Goal: Task Accomplishment & Management: Manage account settings

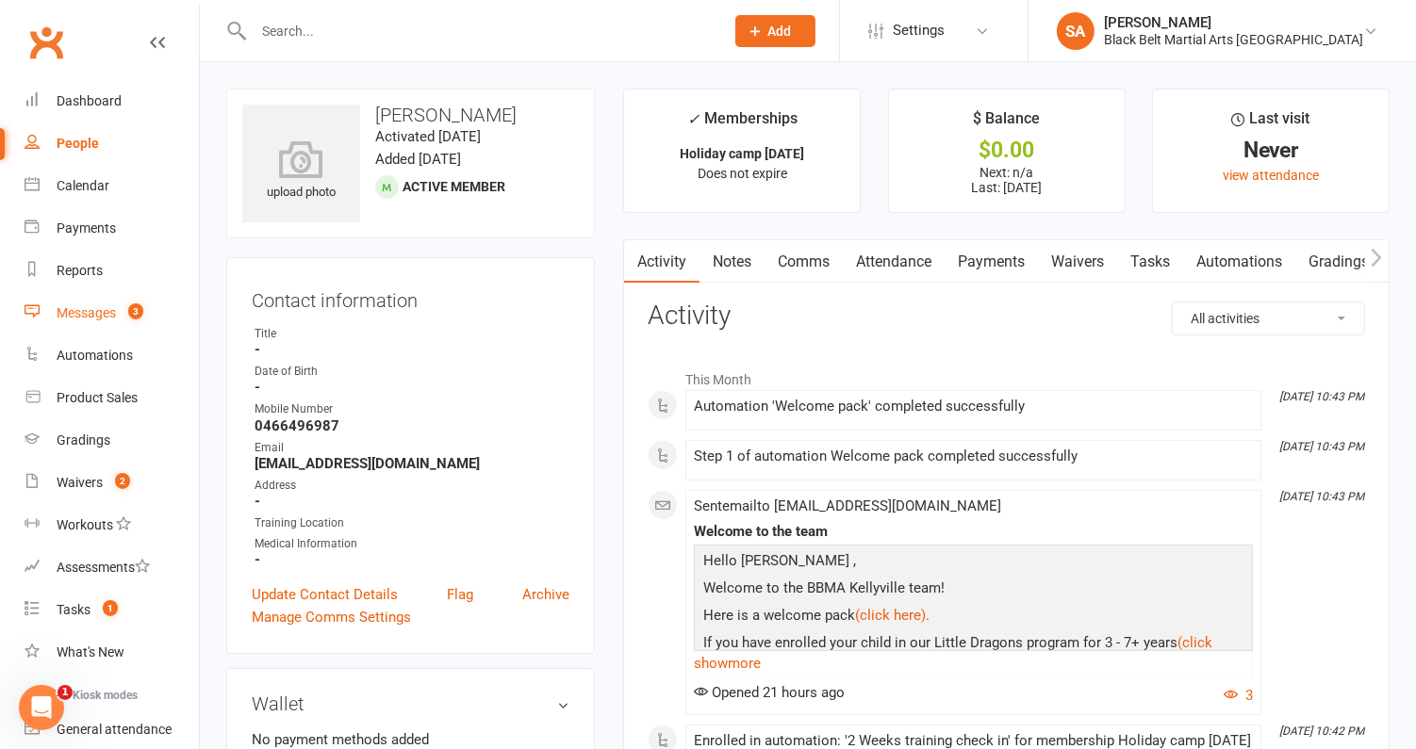
click at [85, 313] on div "Messages" at bounding box center [86, 312] width 59 height 15
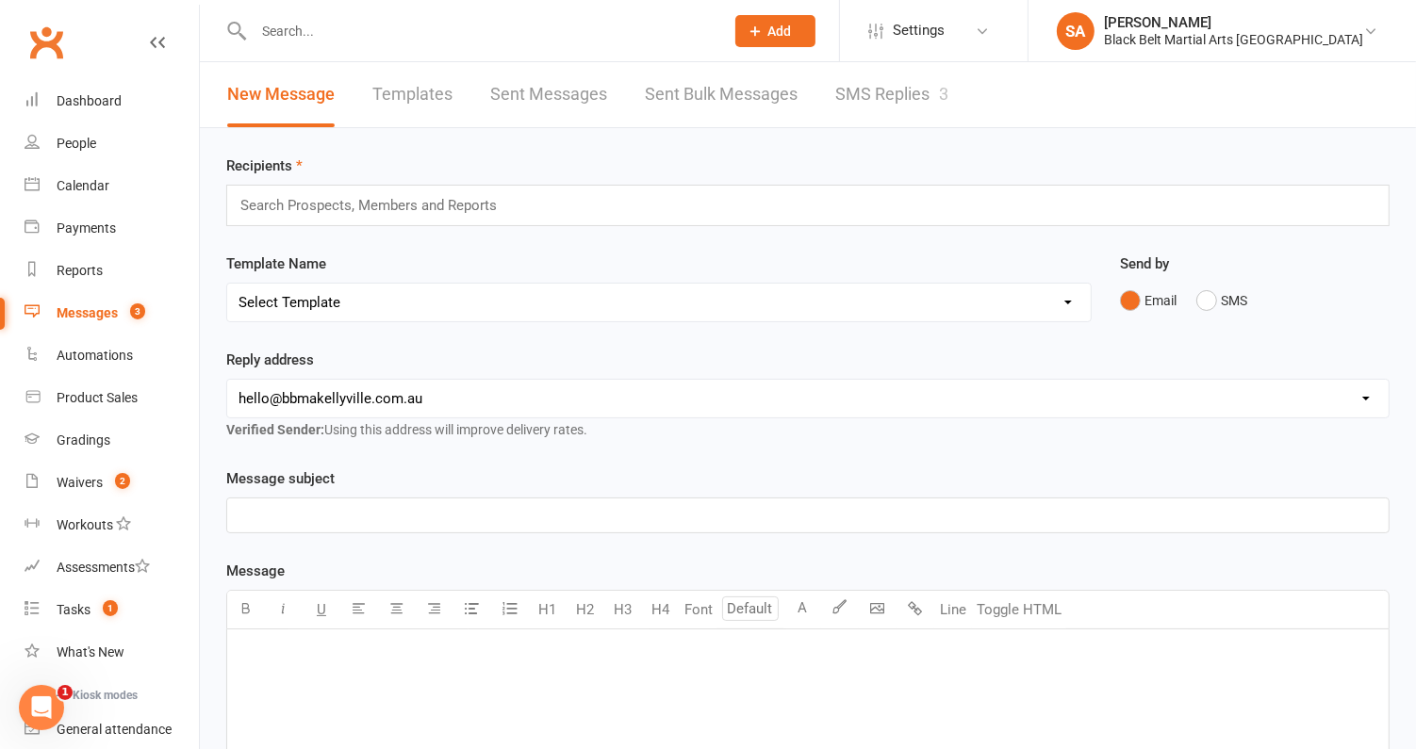
click at [913, 102] on link "SMS Replies 3" at bounding box center [891, 94] width 113 height 65
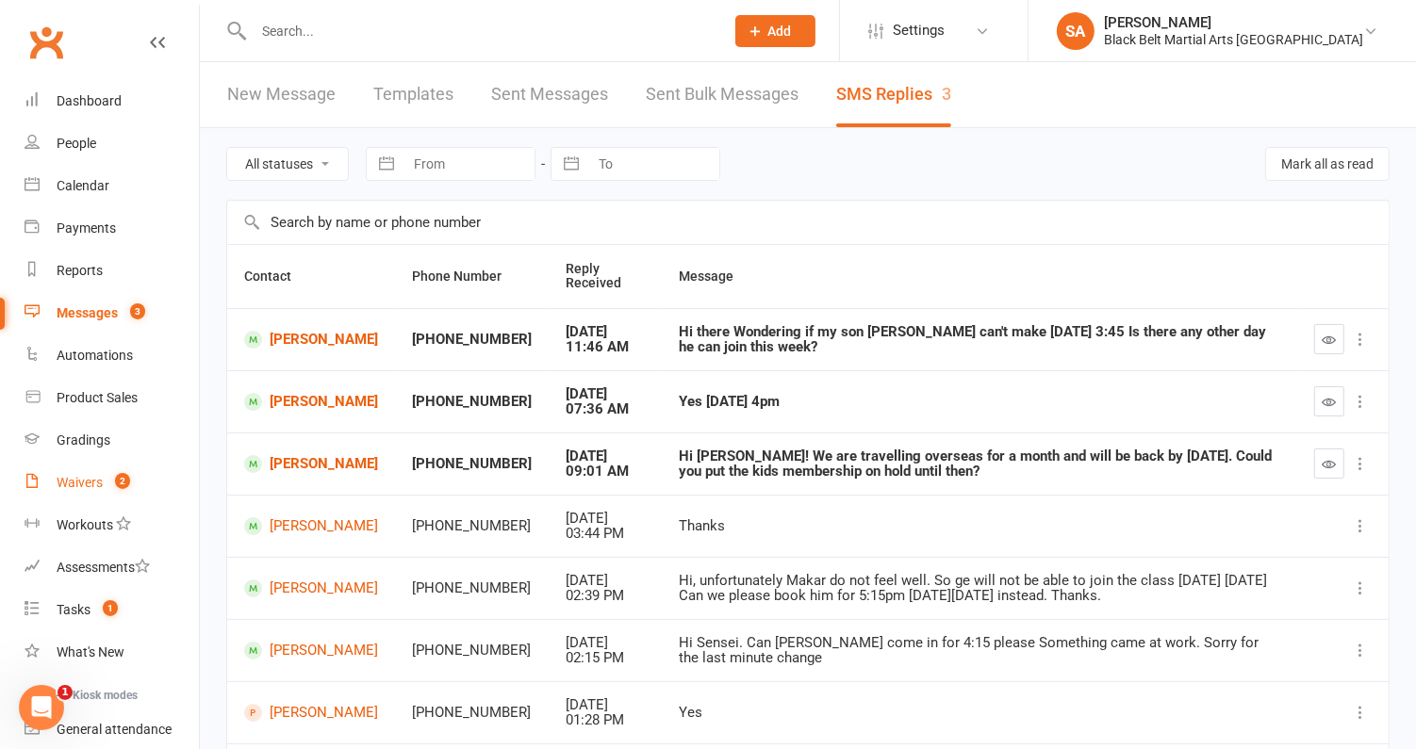
click at [87, 483] on div "Waivers" at bounding box center [80, 482] width 46 height 15
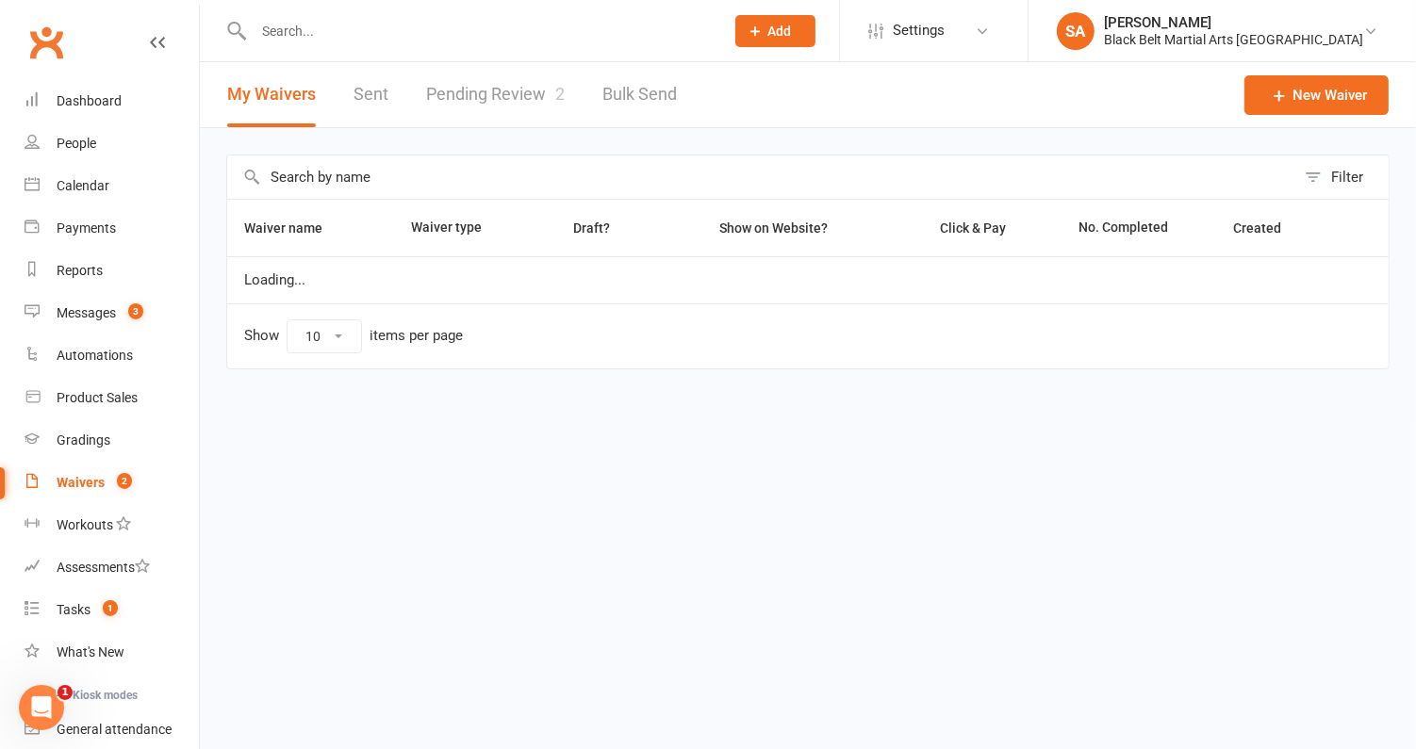
select select "100"
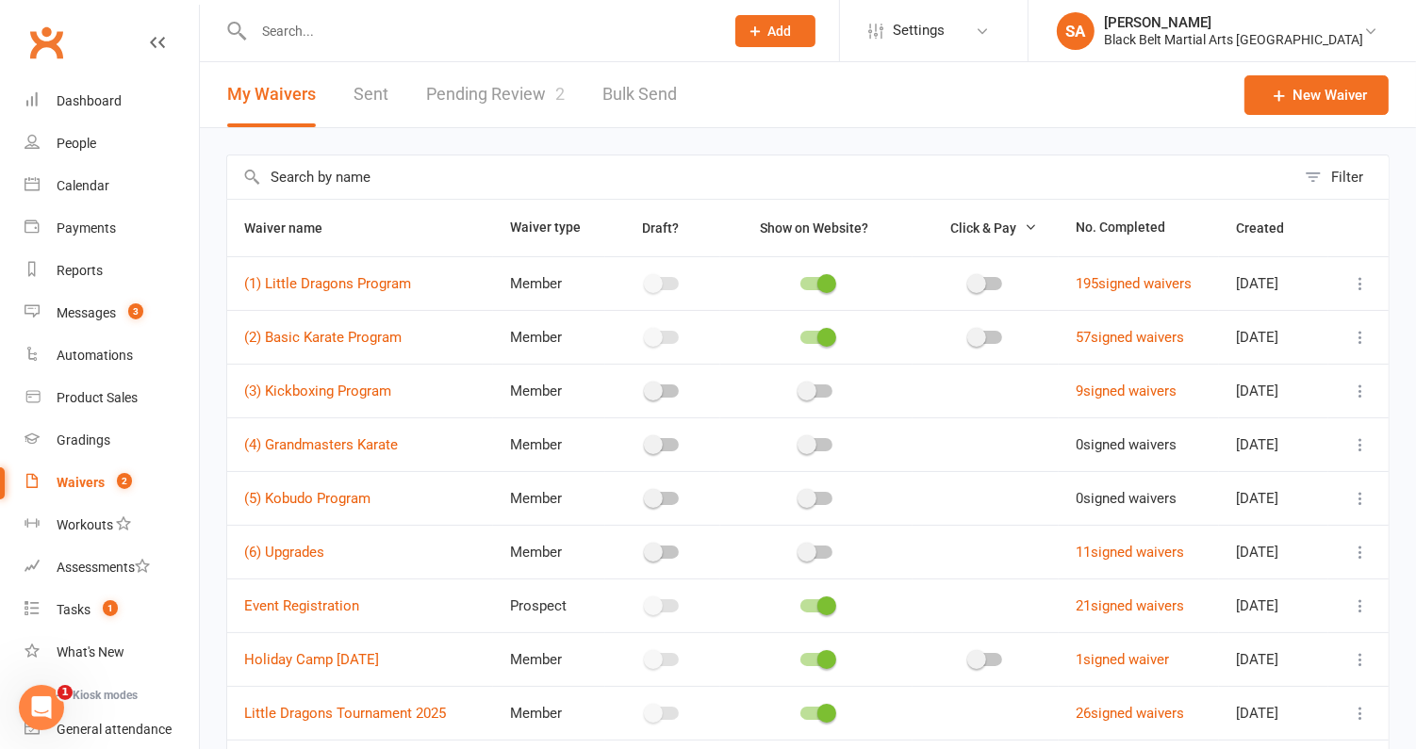
click at [502, 87] on link "Pending Review 2" at bounding box center [495, 94] width 139 height 65
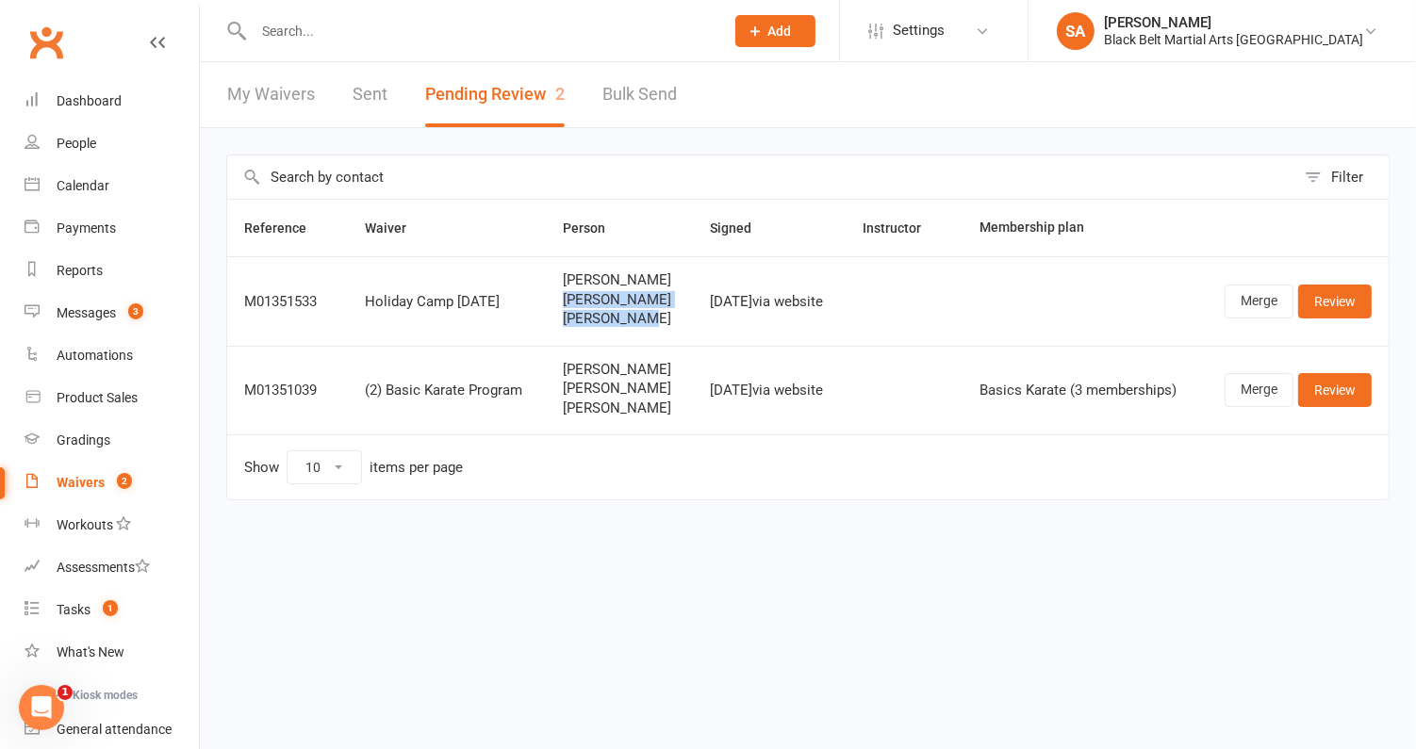
drag, startPoint x: 629, startPoint y: 317, endPoint x: 548, endPoint y: 303, distance: 82.3
click at [548, 303] on td "Melissa Davies Kyle Davies Isla Davies" at bounding box center [619, 301] width 147 height 90
copy div "Kyle Davies Isla Davies"
click at [453, 47] on div at bounding box center [468, 30] width 484 height 61
click at [453, 29] on input "text" at bounding box center [479, 31] width 463 height 26
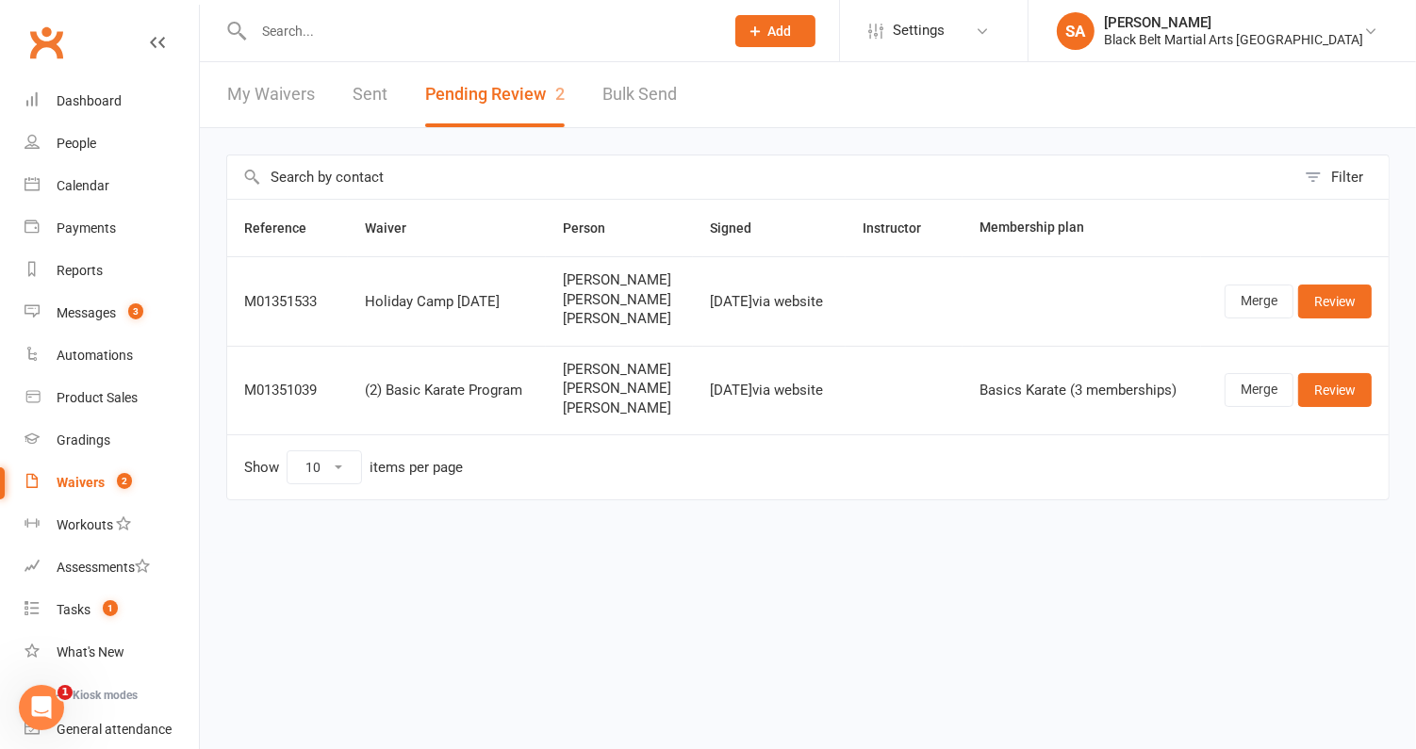
paste input "Kyle Davies Isla Davies"
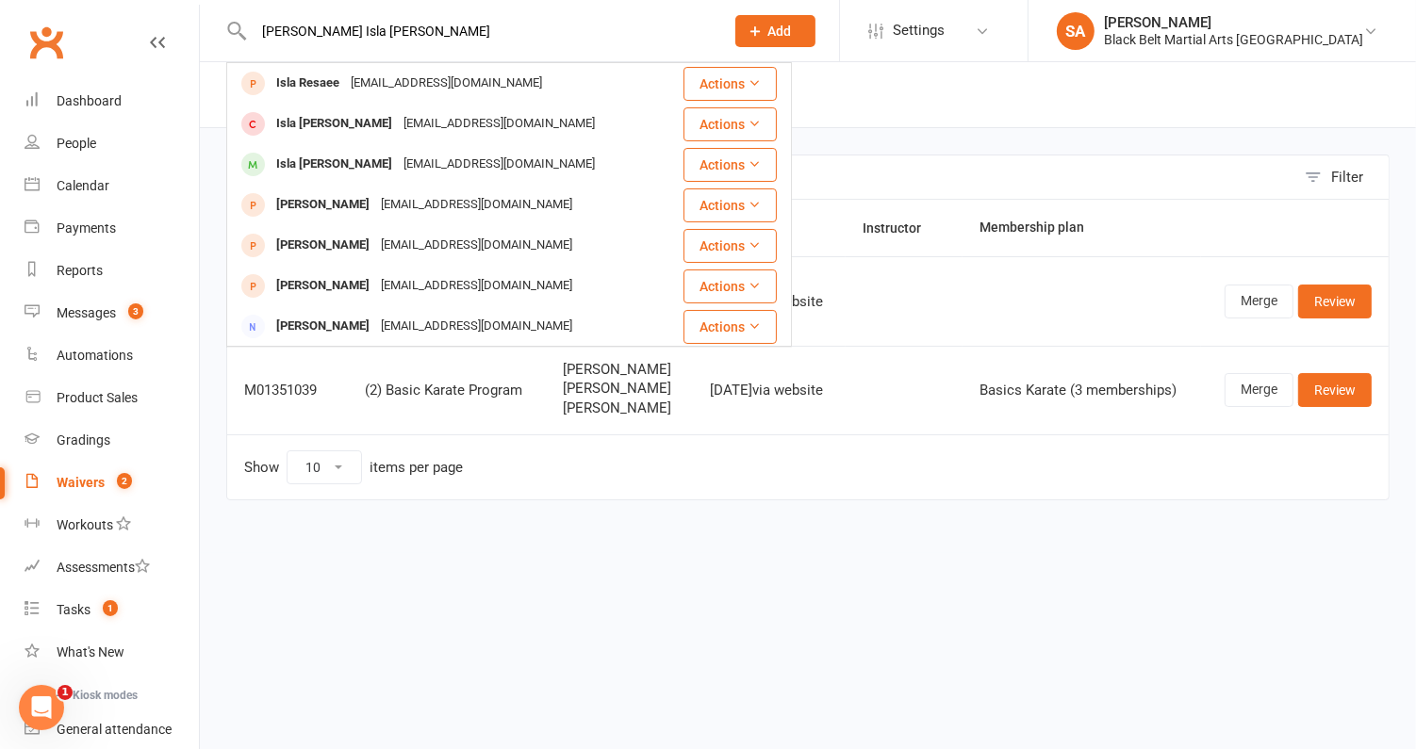
drag, startPoint x: 408, startPoint y: 31, endPoint x: 331, endPoint y: 29, distance: 77.3
click at [331, 29] on input "Kyle Davies Isla Davies" at bounding box center [479, 31] width 463 height 26
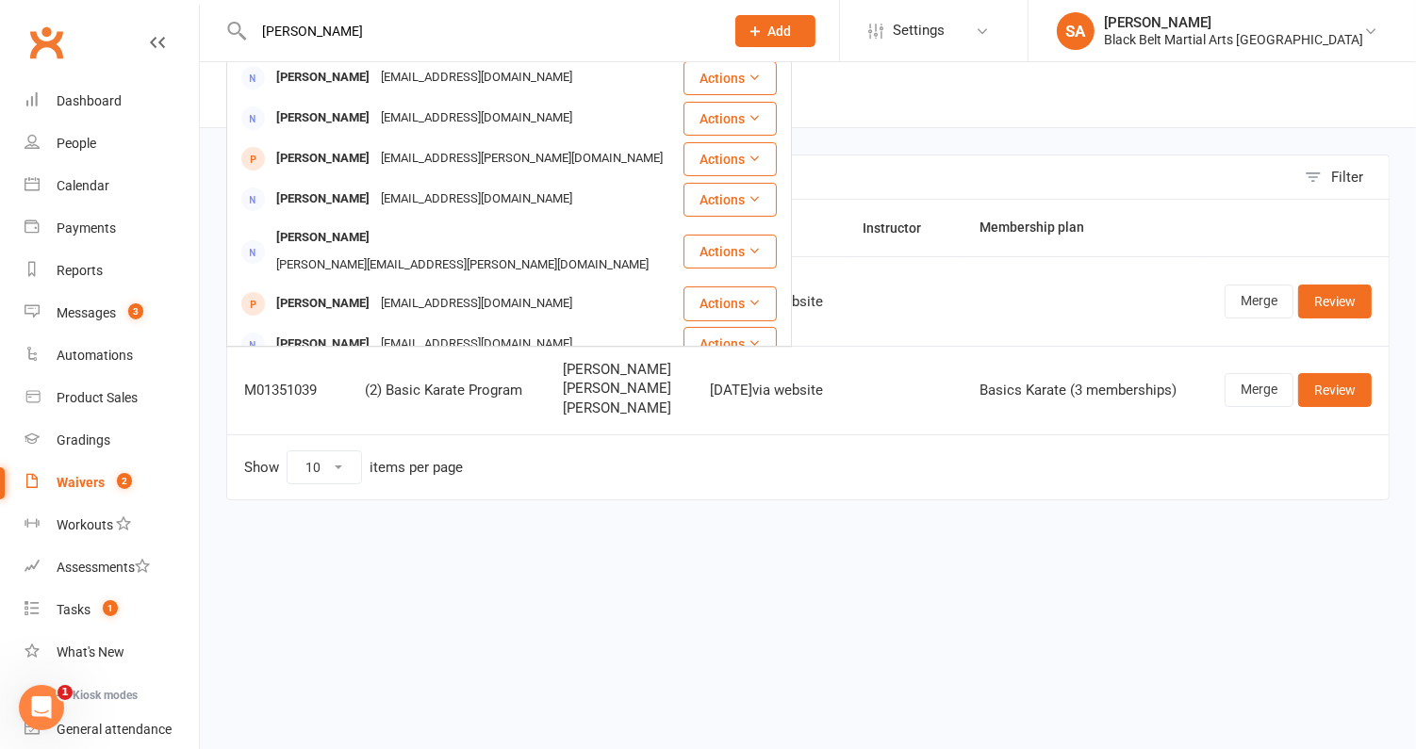
scroll to position [128, 0]
type input "Kyle Davies"
click at [484, 512] on div "Reference Waiver Person Signed Instructor Membership plan M01351533 Holiday Cam…" at bounding box center [807, 363] width 1163 height 328
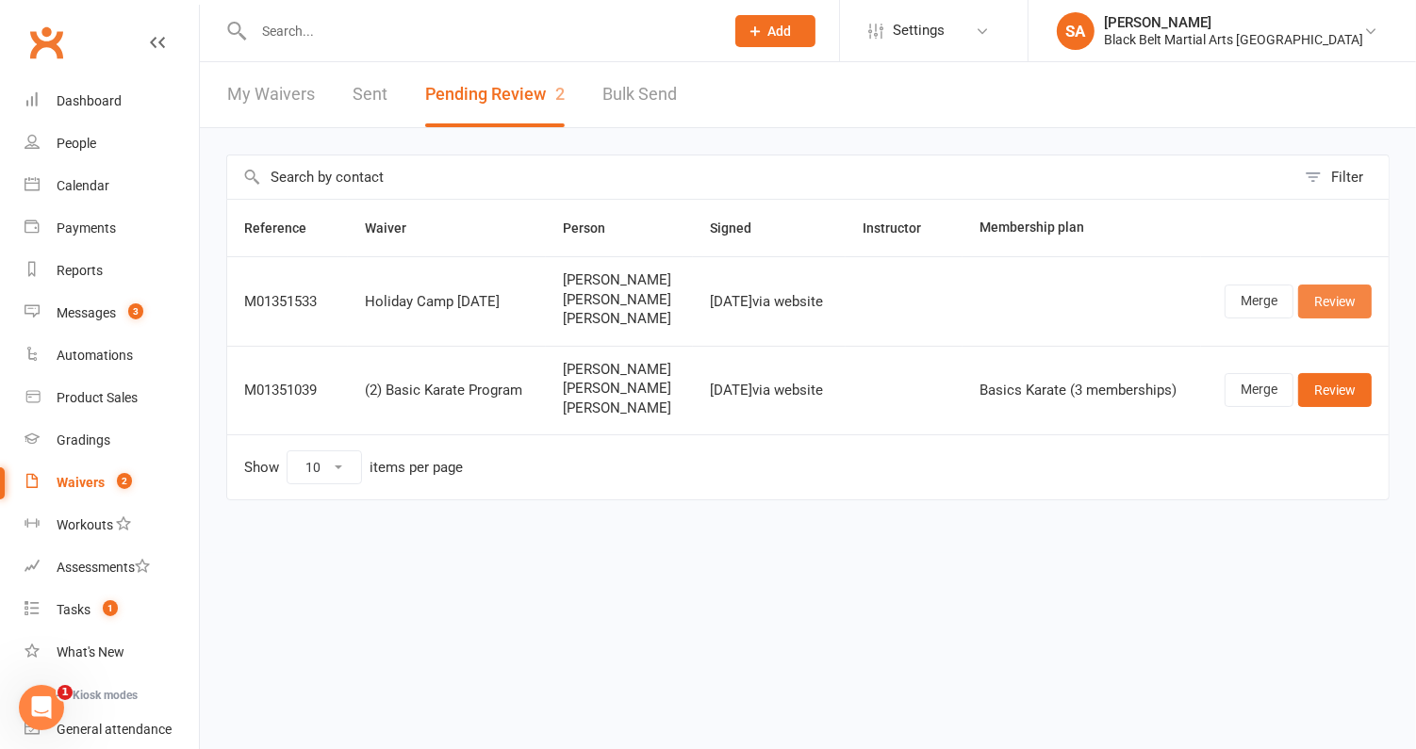
click at [1339, 303] on link "Review" at bounding box center [1335, 302] width 74 height 34
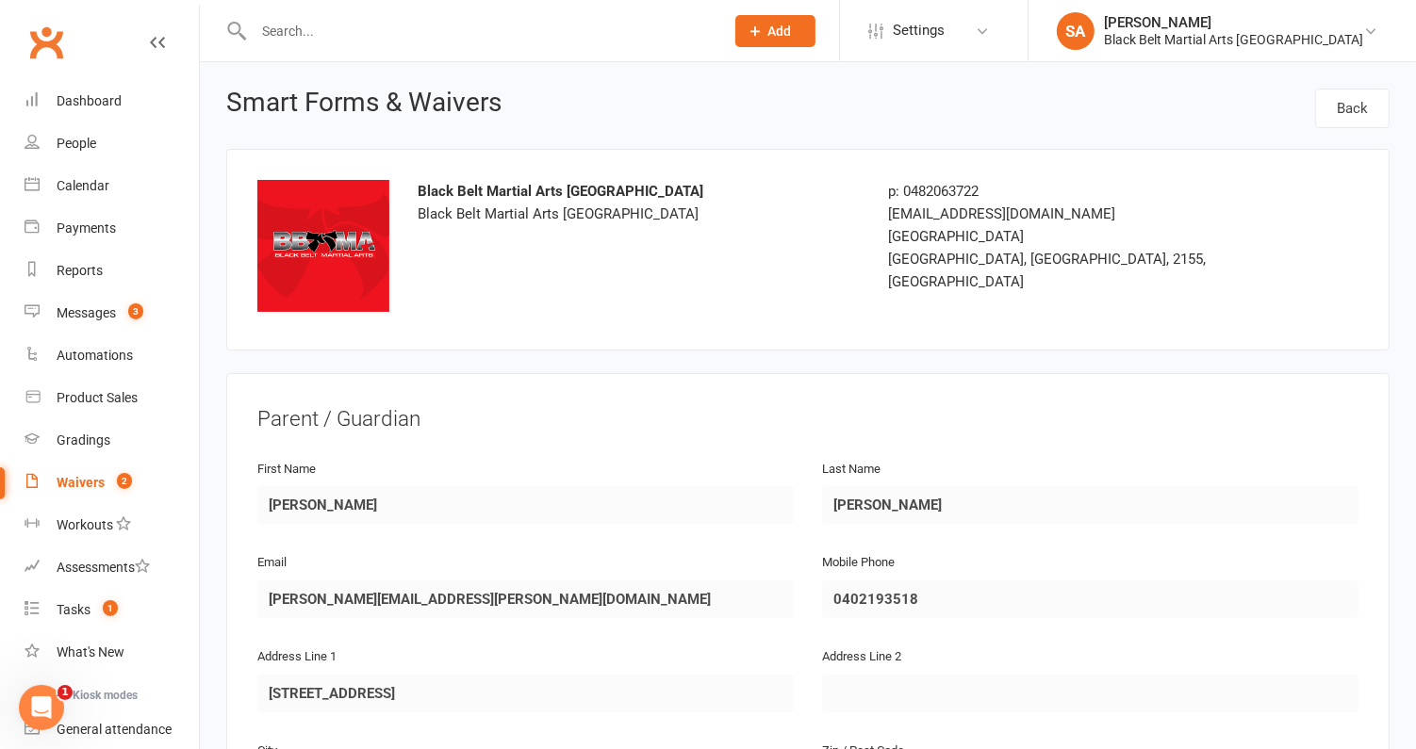
click at [77, 492] on link "Waivers 2" at bounding box center [112, 483] width 174 height 42
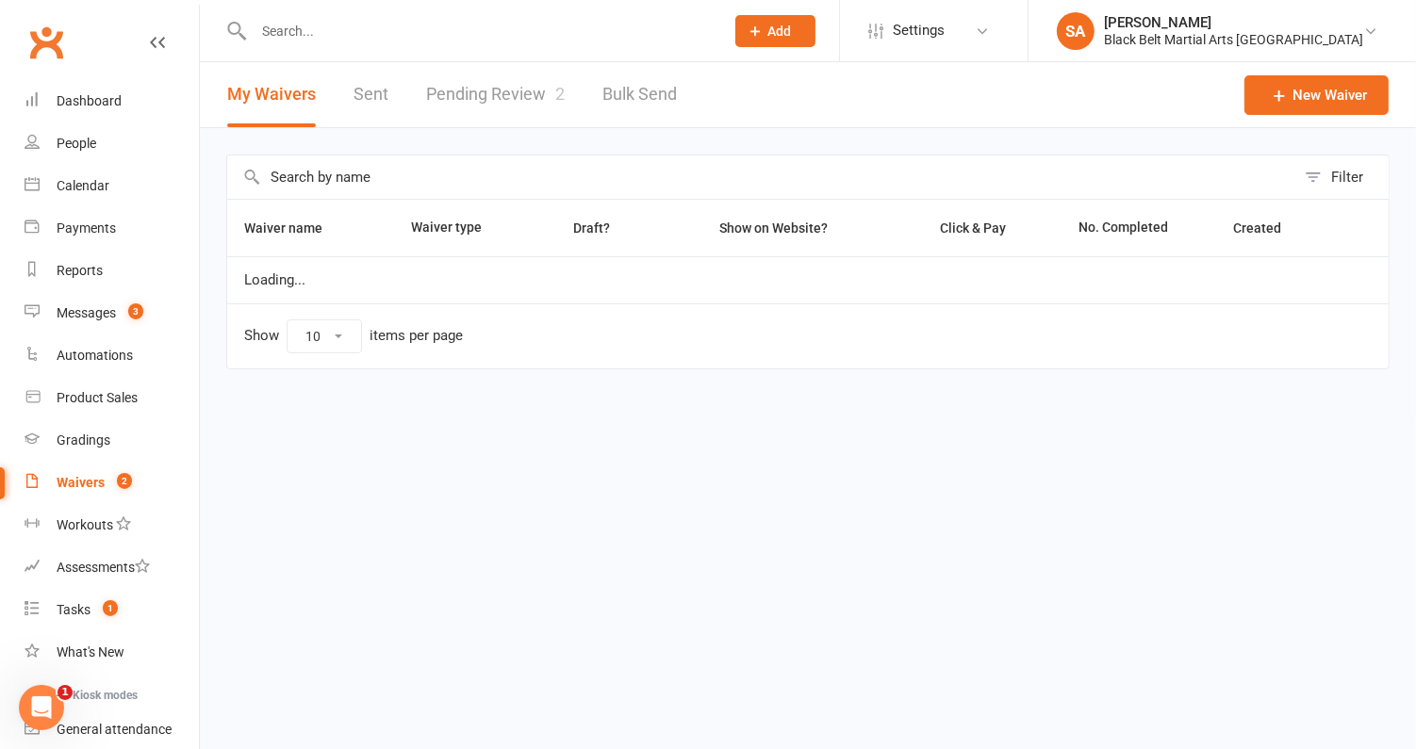
select select "100"
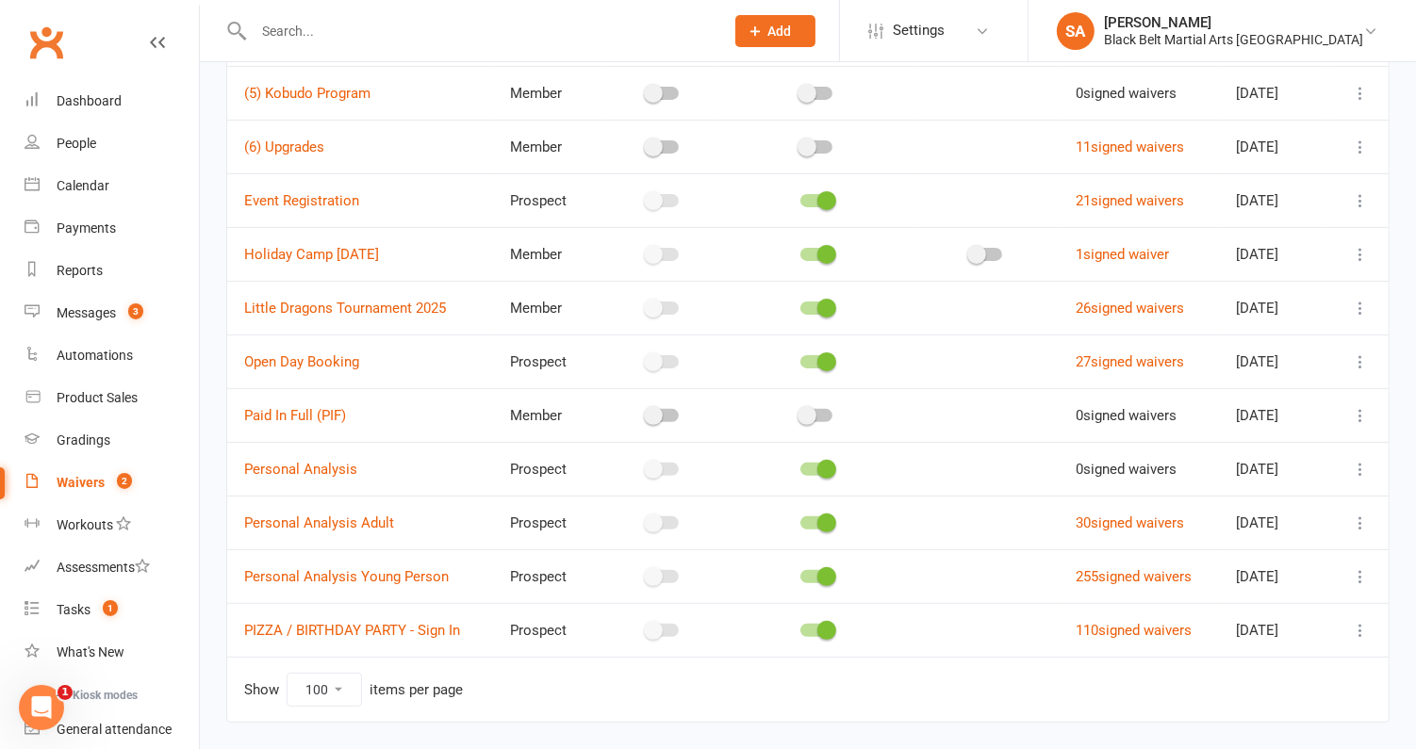
scroll to position [449, 0]
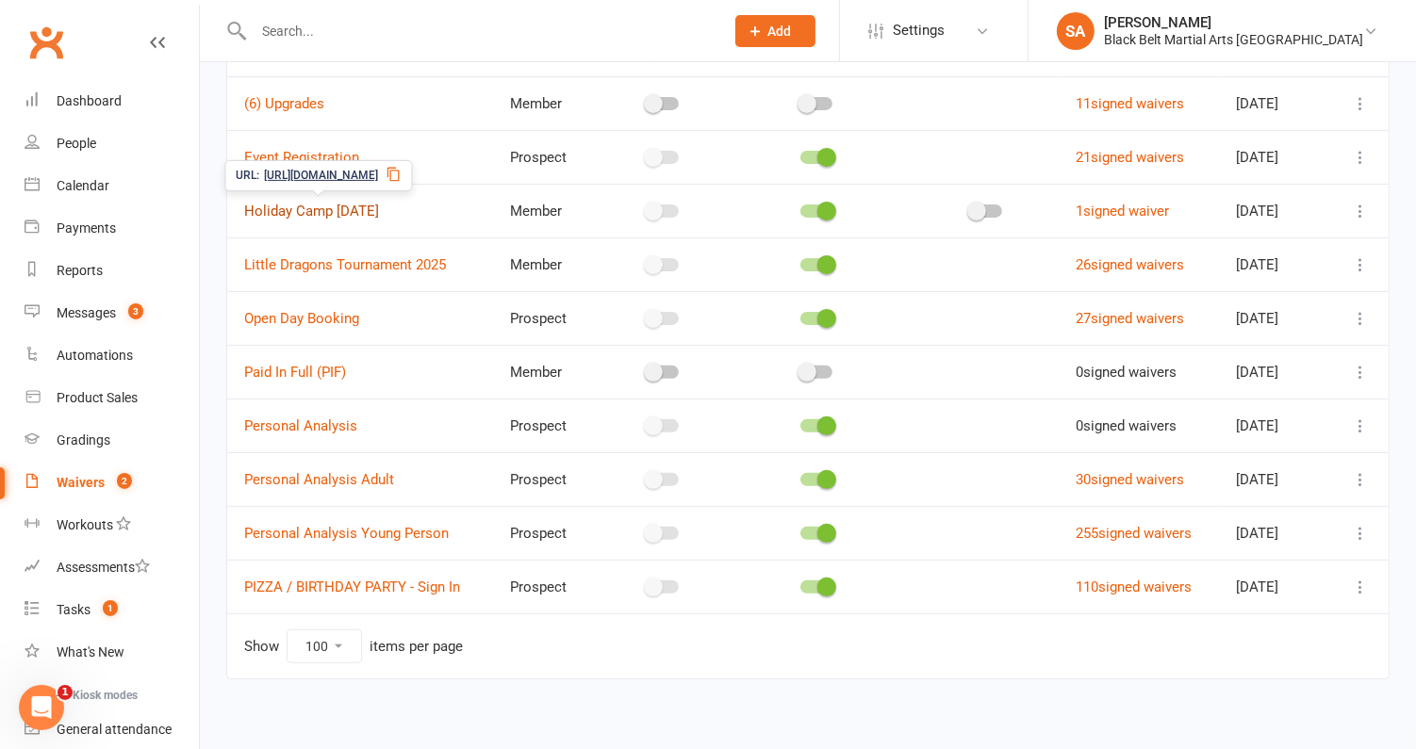
click at [369, 207] on link "Holiday Camp [DATE]" at bounding box center [311, 211] width 135 height 17
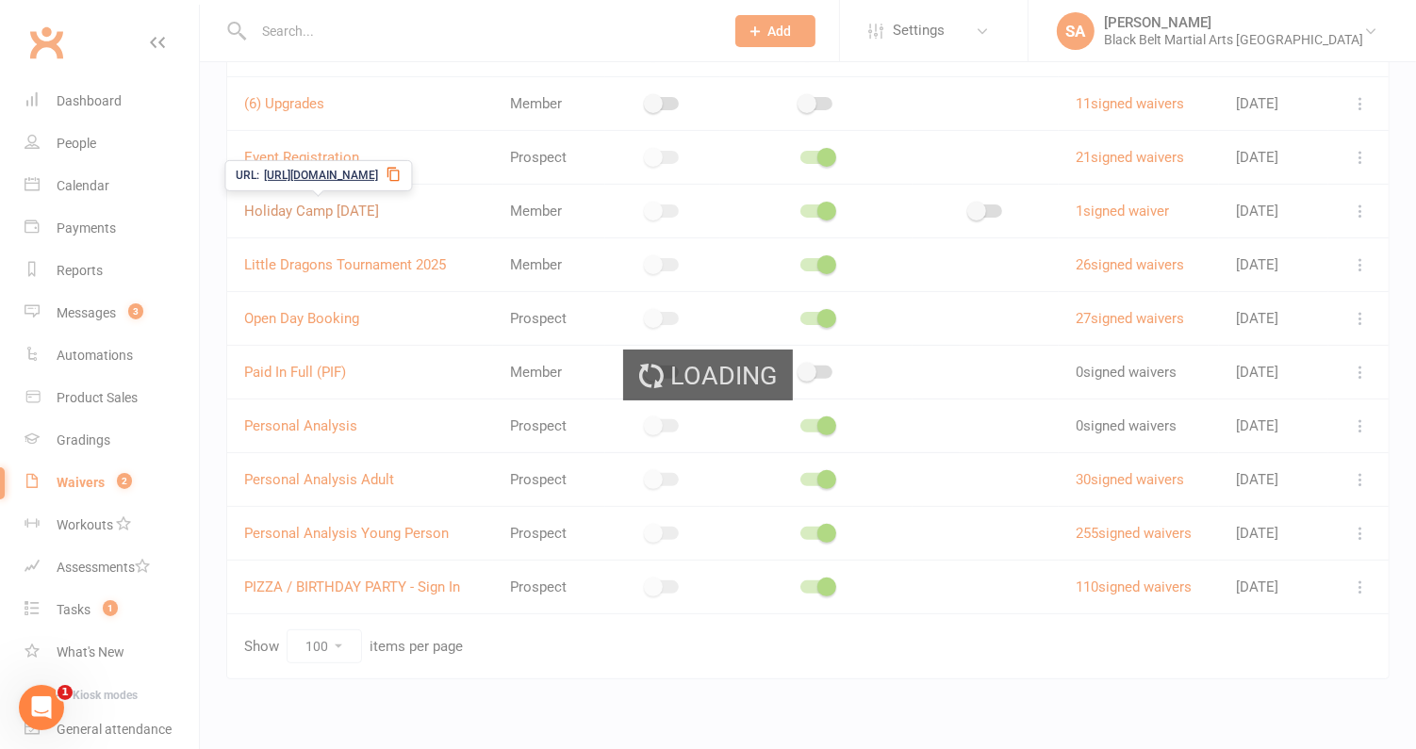
select select "applies_to_all_signees"
select select "copy_answers_for_all_signees"
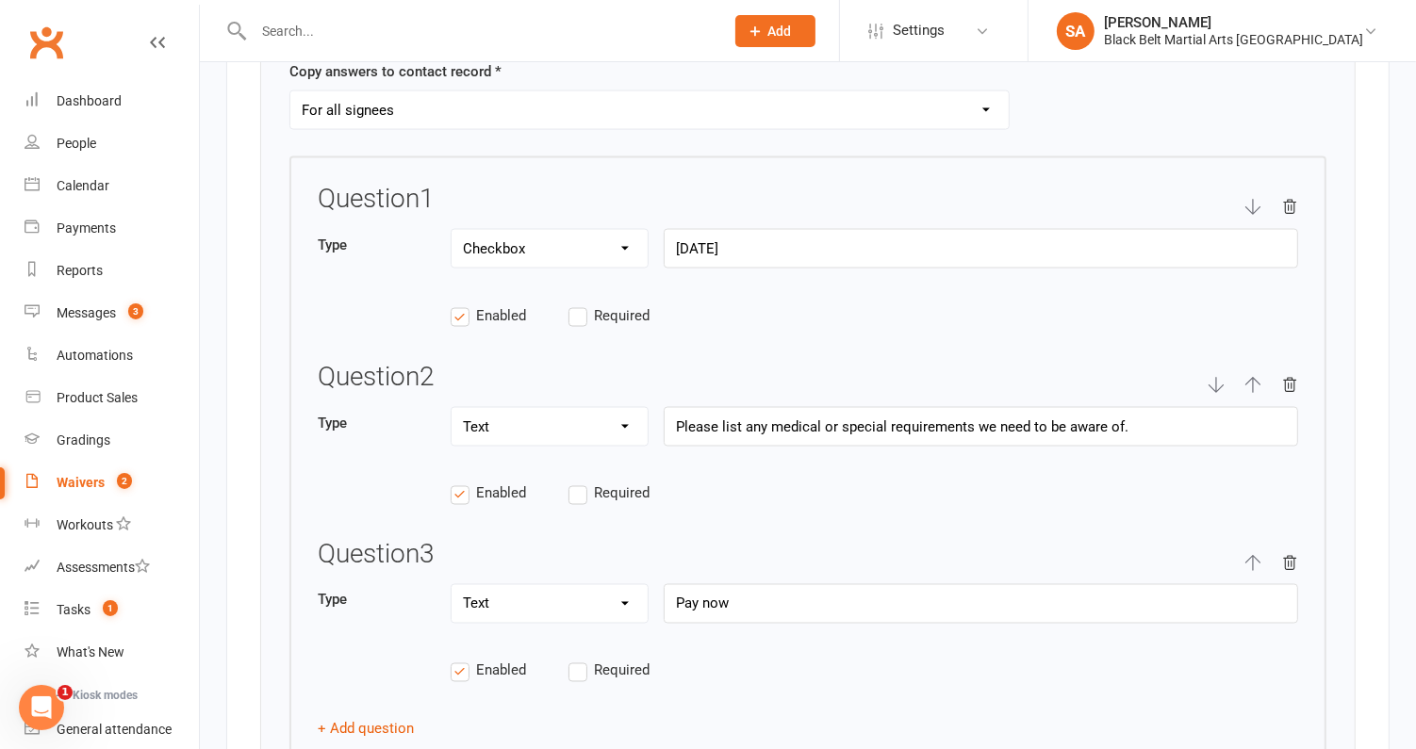
scroll to position [2717, 0]
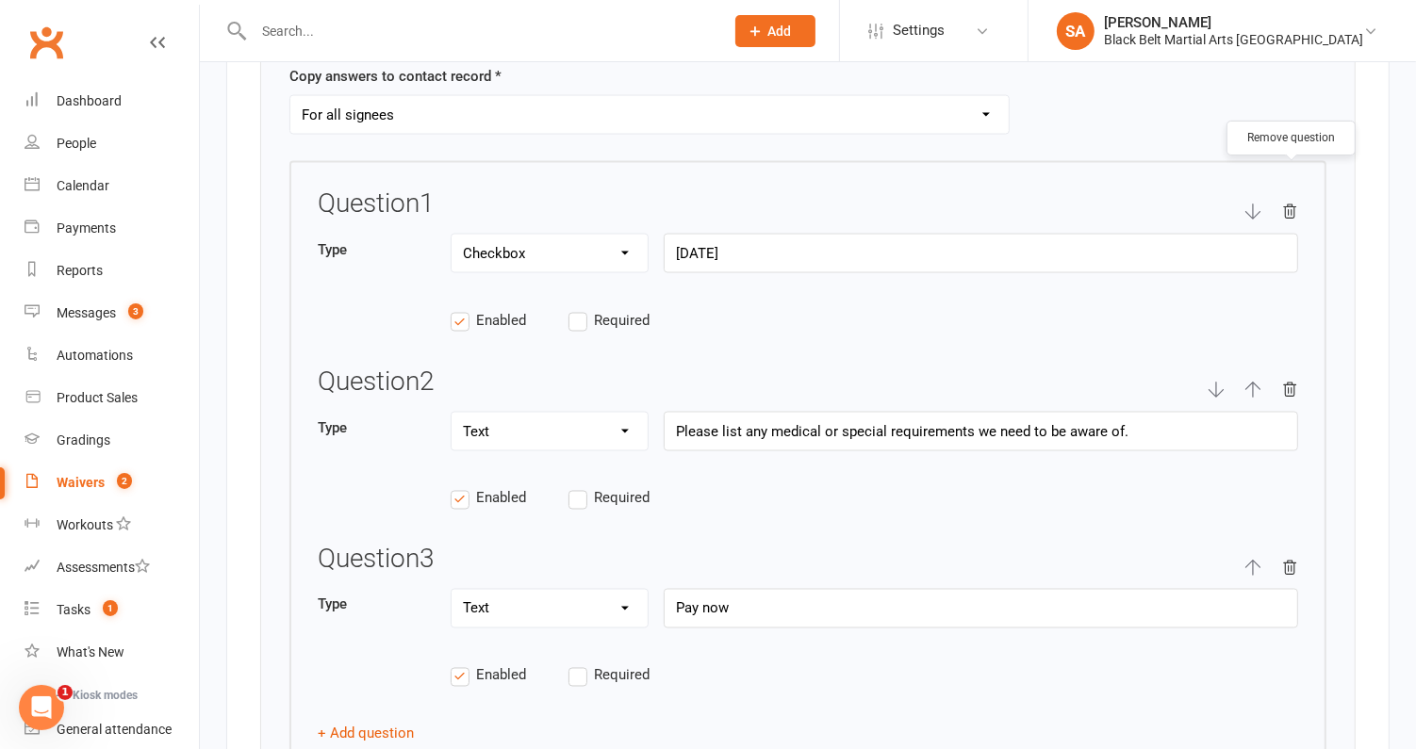
click at [1284, 204] on icon "button" at bounding box center [1289, 212] width 17 height 17
select select "string"
type input "Please list any medical or special requirements we need to be aware of."
type input "Pay now"
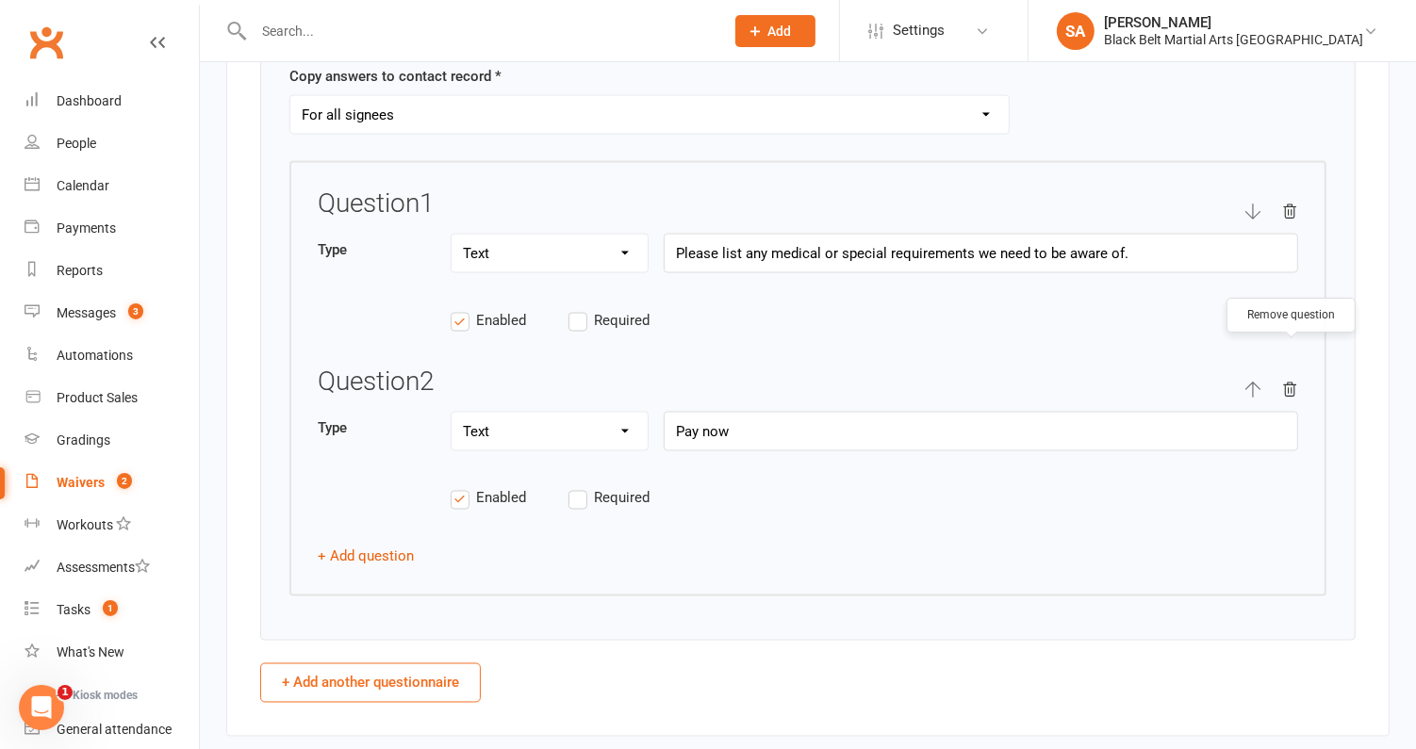
click at [1292, 384] on icon "button" at bounding box center [1290, 390] width 12 height 13
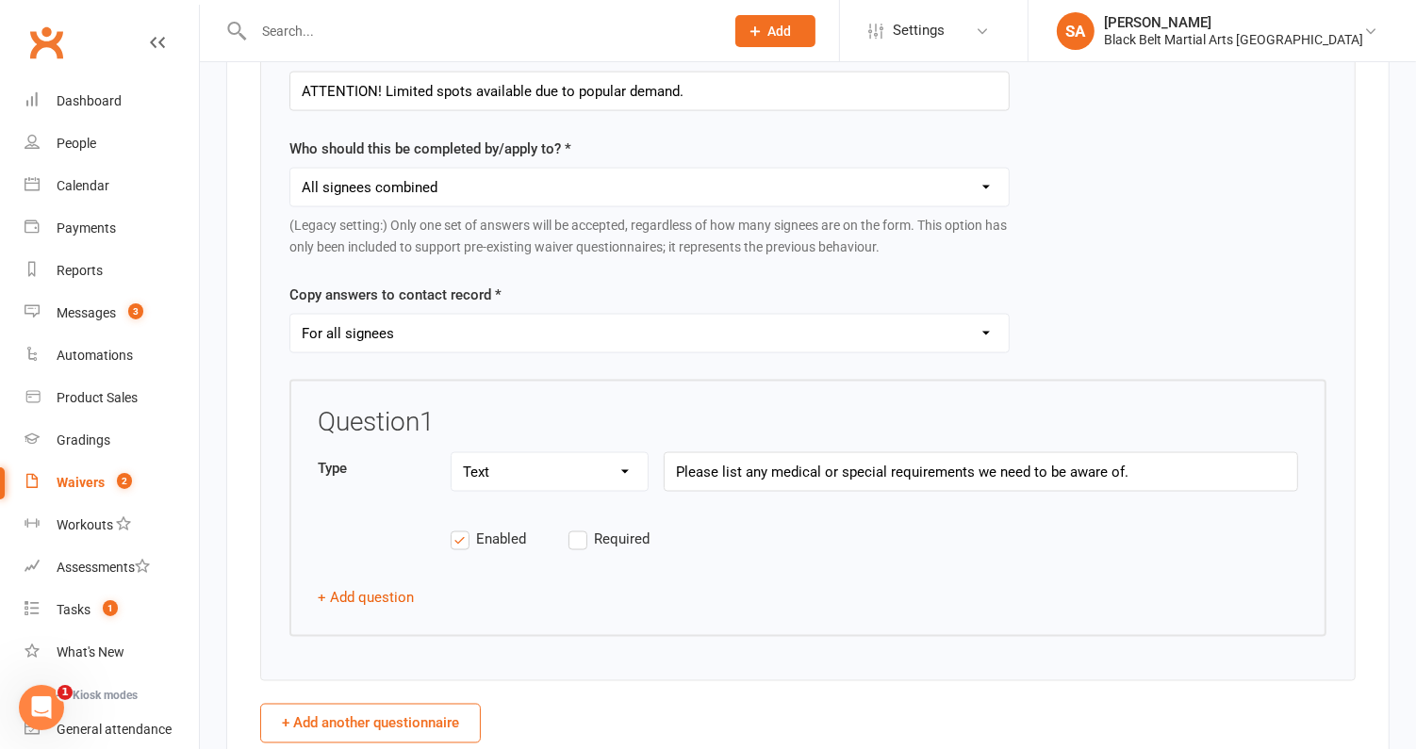
scroll to position [2447, 0]
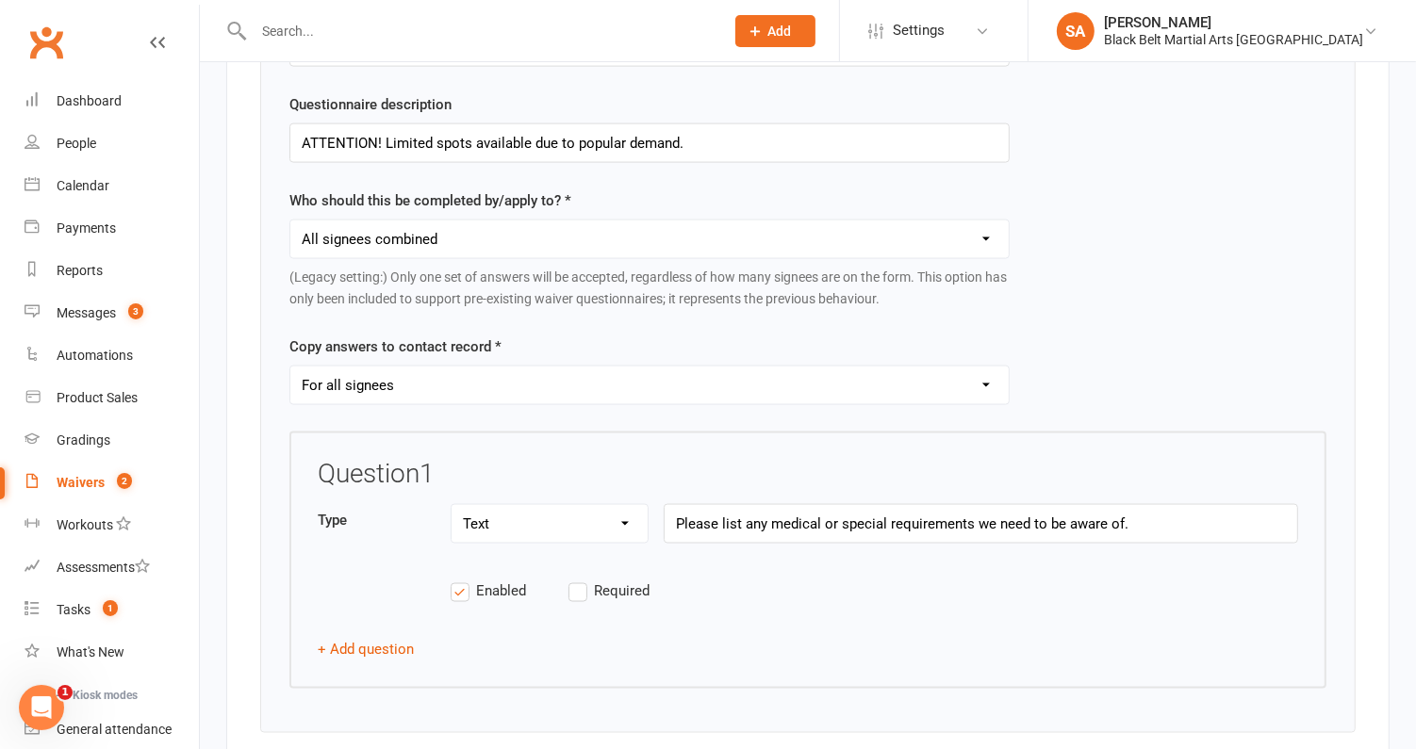
click at [873, 221] on select "Each individual signee Primary signee only Dependent signees only Attending sig…" at bounding box center [649, 240] width 718 height 38
select select "applies_to_attending_signees"
click at [290, 221] on select "Each individual signee Primary signee only Dependent signees only Attending sig…" at bounding box center [649, 240] width 718 height 38
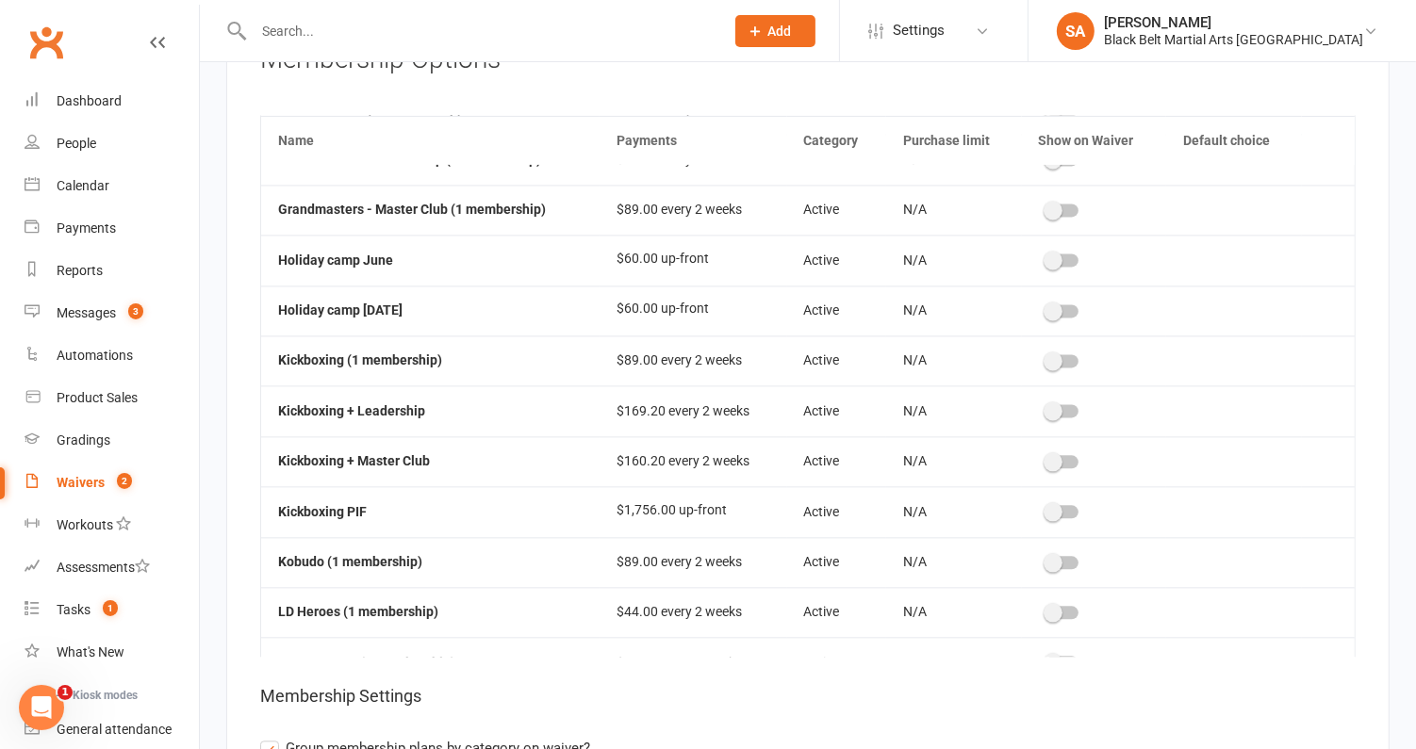
scroll to position [581, 0]
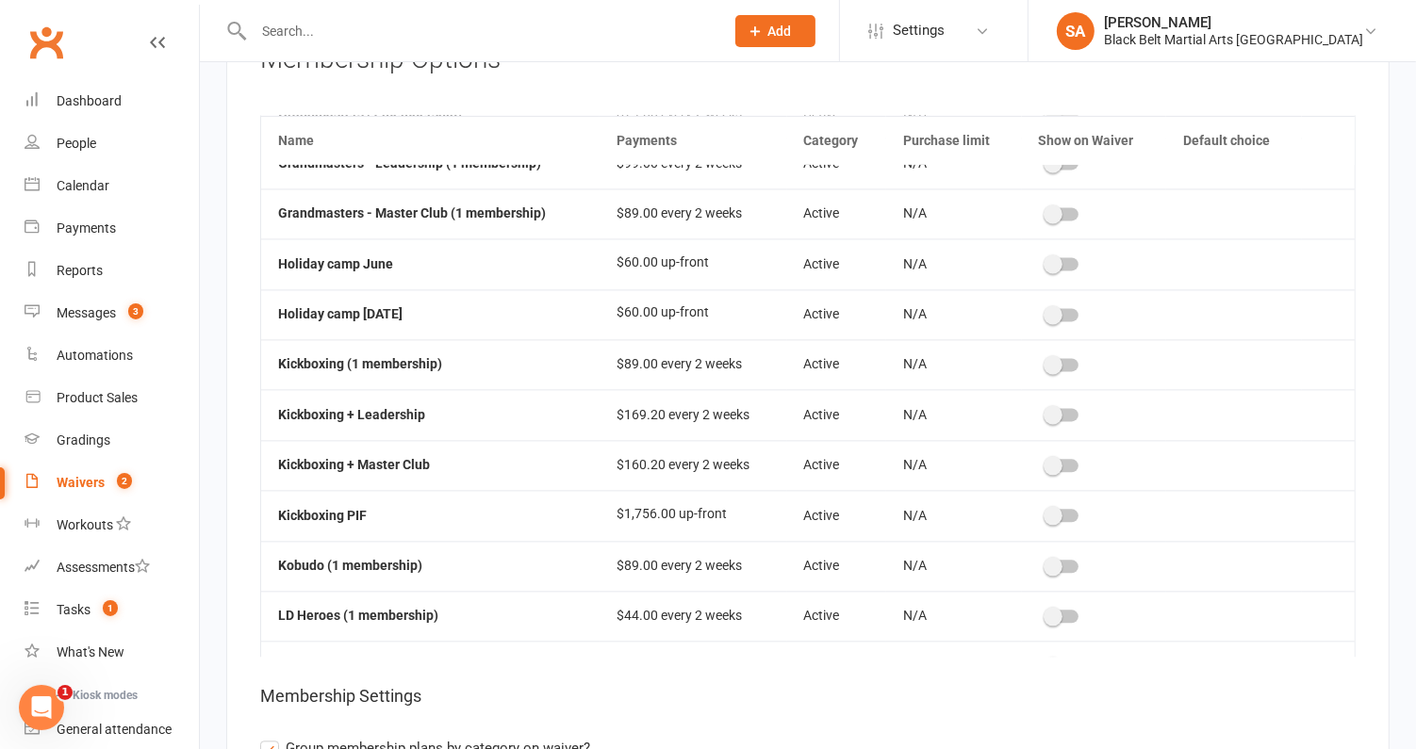
click at [1063, 308] on div at bounding box center [1062, 314] width 32 height 13
click at [1046, 312] on input "checkbox" at bounding box center [1046, 312] width 0 height 0
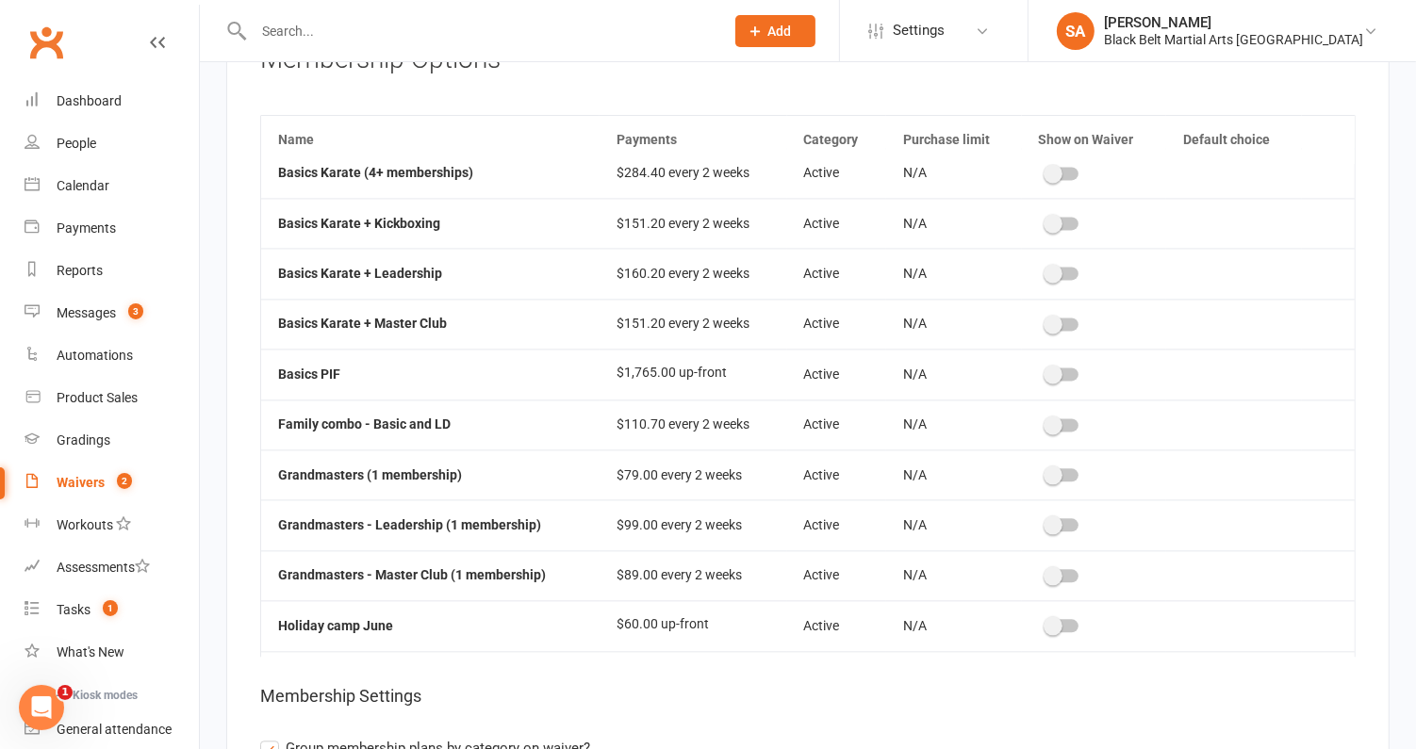
scroll to position [0, 0]
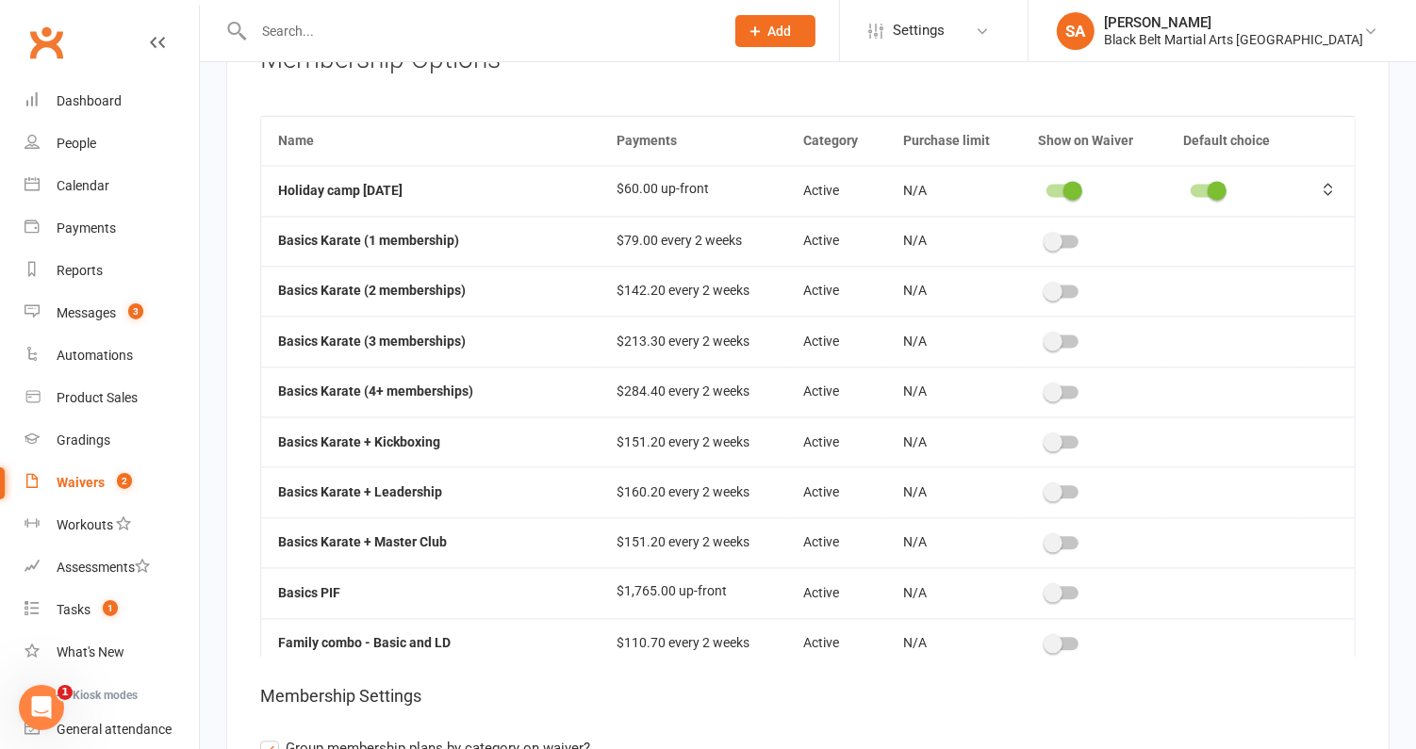
click at [1057, 184] on div at bounding box center [1062, 190] width 32 height 13
click at [1046, 188] on input "checkbox" at bounding box center [1046, 188] width 0 height 0
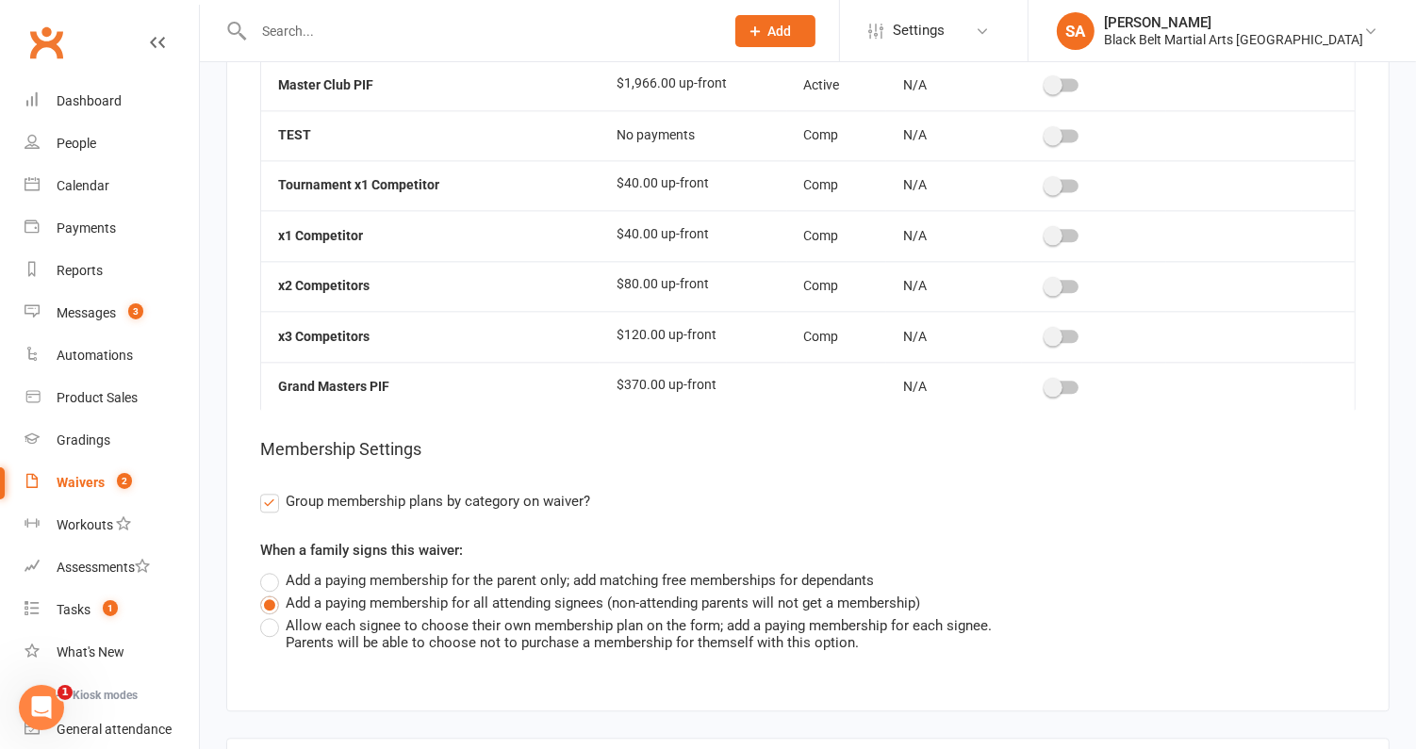
scroll to position [3800, 0]
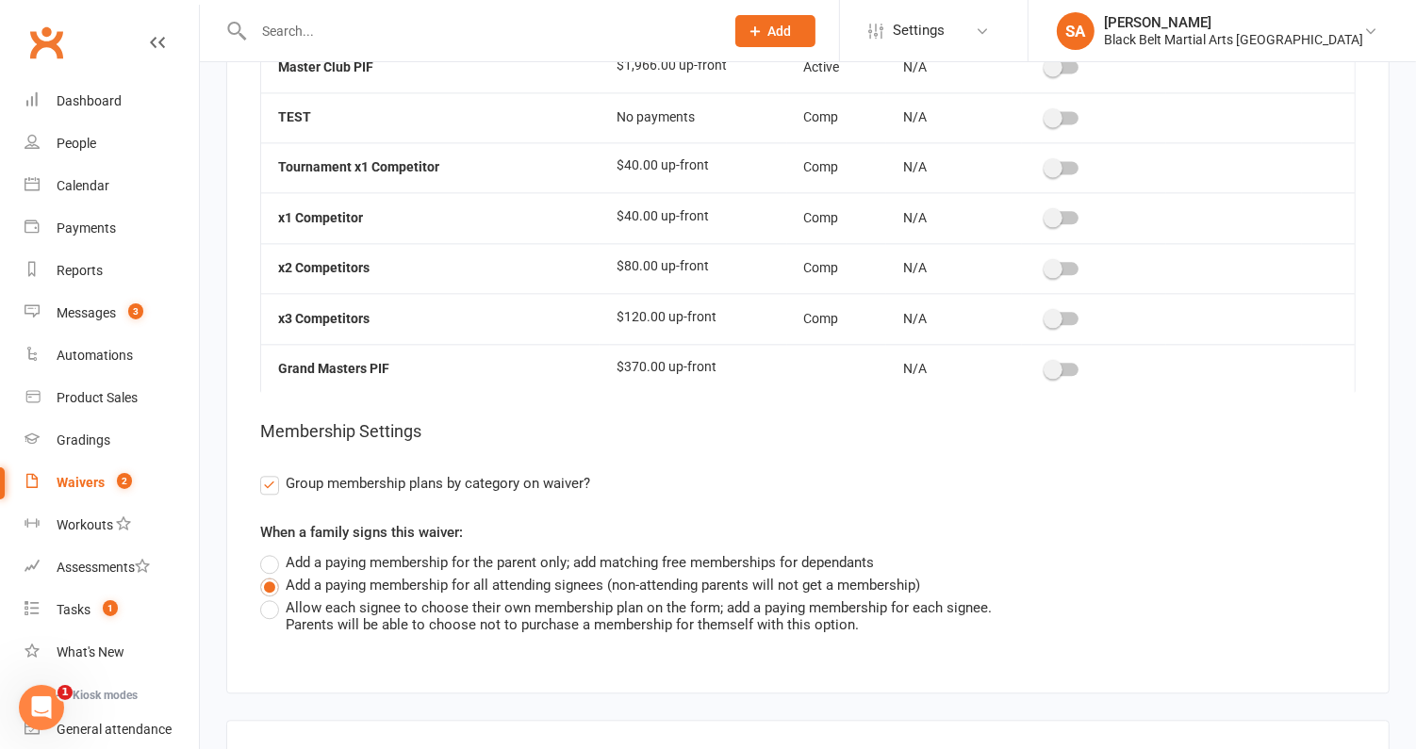
click at [277, 551] on label "Add a paying membership for the parent only; add matching free memberships for …" at bounding box center [567, 562] width 614 height 23
click at [272, 551] on input "Add a paying membership for the parent only; add matching free memberships for …" at bounding box center [266, 551] width 12 height 0
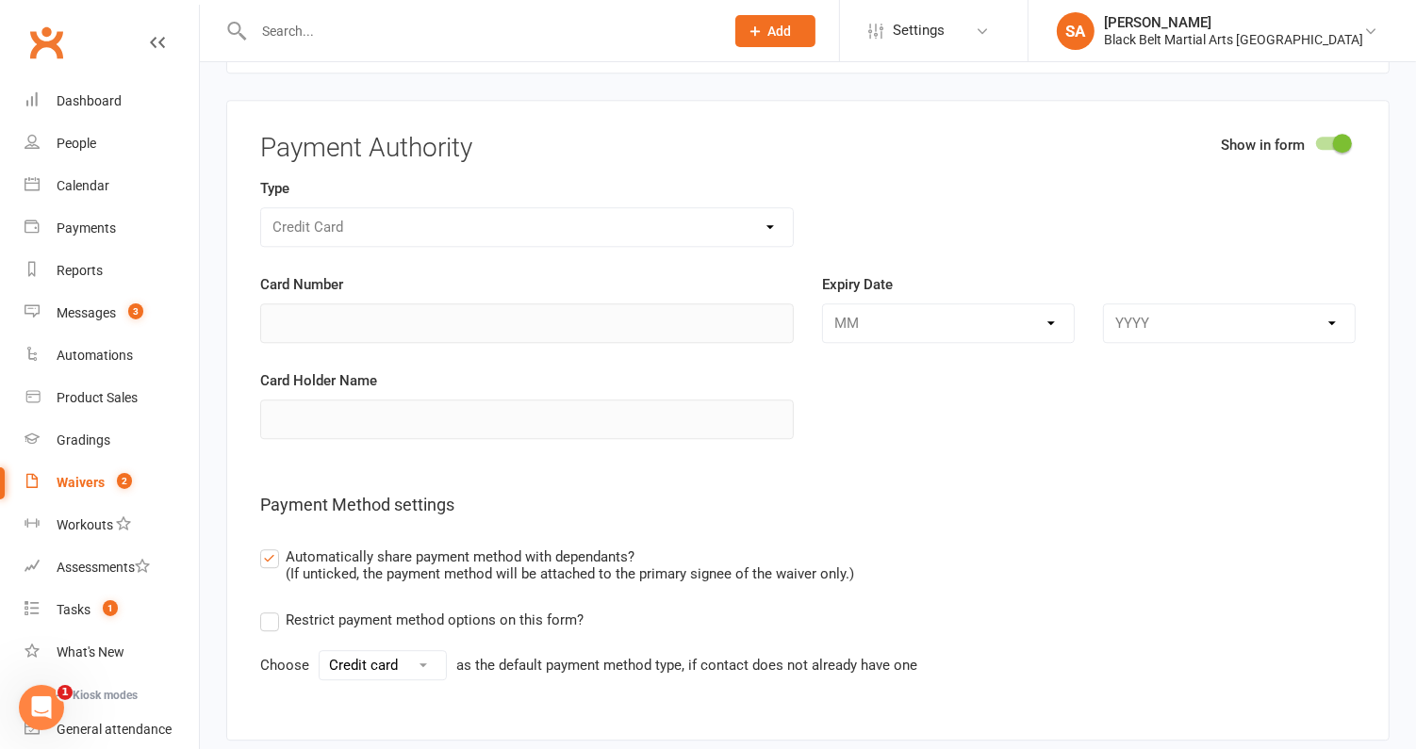
scroll to position [4424, 0]
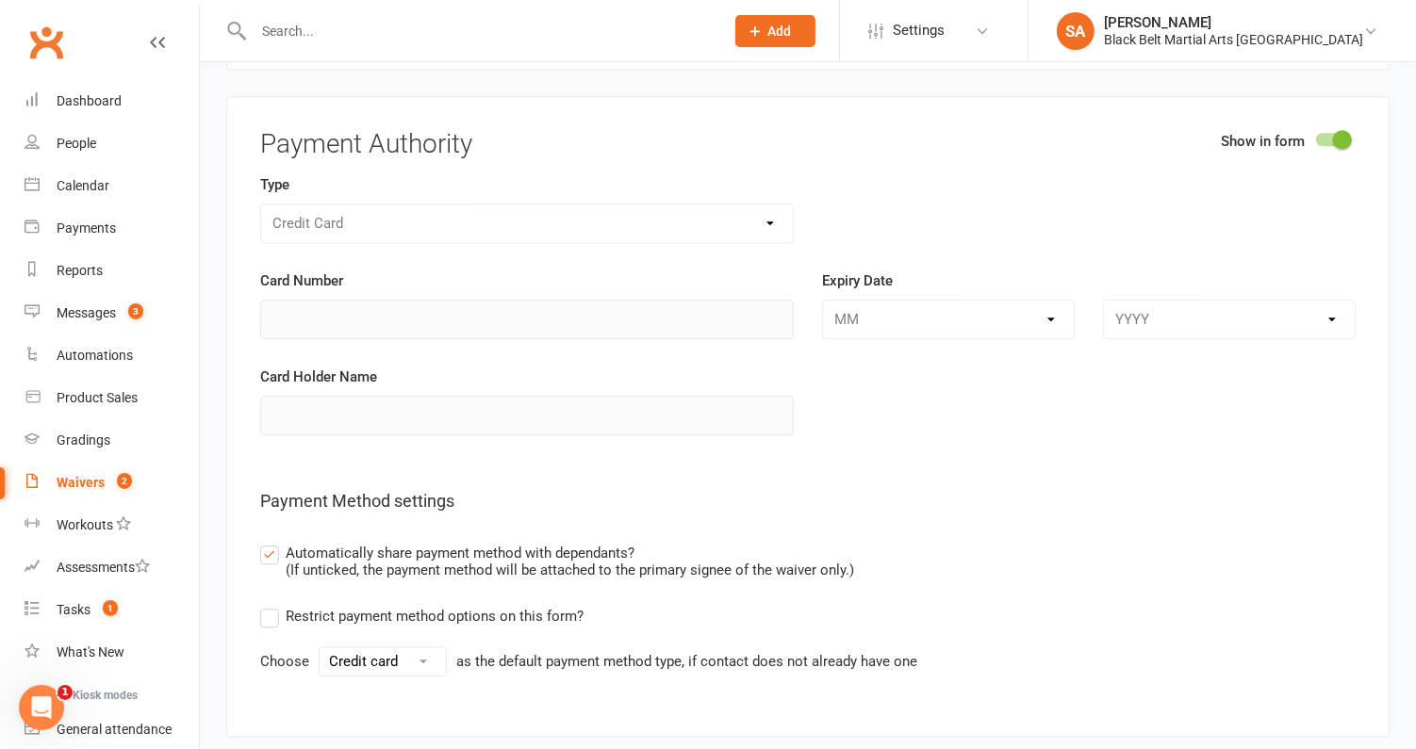
click at [431, 648] on select "Credit card Bank account" at bounding box center [383, 662] width 126 height 28
click at [480, 609] on div "Restrict payment method options on this form? Choose Credit card Bank account a…" at bounding box center [807, 641] width 1095 height 72
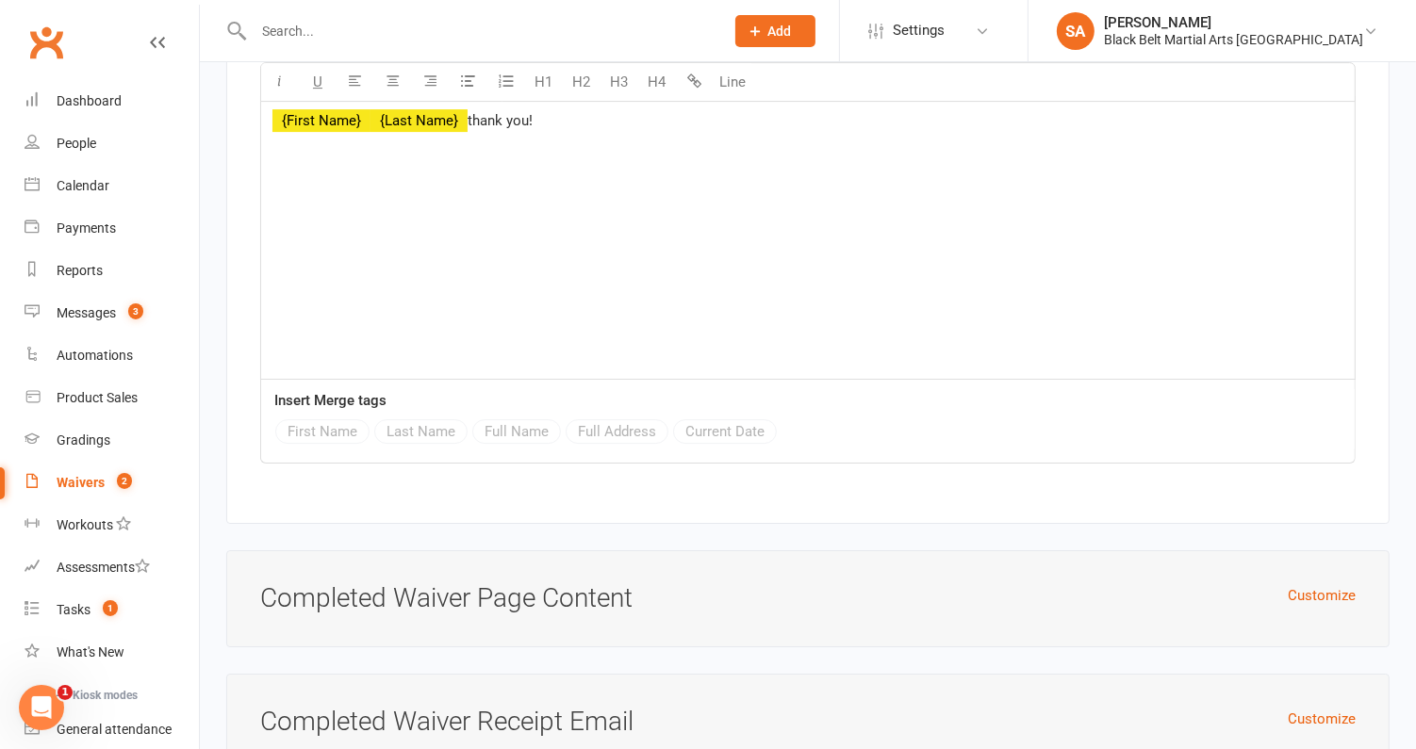
scroll to position [5954, 0]
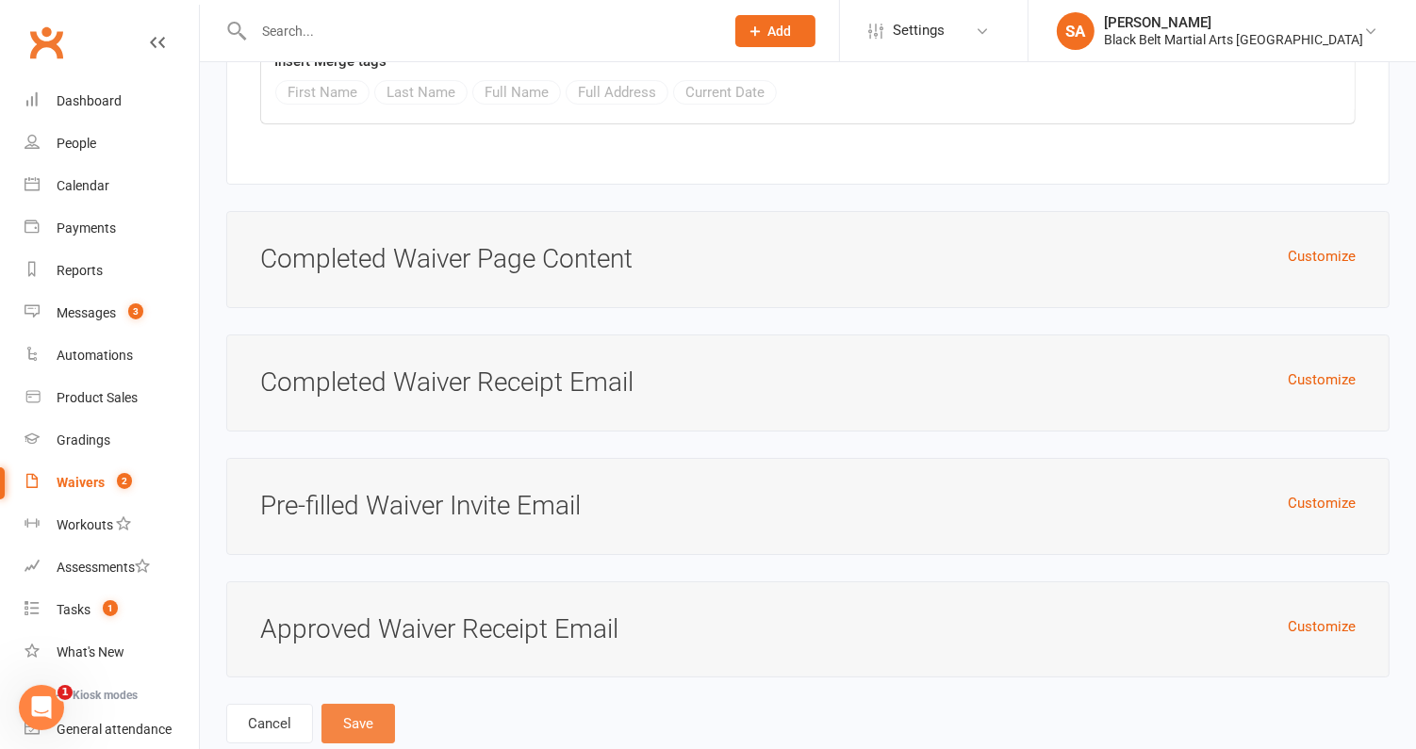
click at [384, 704] on button "Save" at bounding box center [358, 724] width 74 height 40
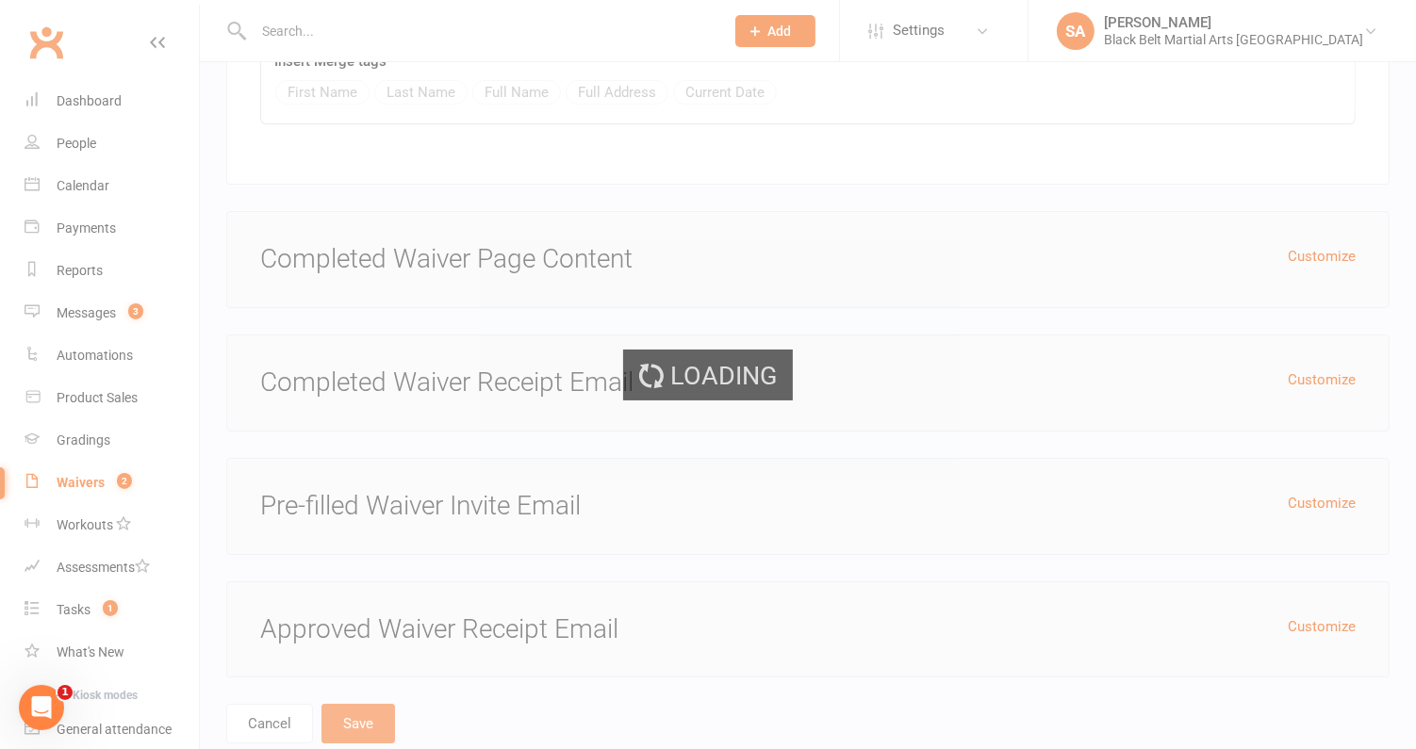
select select "100"
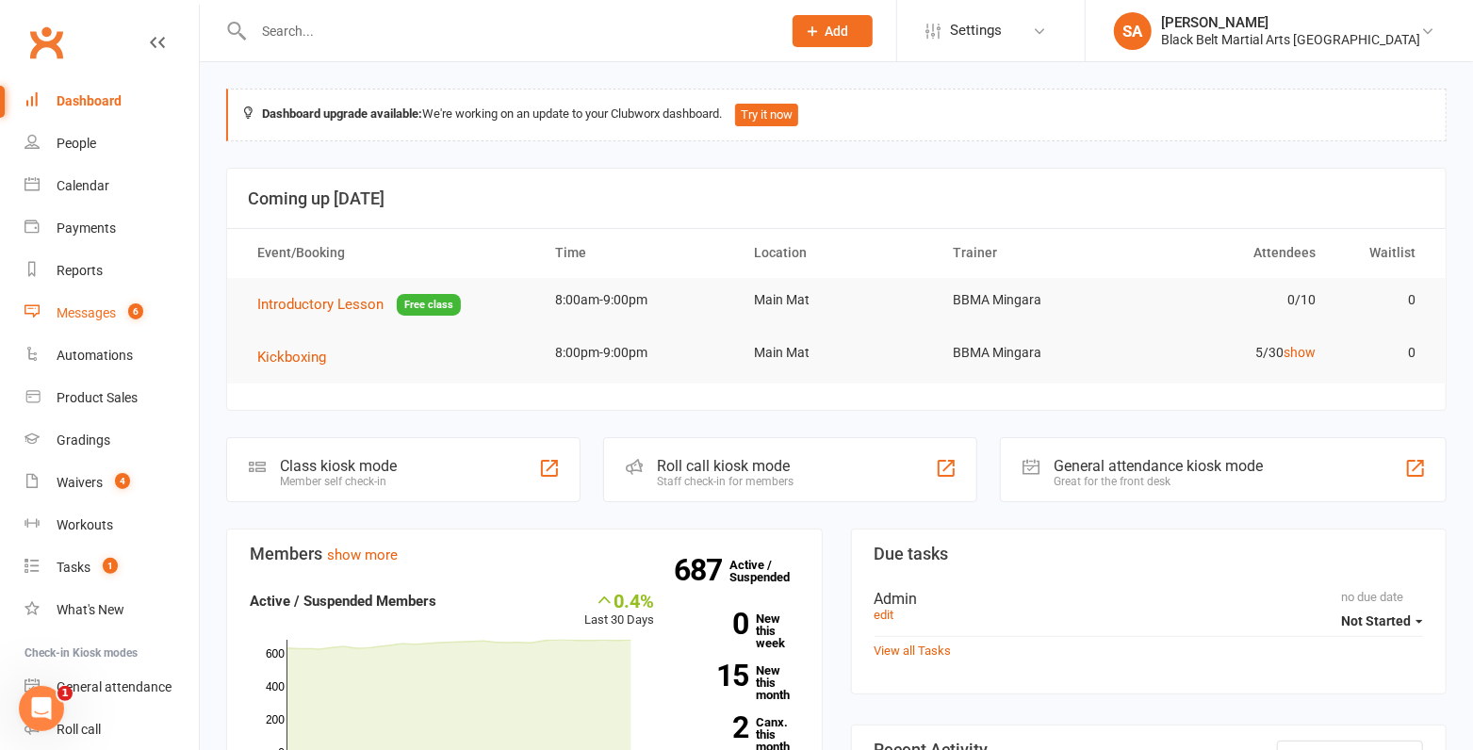
click at [82, 321] on link "Messages 6" at bounding box center [112, 313] width 174 height 42
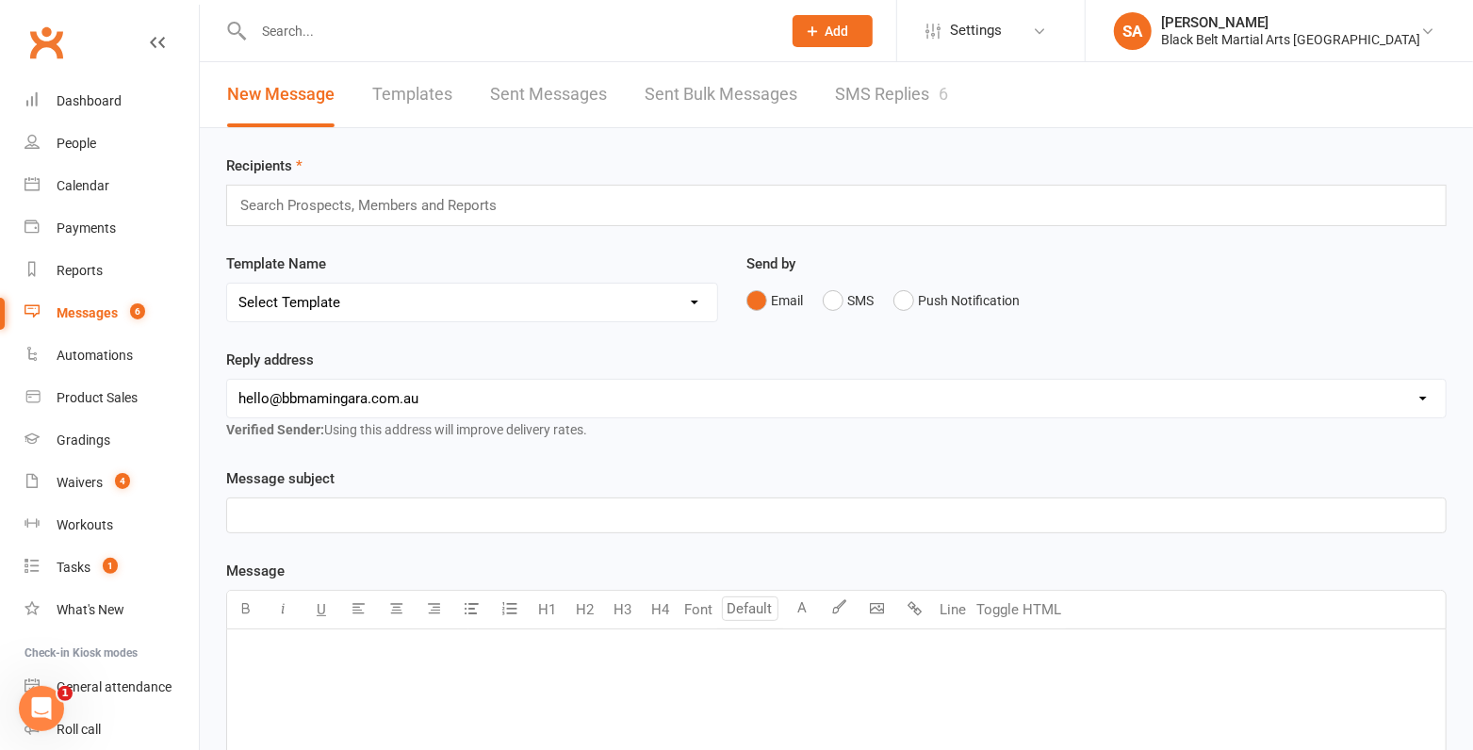
click at [914, 93] on link "SMS Replies 6" at bounding box center [891, 94] width 113 height 65
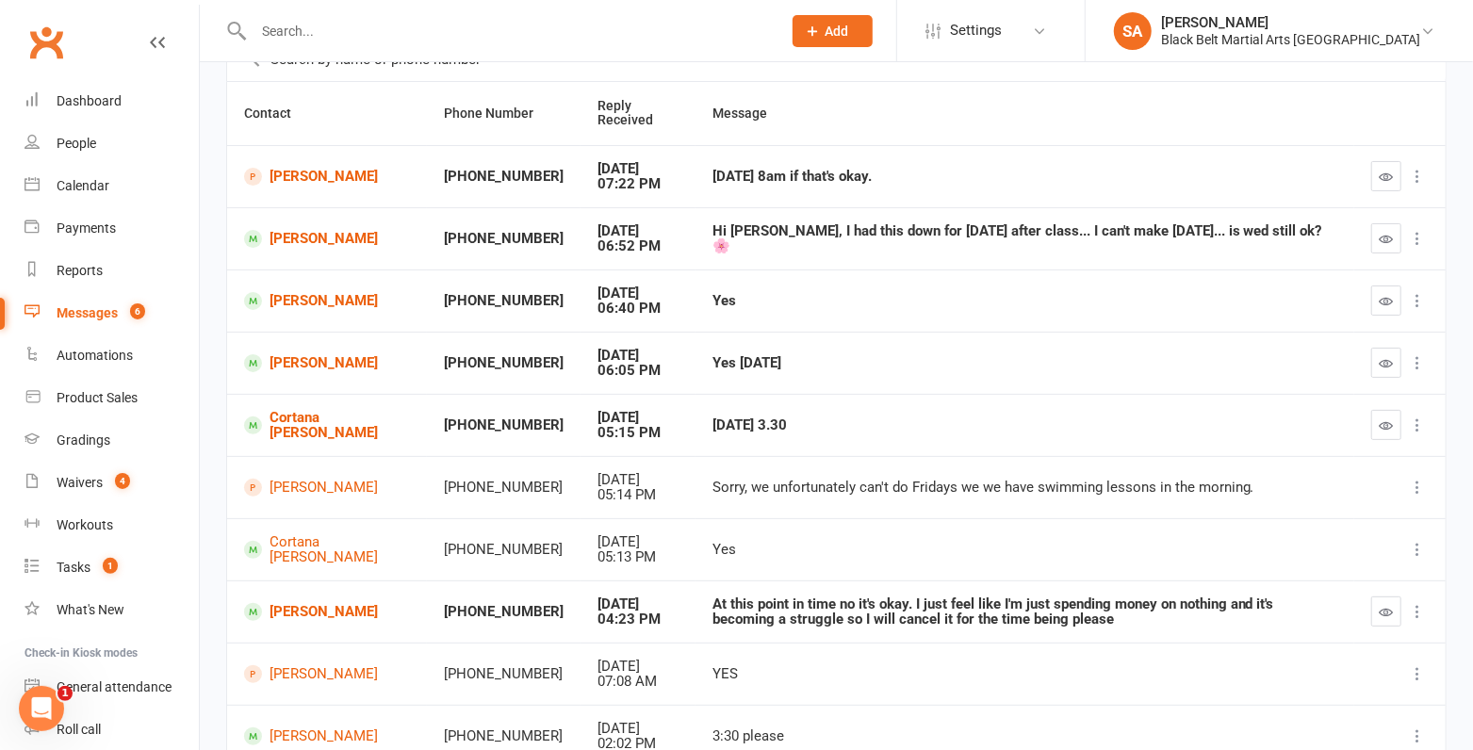
scroll to position [185, 0]
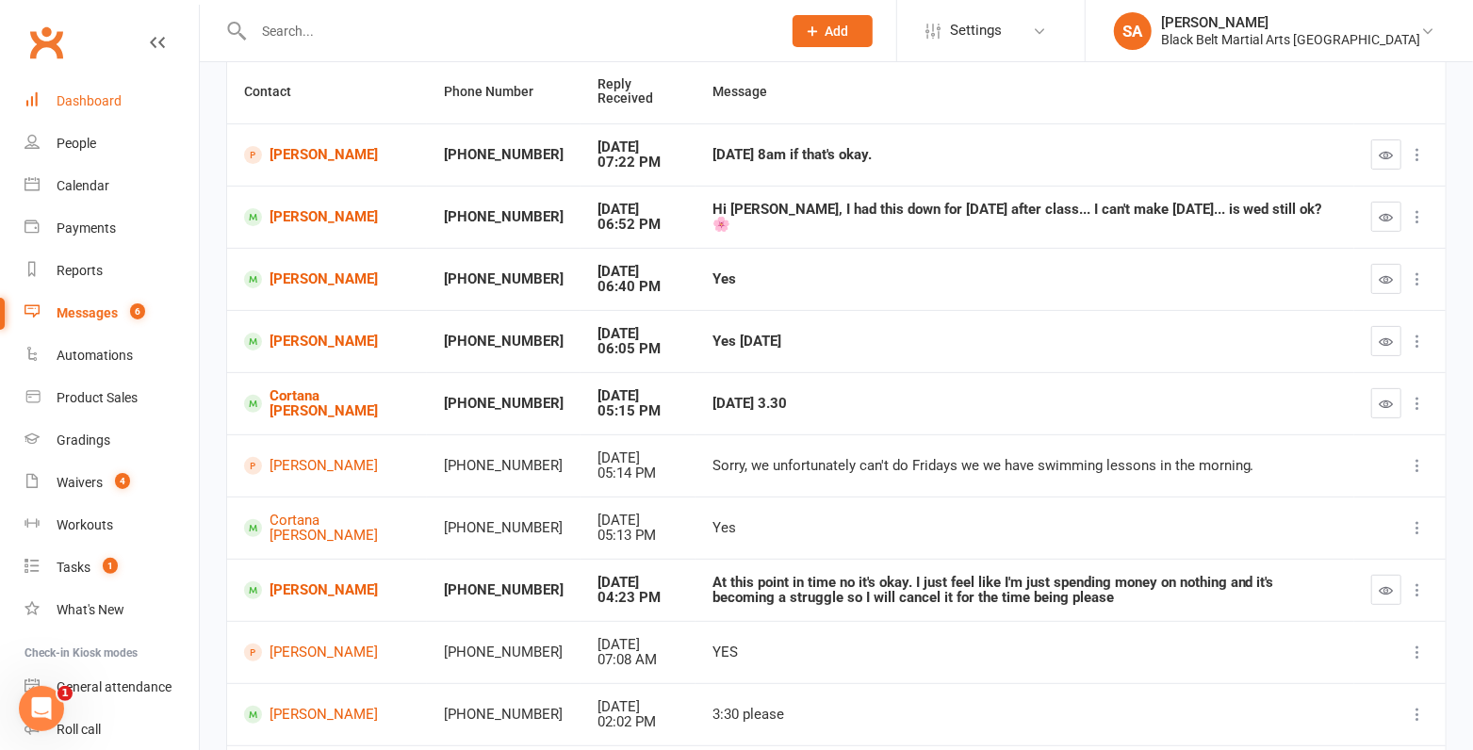
click at [90, 107] on div "Dashboard" at bounding box center [89, 100] width 65 height 15
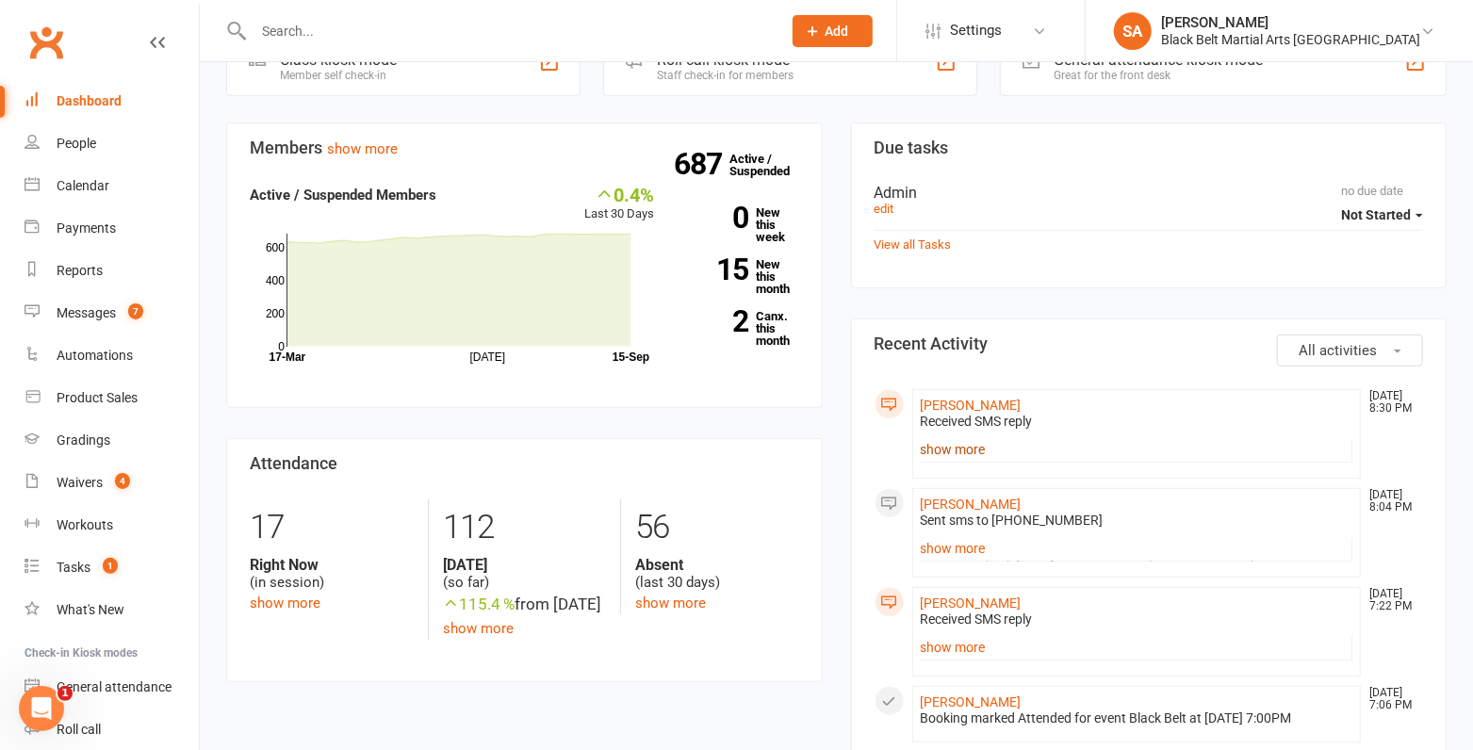
click at [956, 436] on link "show more" at bounding box center [1137, 449] width 433 height 26
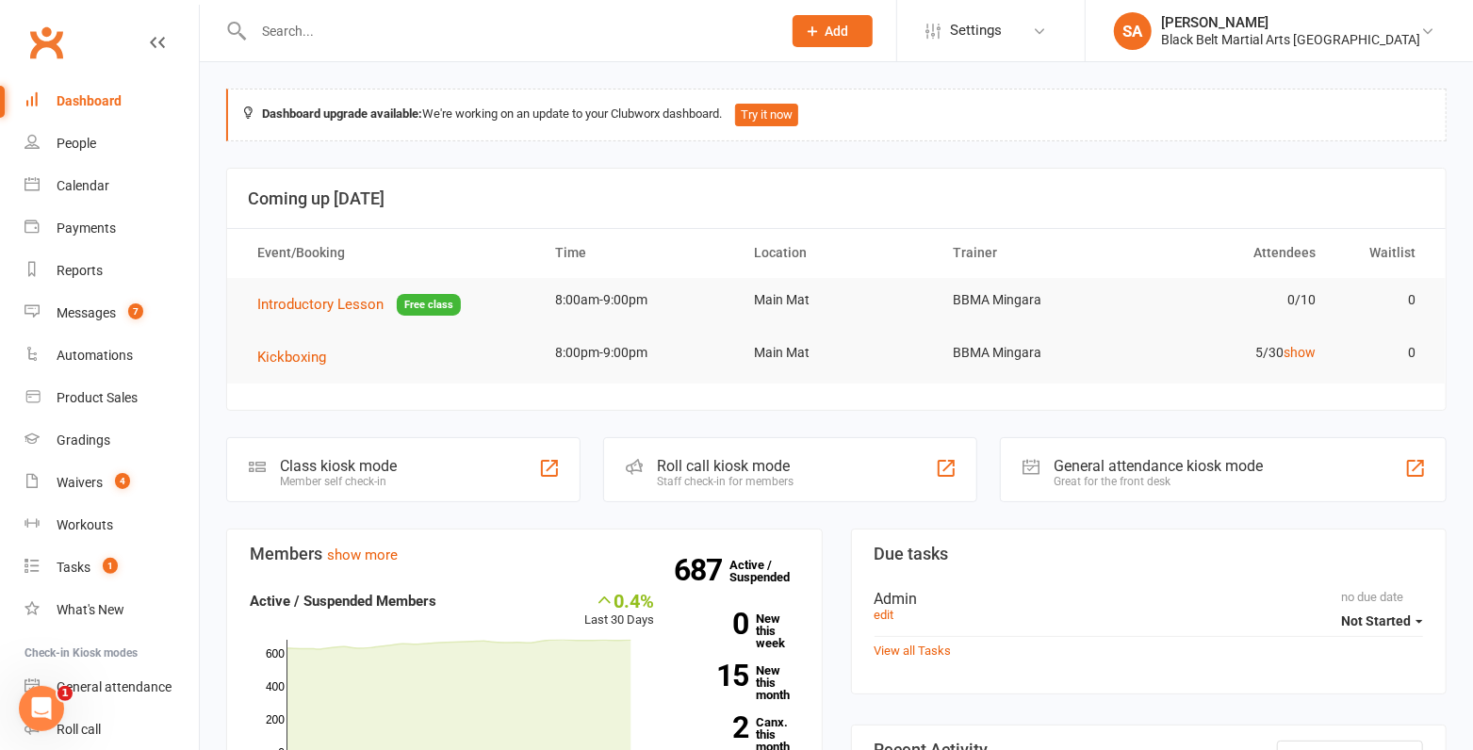
click at [502, 38] on input "text" at bounding box center [508, 31] width 520 height 26
click at [96, 180] on div "Calendar" at bounding box center [83, 185] width 53 height 15
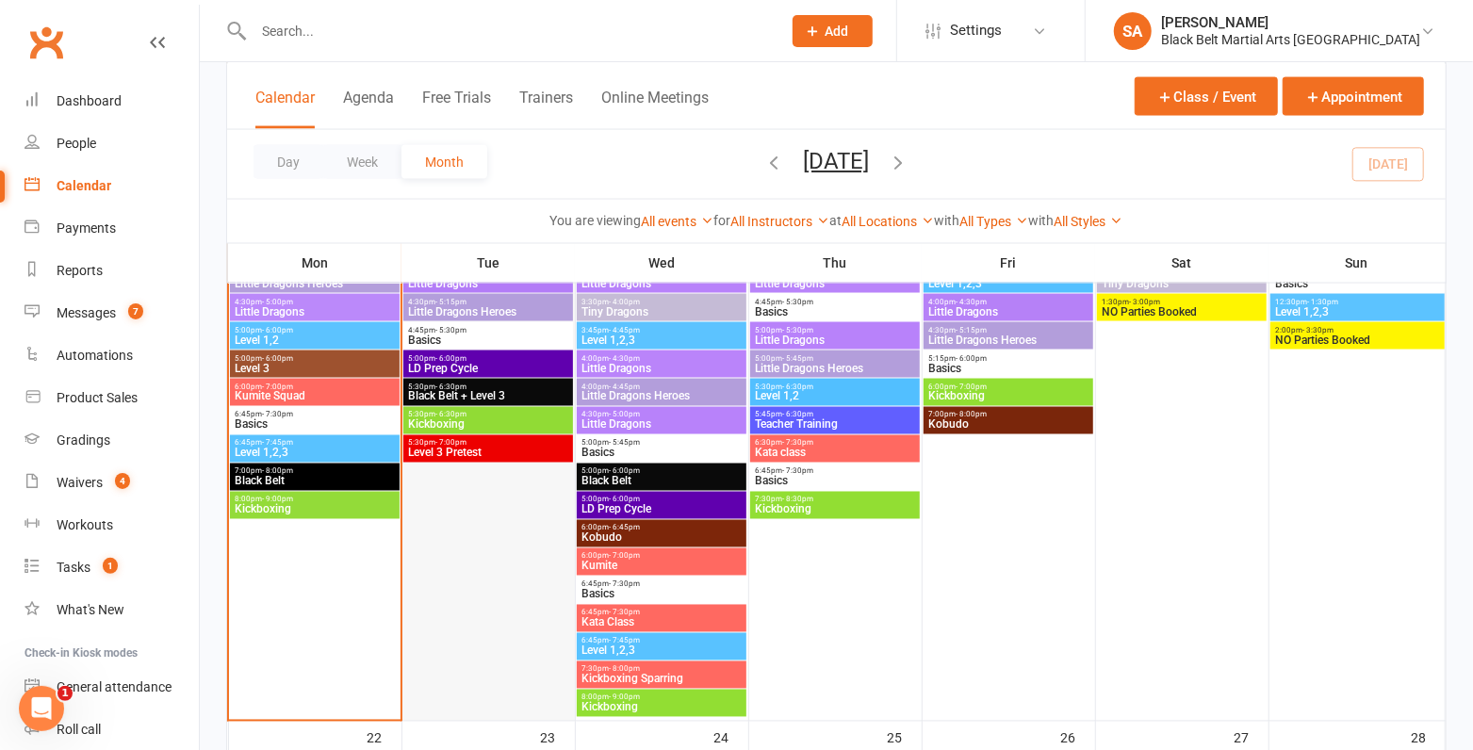
scroll to position [1821, 0]
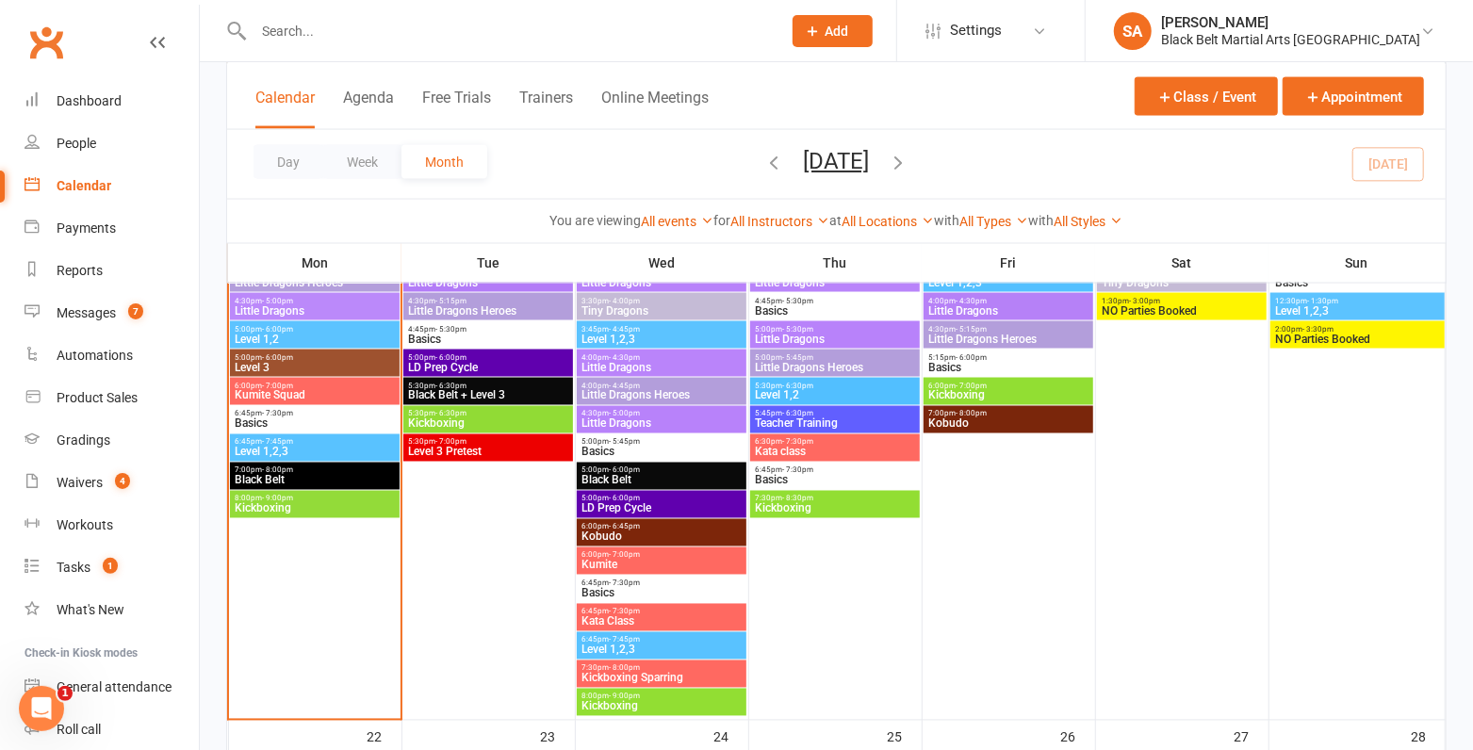
click at [306, 507] on span "Kickboxing" at bounding box center [314, 508] width 161 height 11
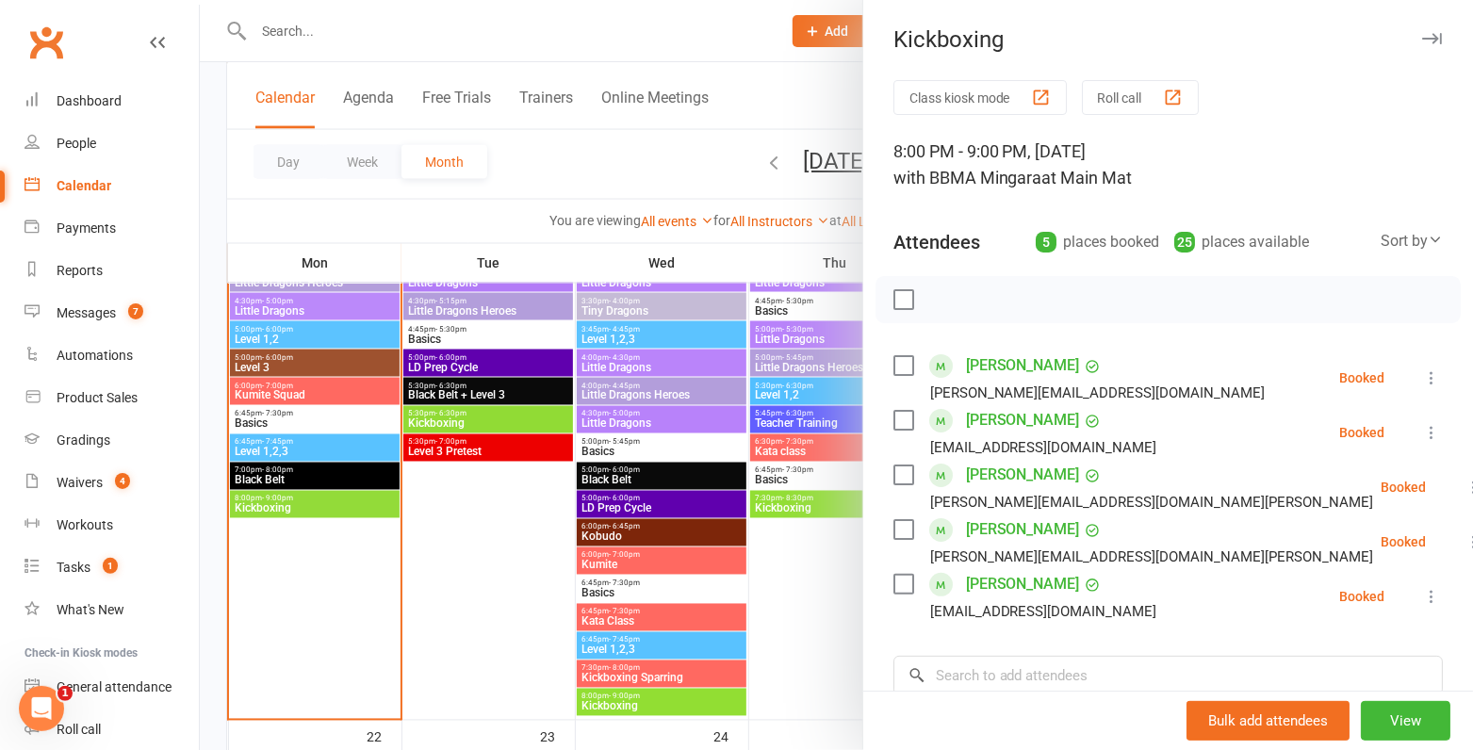
click at [920, 518] on div "James Peters Karl@team-peters.com" at bounding box center [1137, 542] width 488 height 55
click at [905, 529] on label at bounding box center [902, 529] width 19 height 19
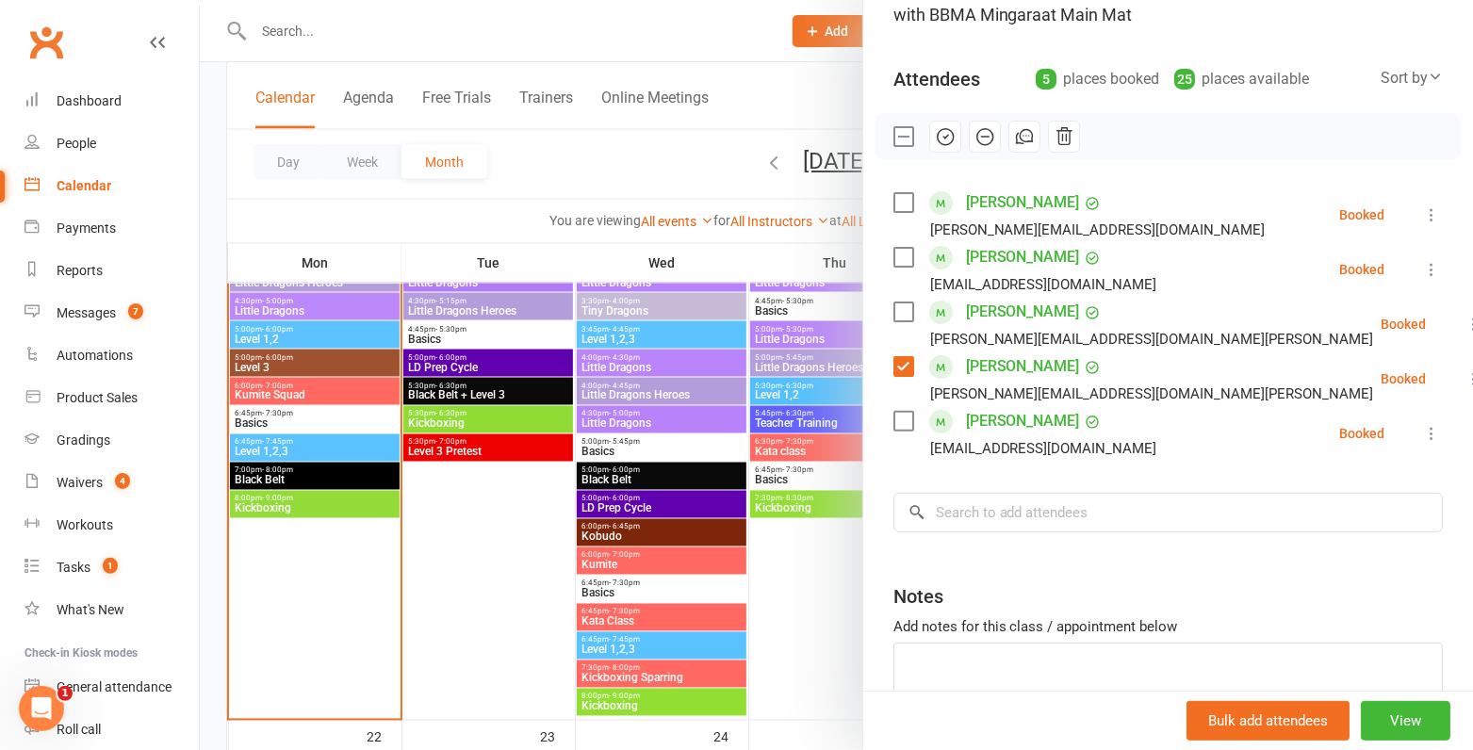
scroll to position [166, 0]
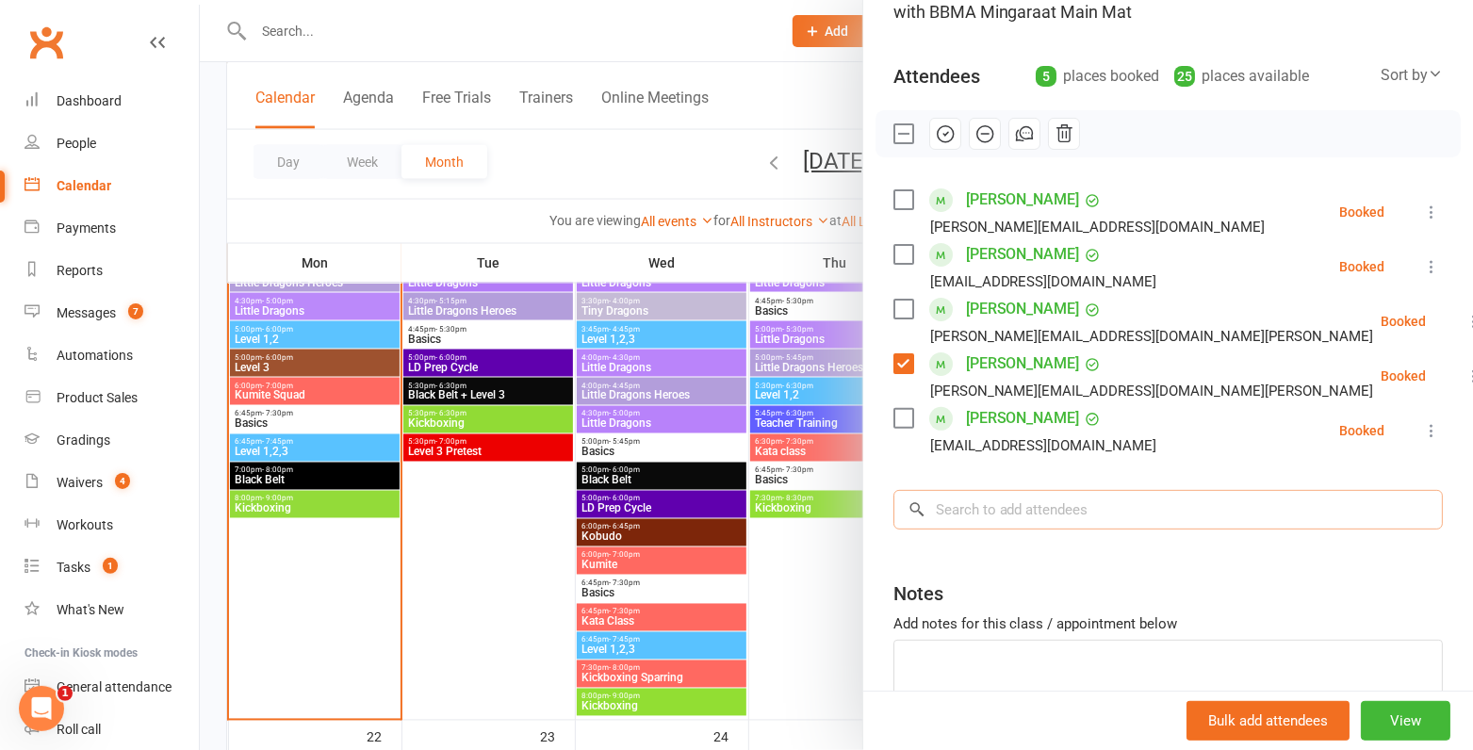
click at [1029, 501] on input "search" at bounding box center [1167, 510] width 549 height 40
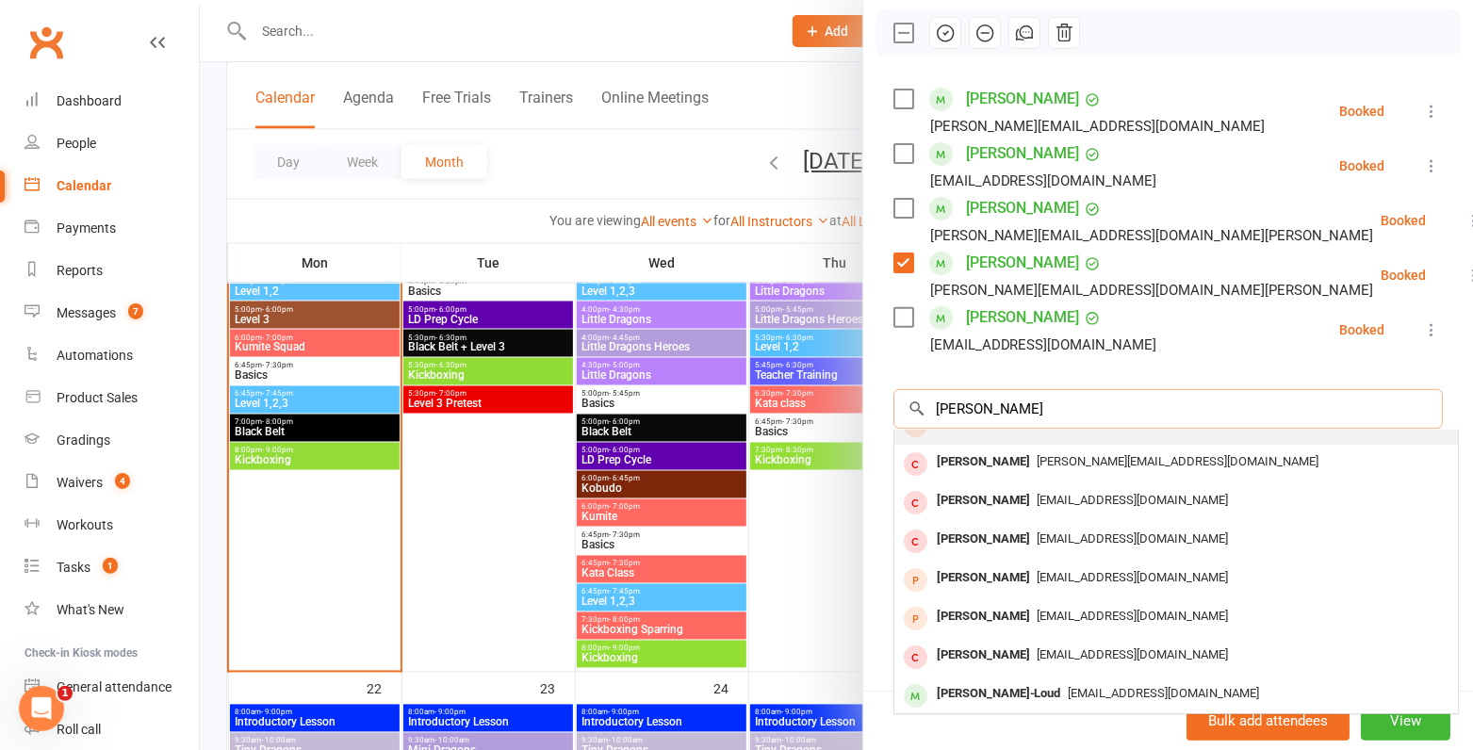
scroll to position [1874, 0]
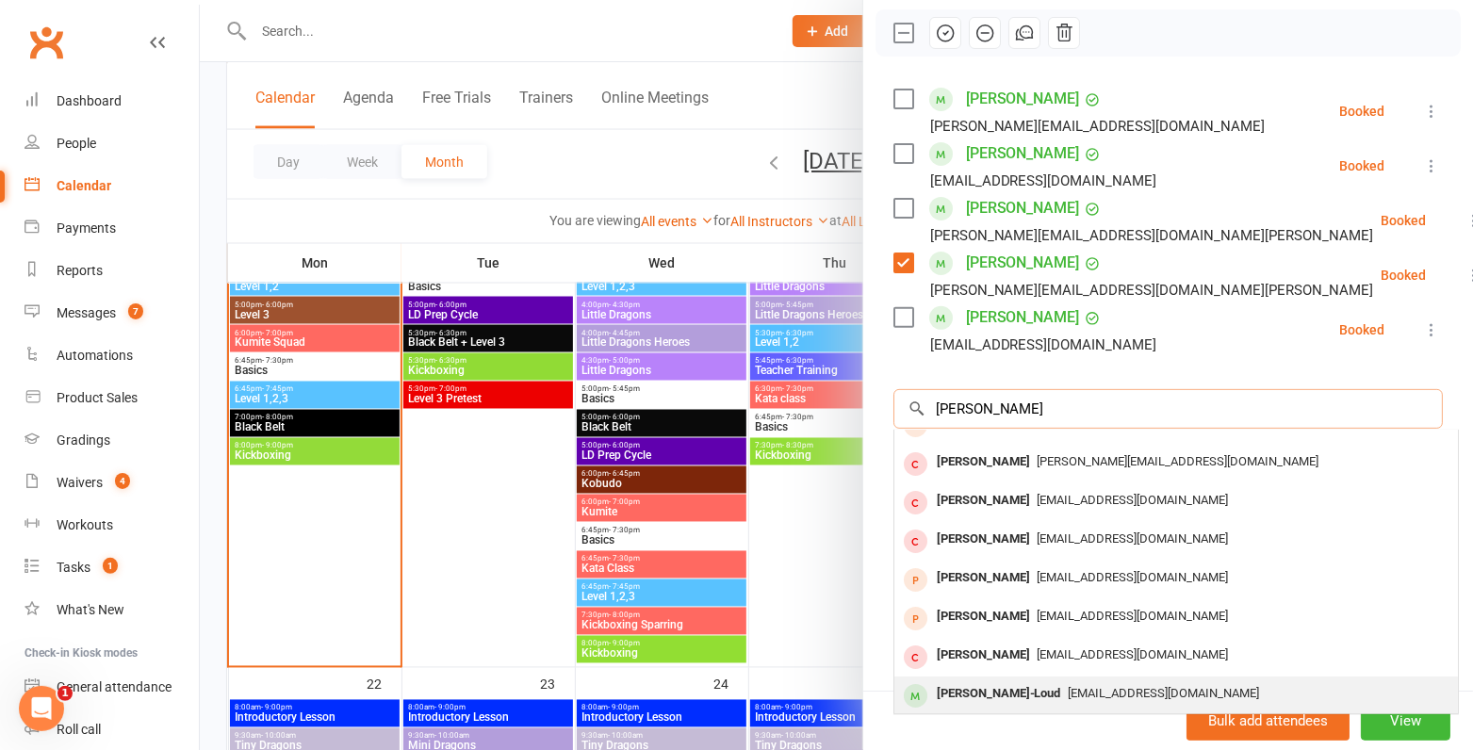
type input "lewis cl"
click at [1069, 690] on span "kaimaison@hotmail.com" at bounding box center [1164, 693] width 191 height 14
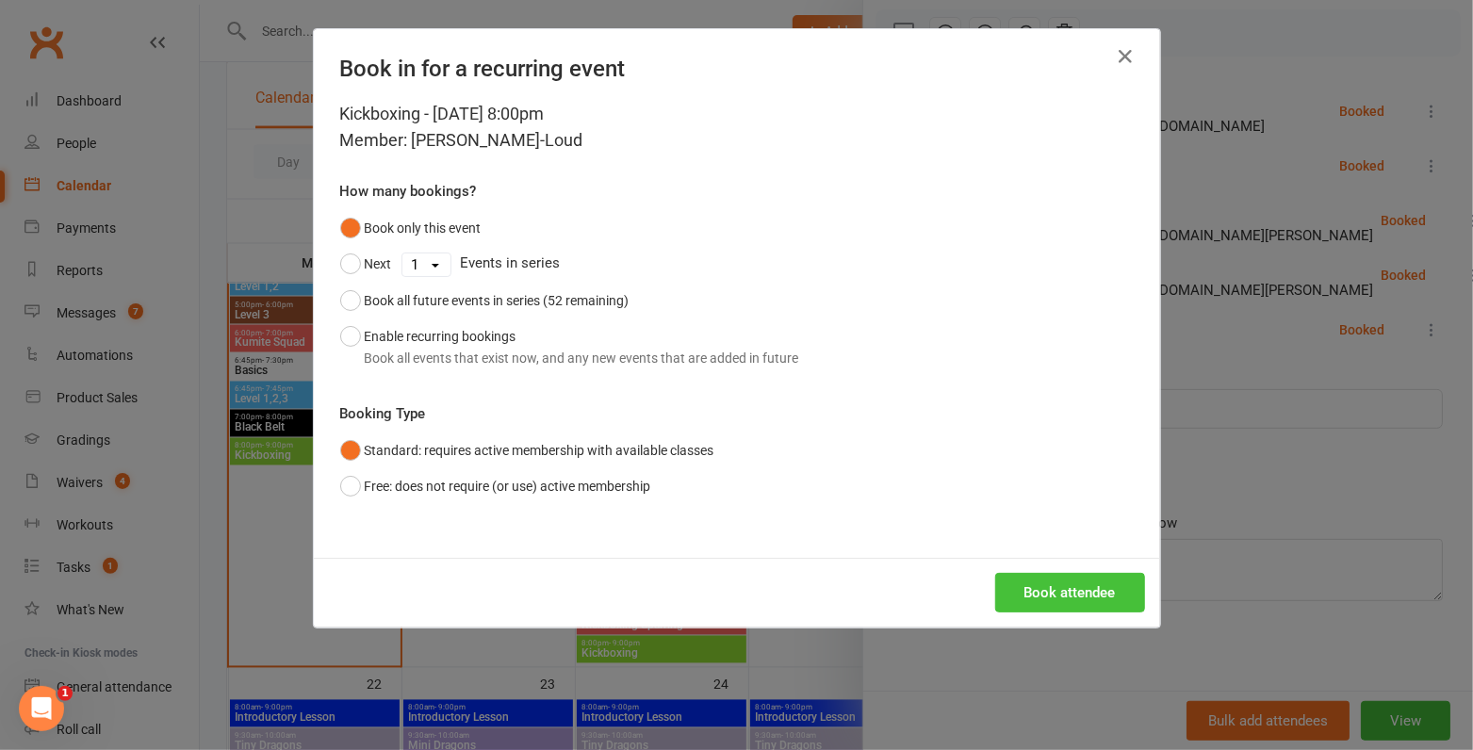
click at [1036, 578] on button "Book attendee" at bounding box center [1070, 593] width 150 height 40
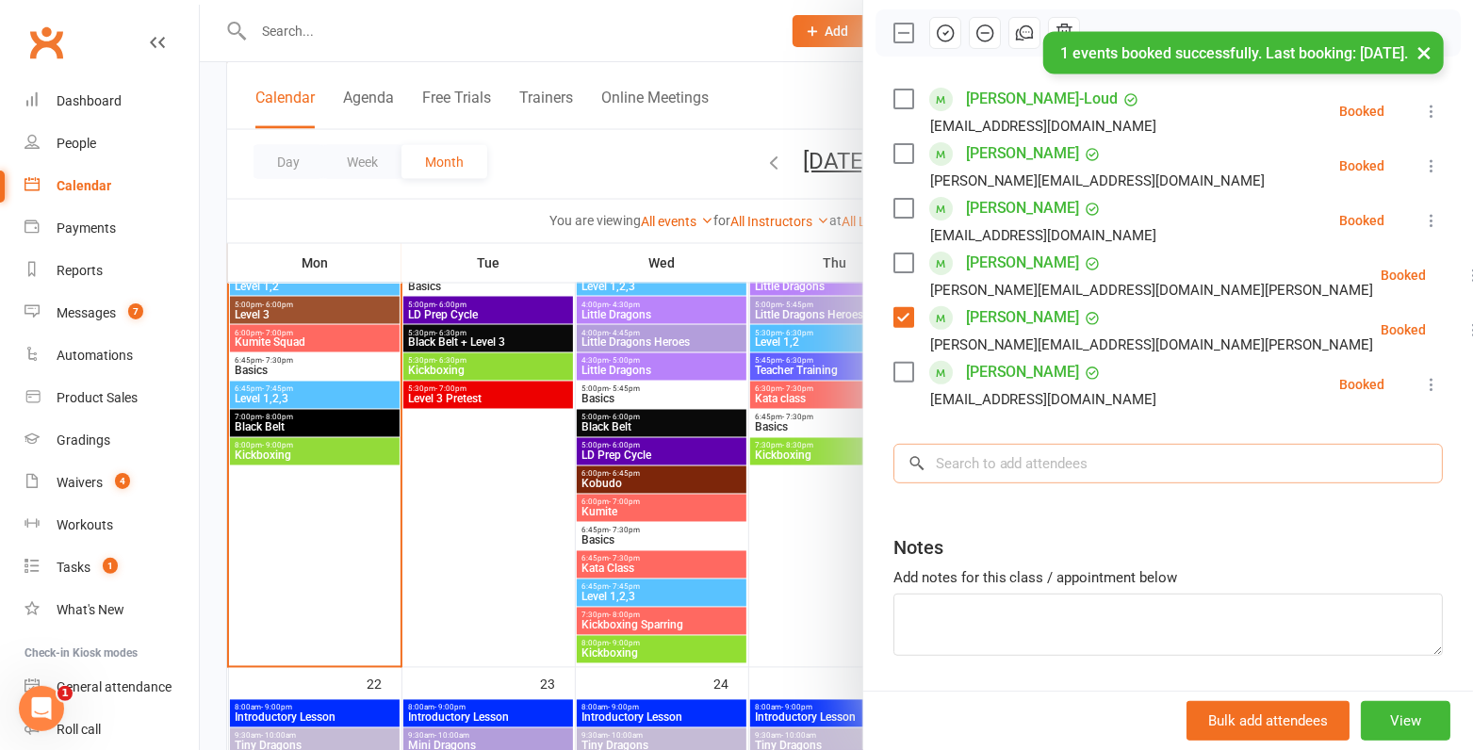
click at [1038, 459] on input "search" at bounding box center [1167, 464] width 549 height 40
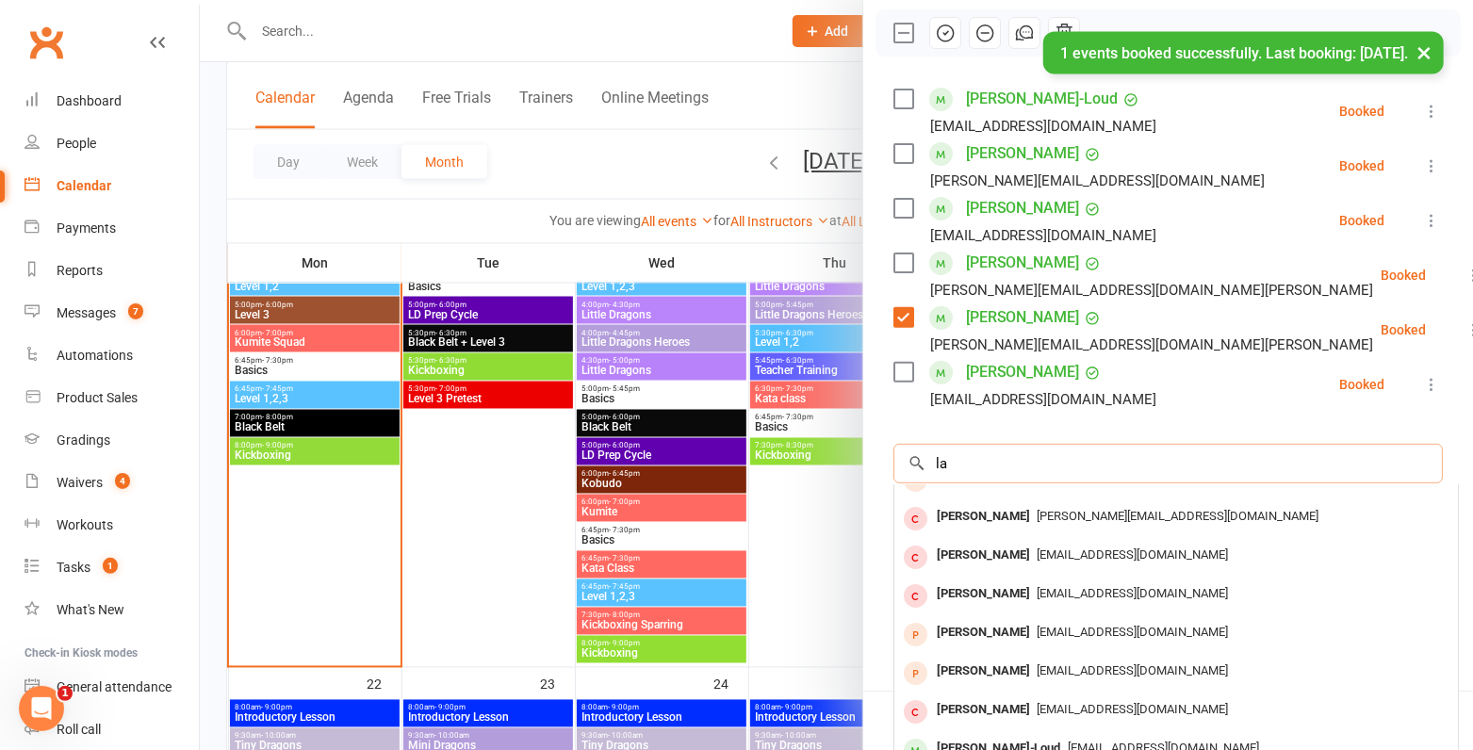
scroll to position [0, 0]
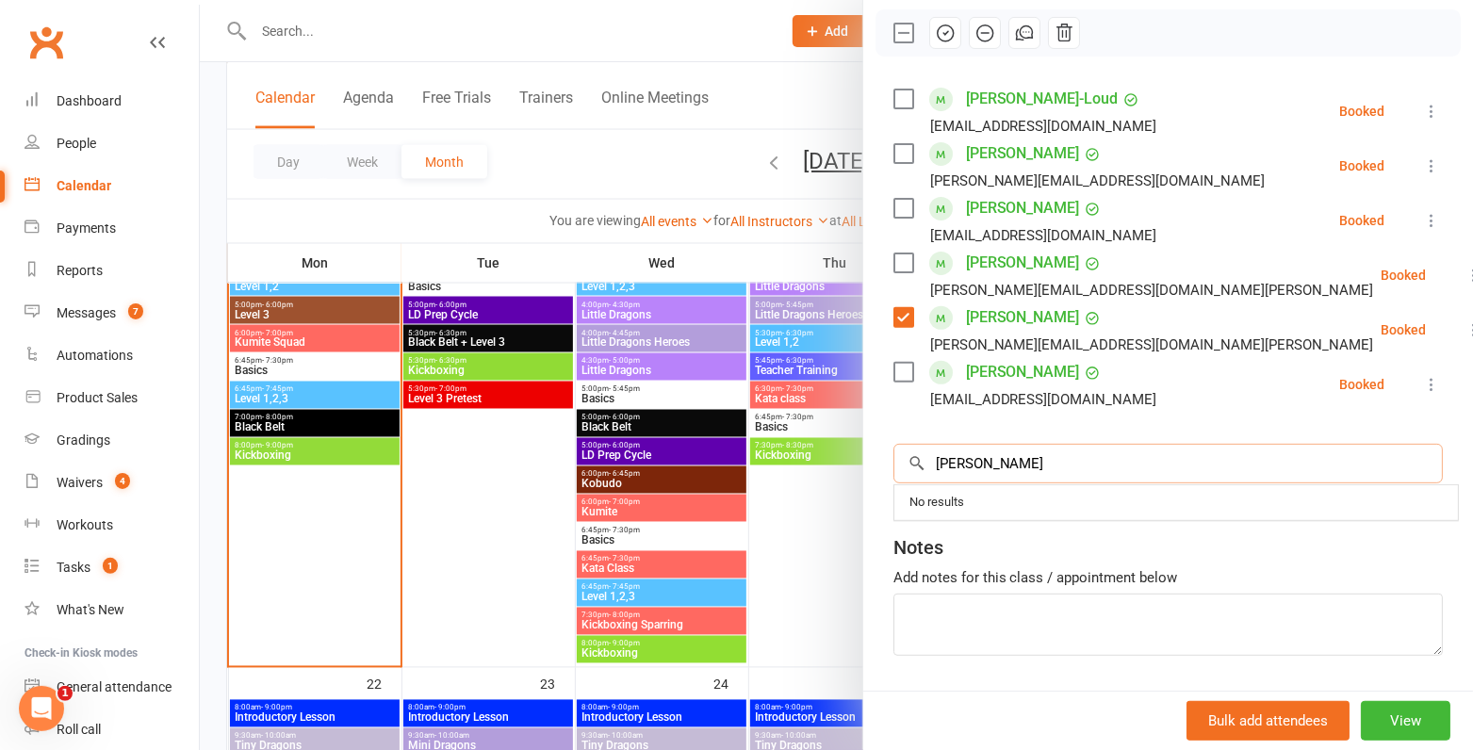
type input "latecia"
paste input "Leticia Forbes"
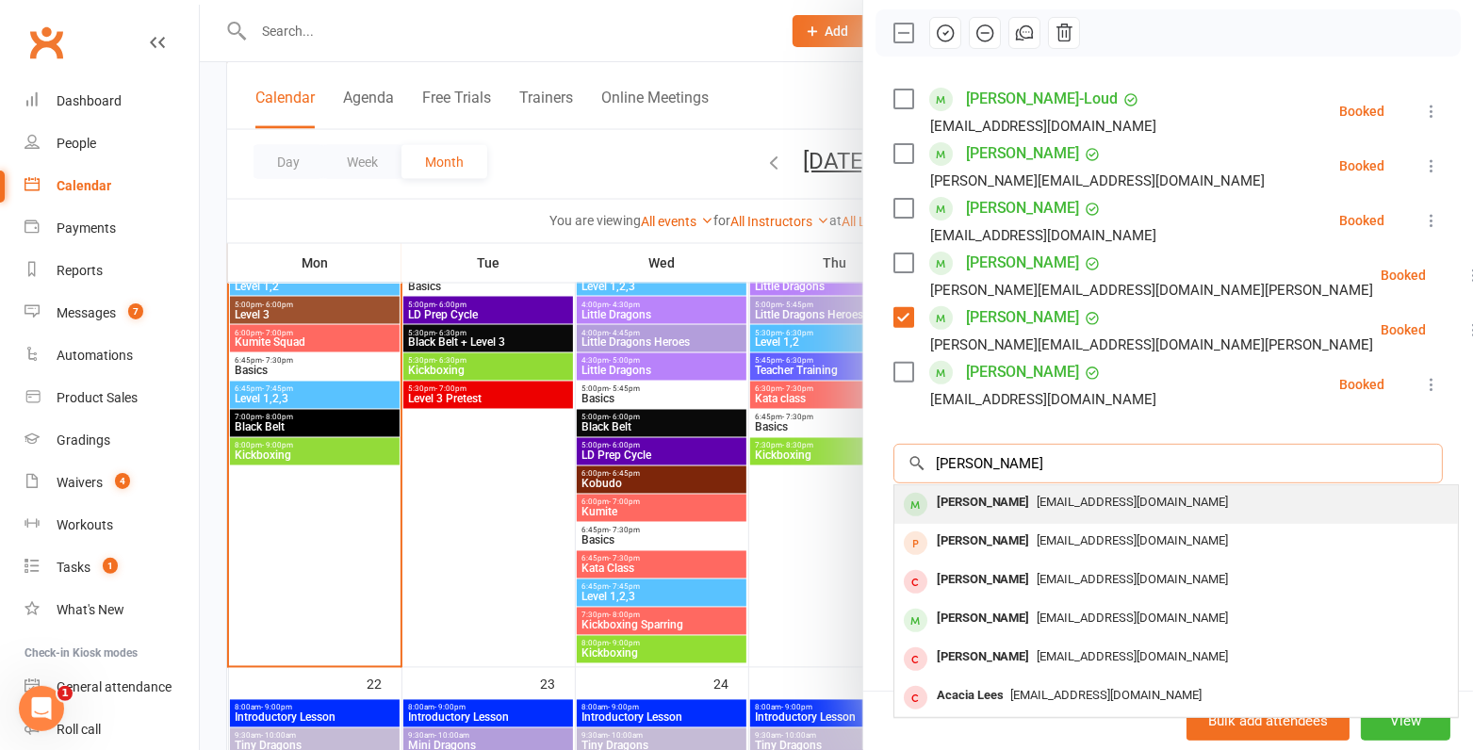
type input "Leticia Forbes"
click at [998, 499] on div "Leticia Forbes" at bounding box center [983, 502] width 108 height 27
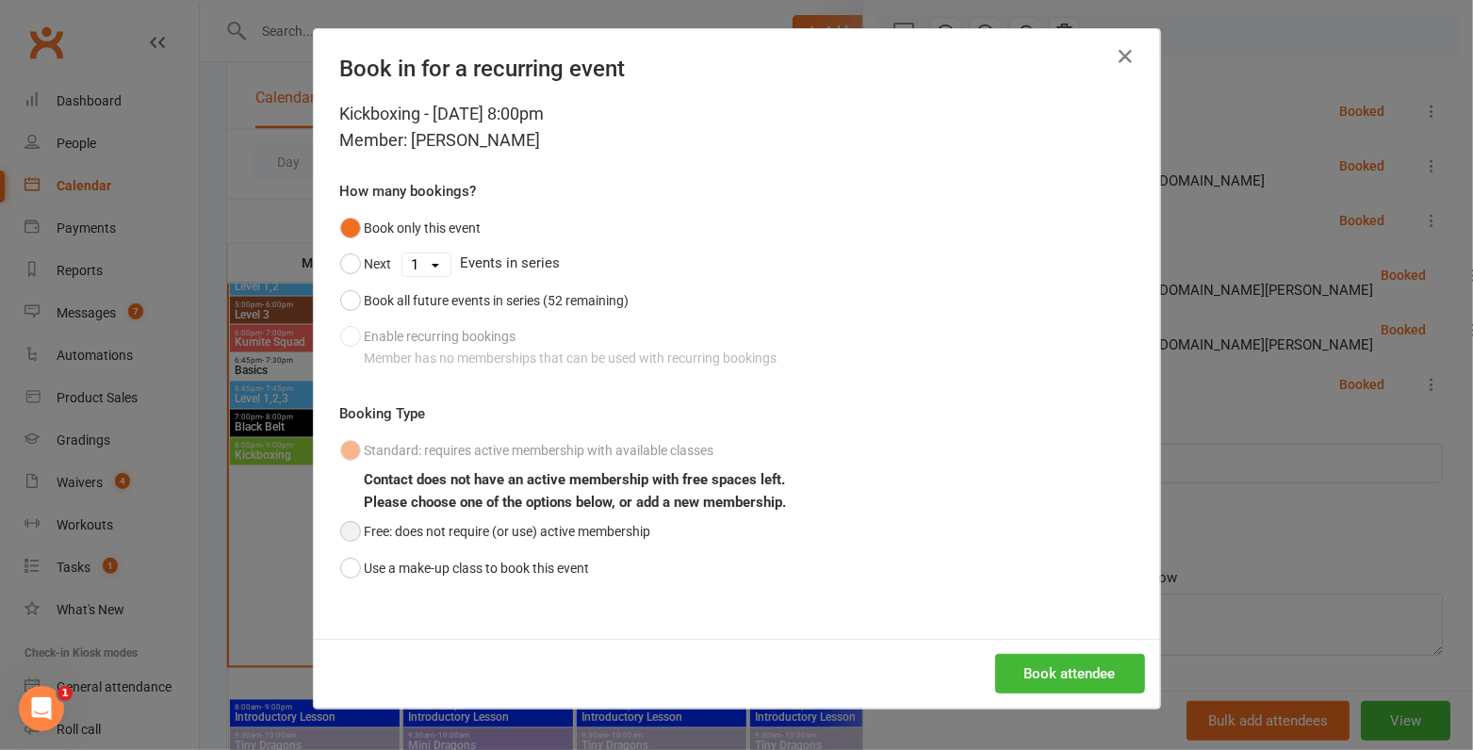
click at [405, 530] on button "Free: does not require (or use) active membership" at bounding box center [495, 532] width 311 height 36
click at [1034, 661] on button "Book attendee" at bounding box center [1070, 674] width 150 height 40
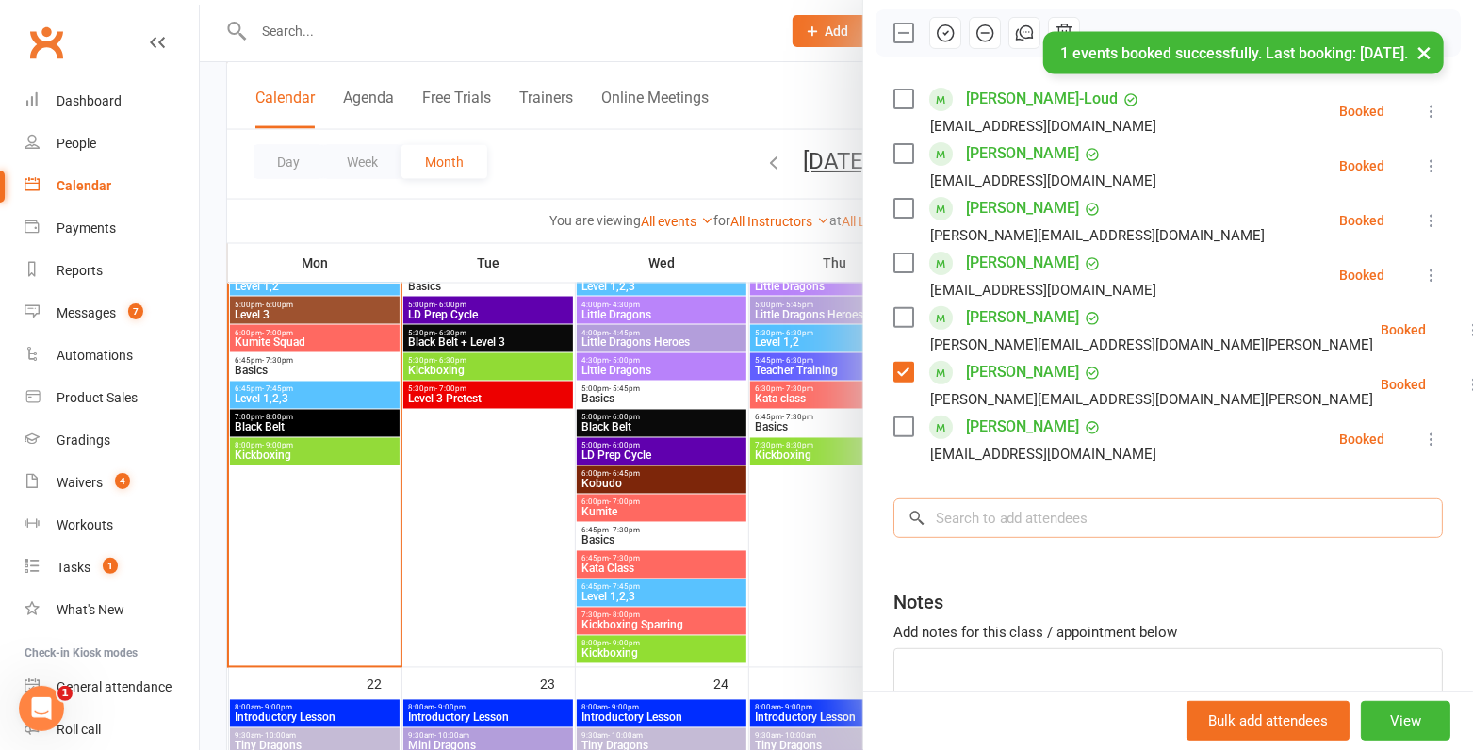
click at [977, 521] on input "search" at bounding box center [1167, 519] width 549 height 40
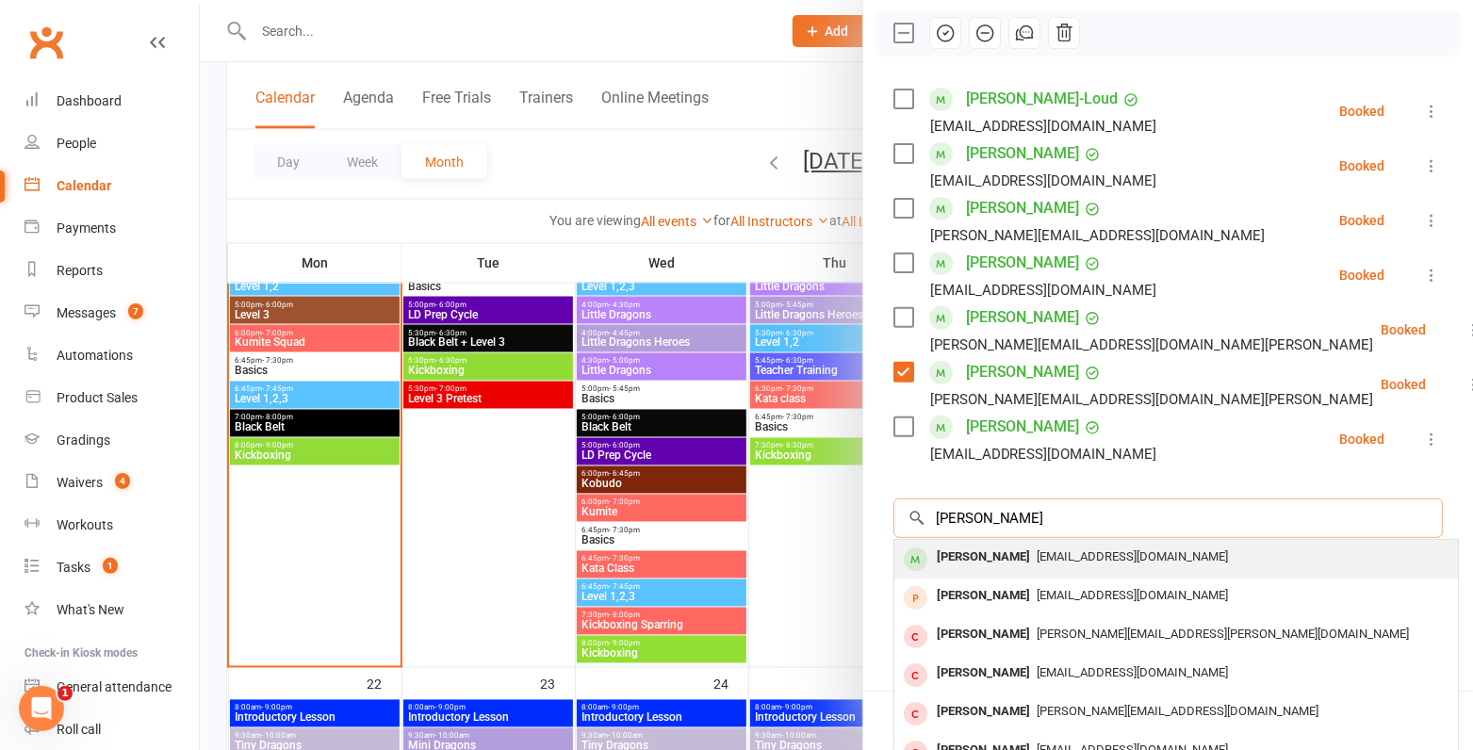
type input "brenda edwards"
click at [994, 566] on div "Brenda Edwards" at bounding box center [983, 557] width 108 height 27
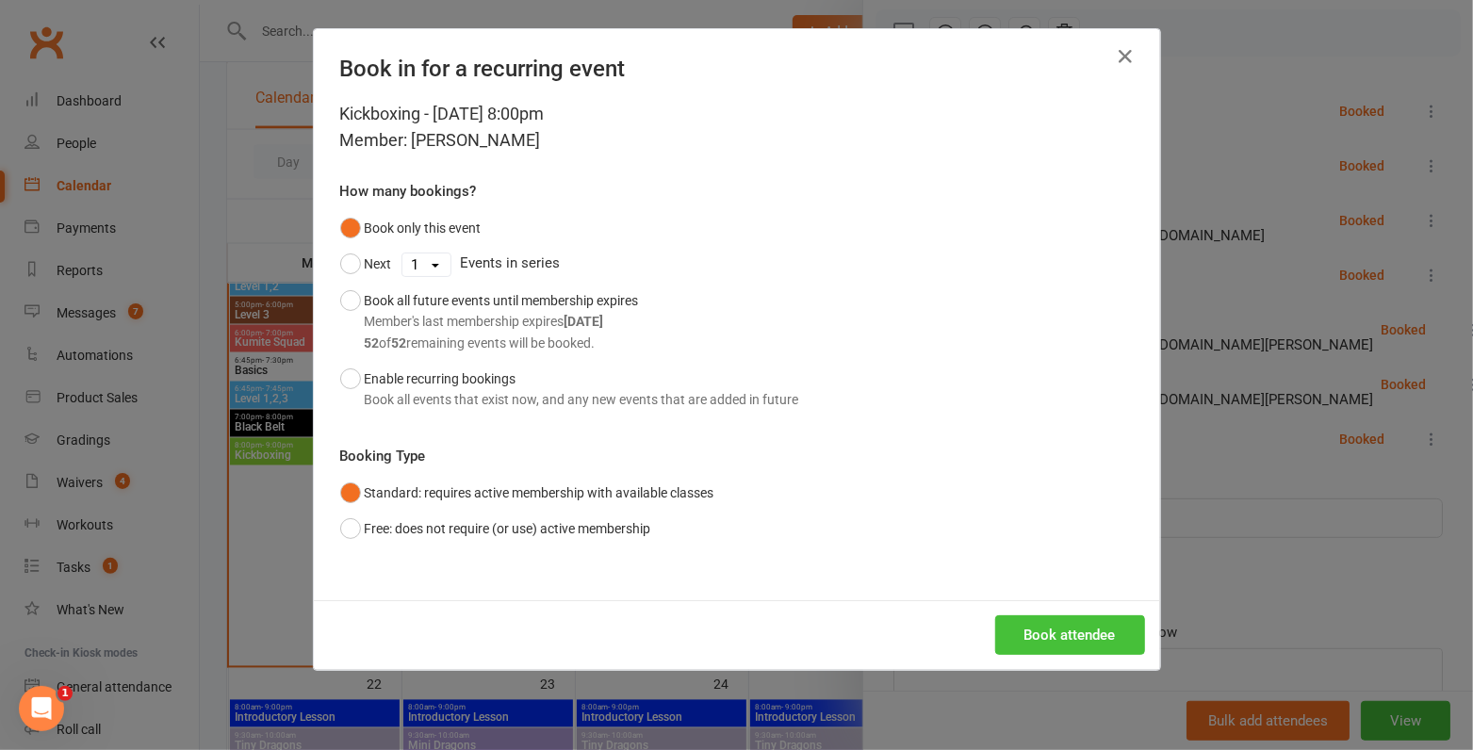
click at [1031, 641] on button "Book attendee" at bounding box center [1070, 635] width 150 height 40
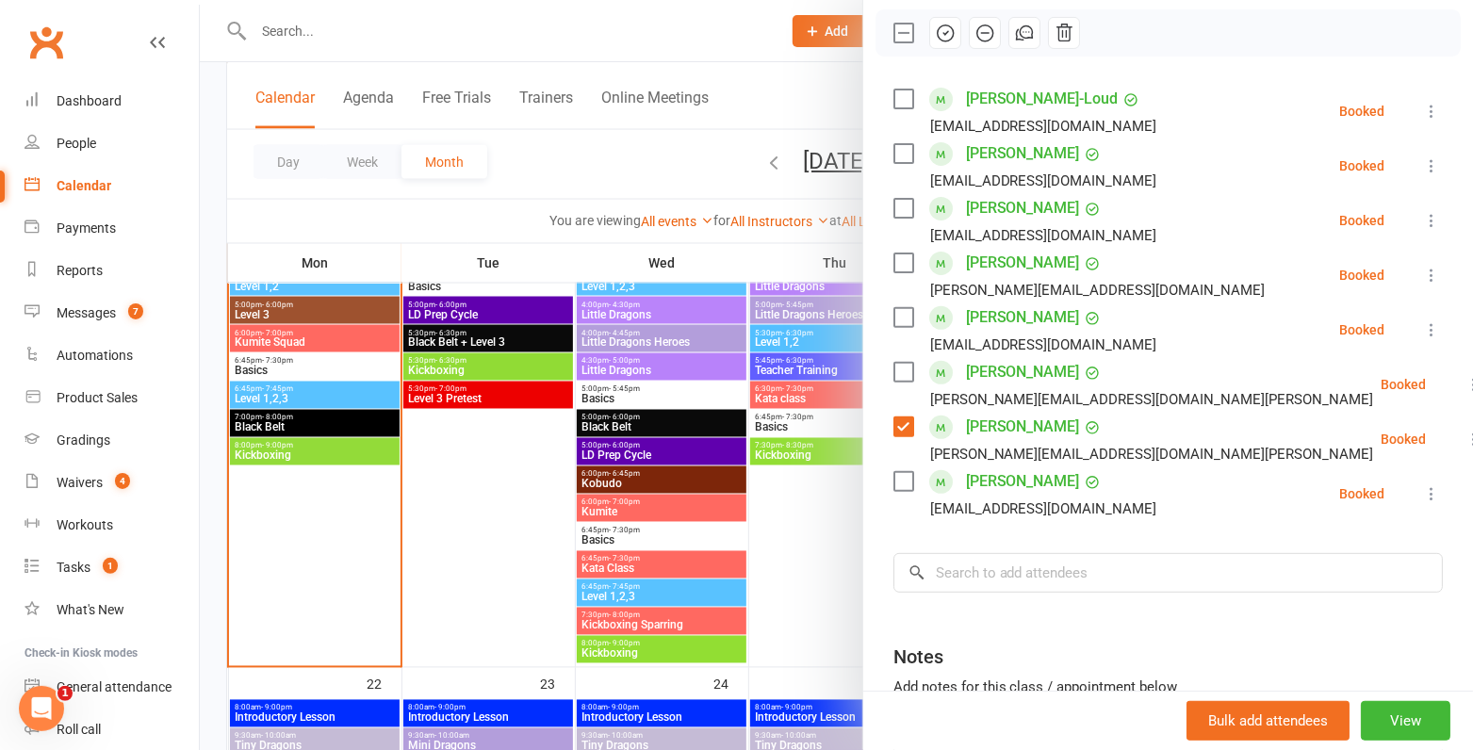
click at [897, 320] on label at bounding box center [902, 317] width 19 height 19
click at [895, 211] on label at bounding box center [902, 208] width 19 height 19
click at [894, 153] on label at bounding box center [902, 153] width 19 height 19
click at [901, 96] on label at bounding box center [902, 99] width 19 height 19
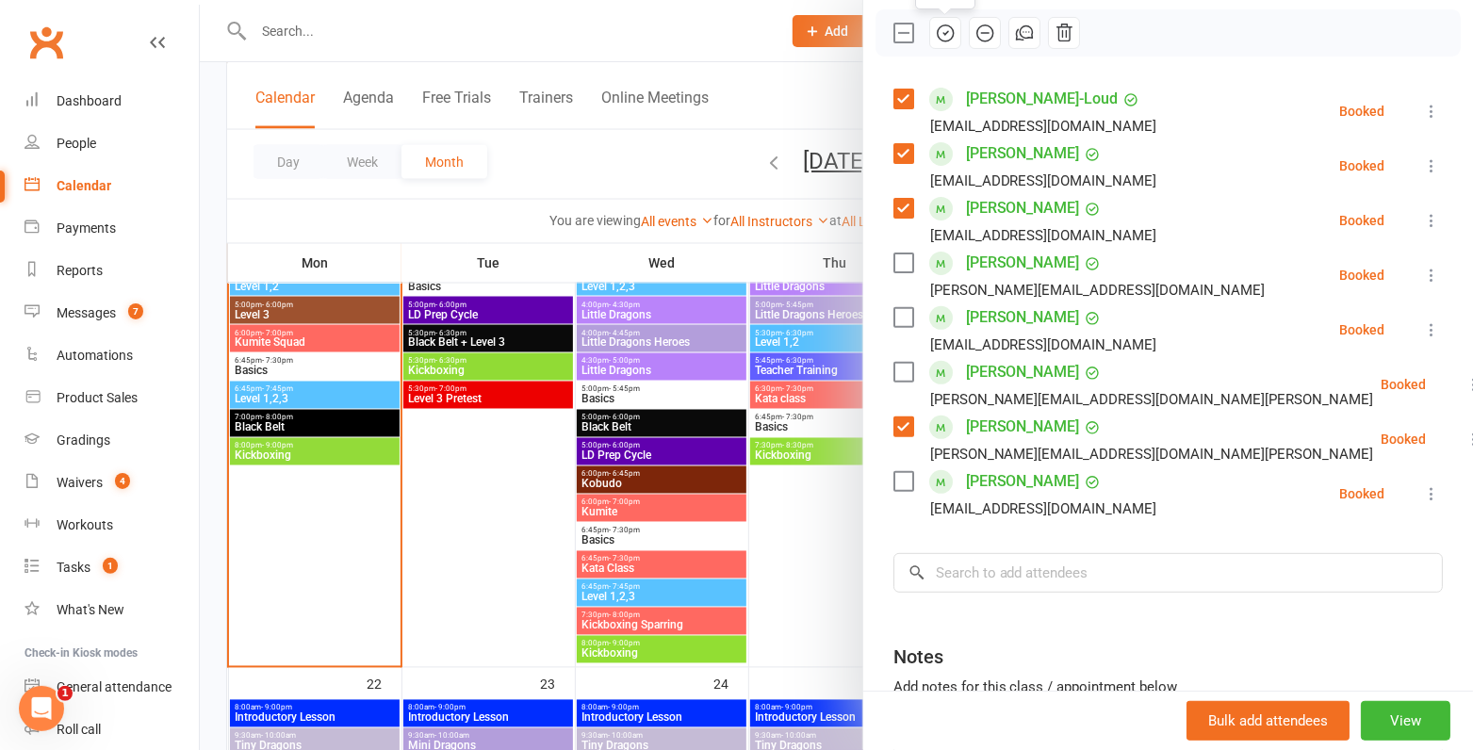
click at [938, 35] on icon "button" at bounding box center [945, 33] width 21 height 21
click at [762, 298] on div at bounding box center [836, 375] width 1273 height 750
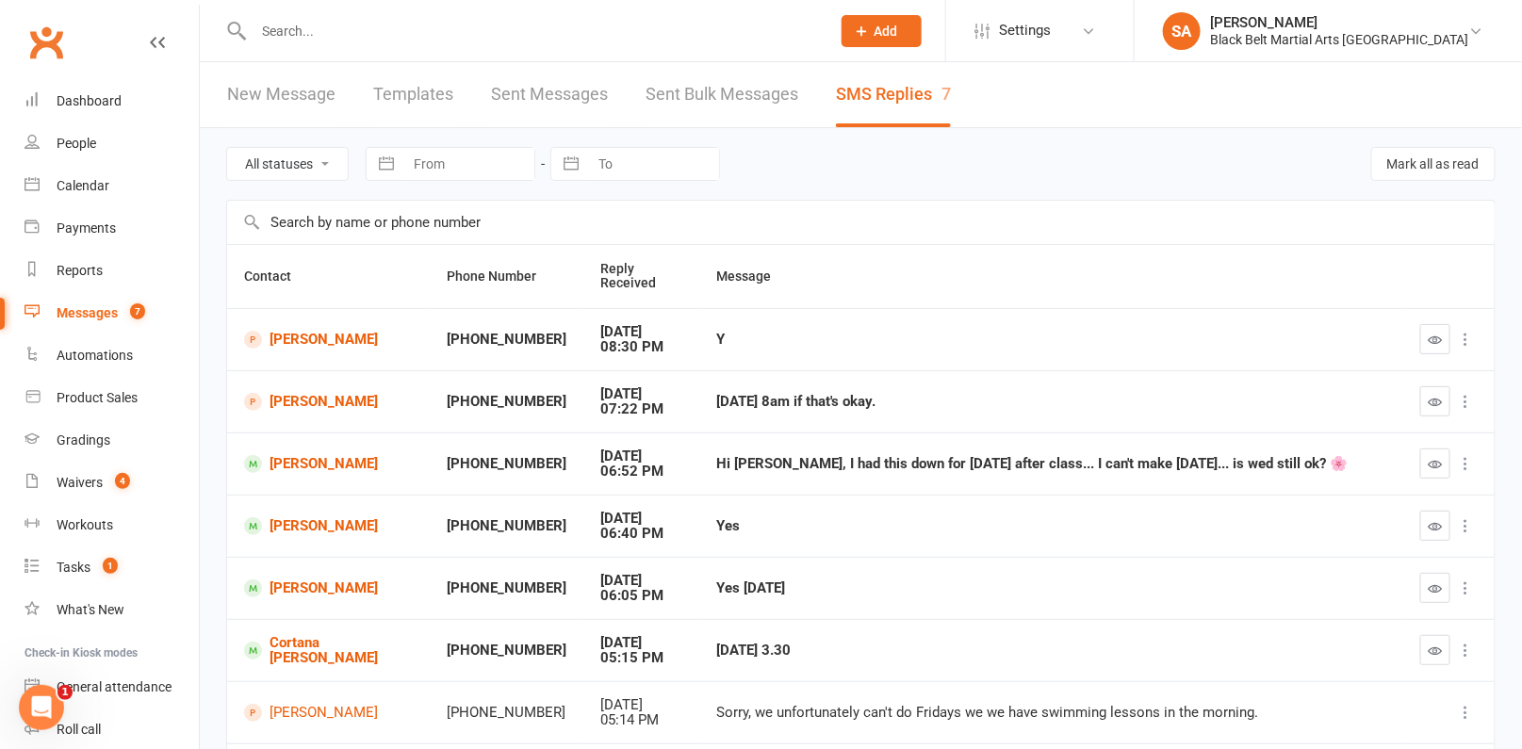
click at [444, 20] on input "text" at bounding box center [532, 31] width 569 height 26
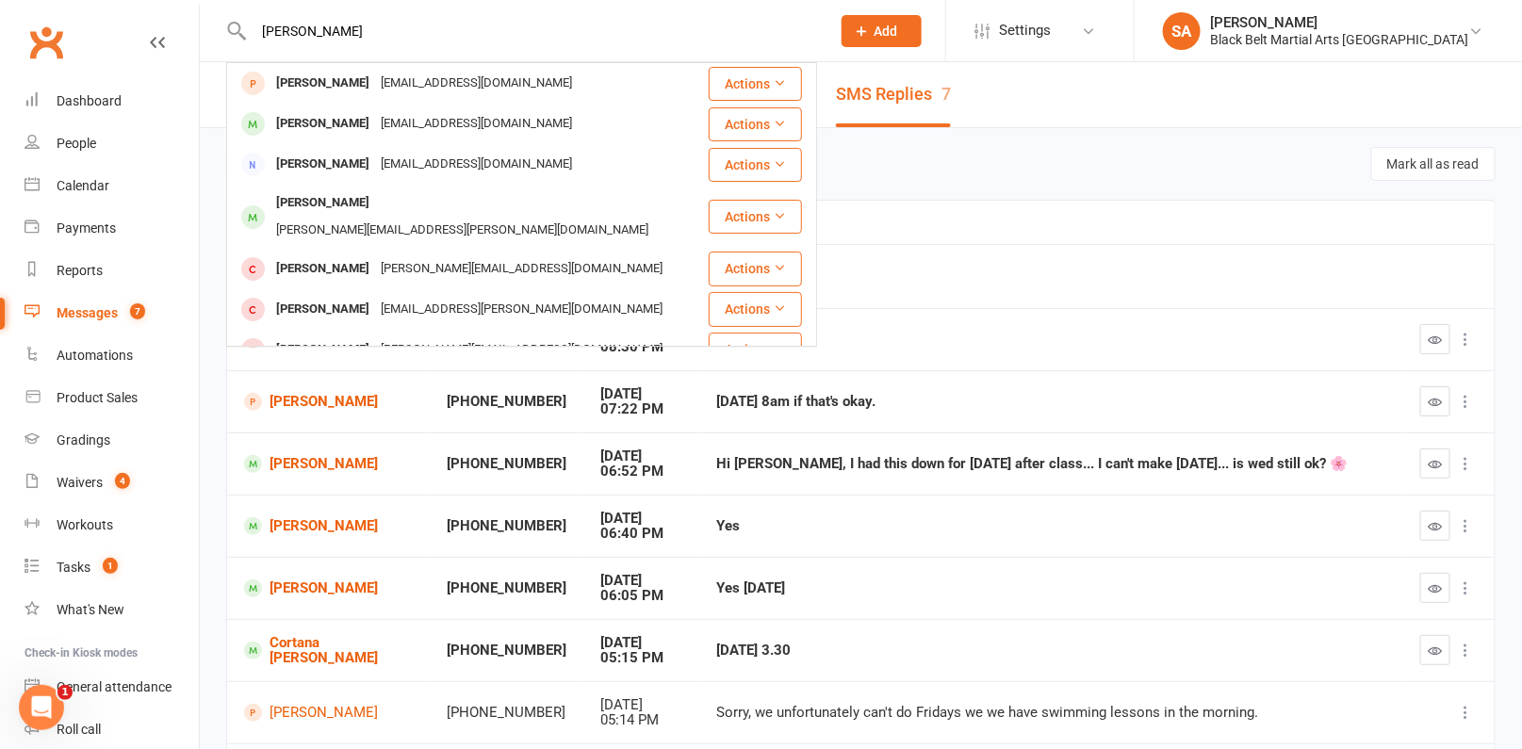
type input "Letica"
click at [102, 483] on div "Waivers" at bounding box center [80, 482] width 46 height 15
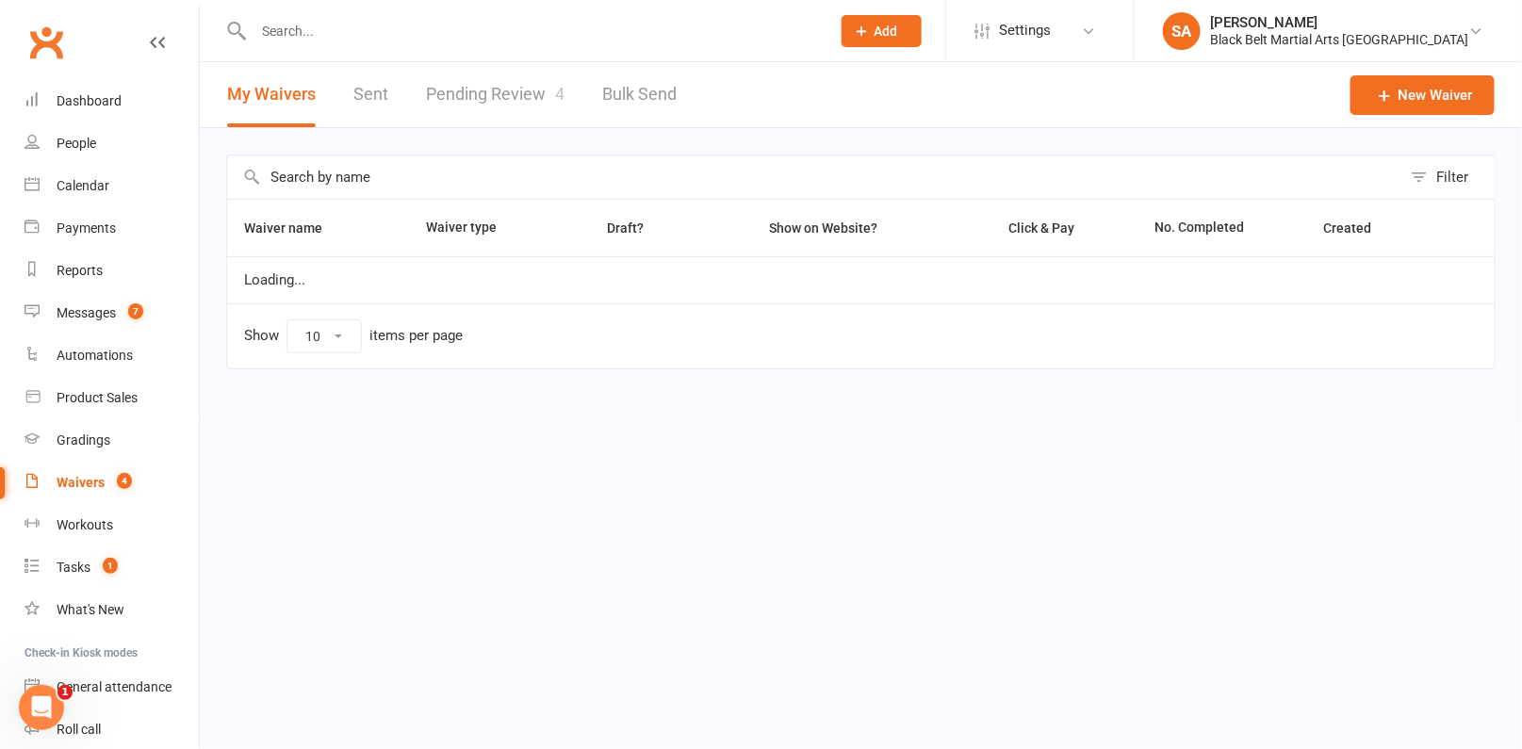
select select "100"
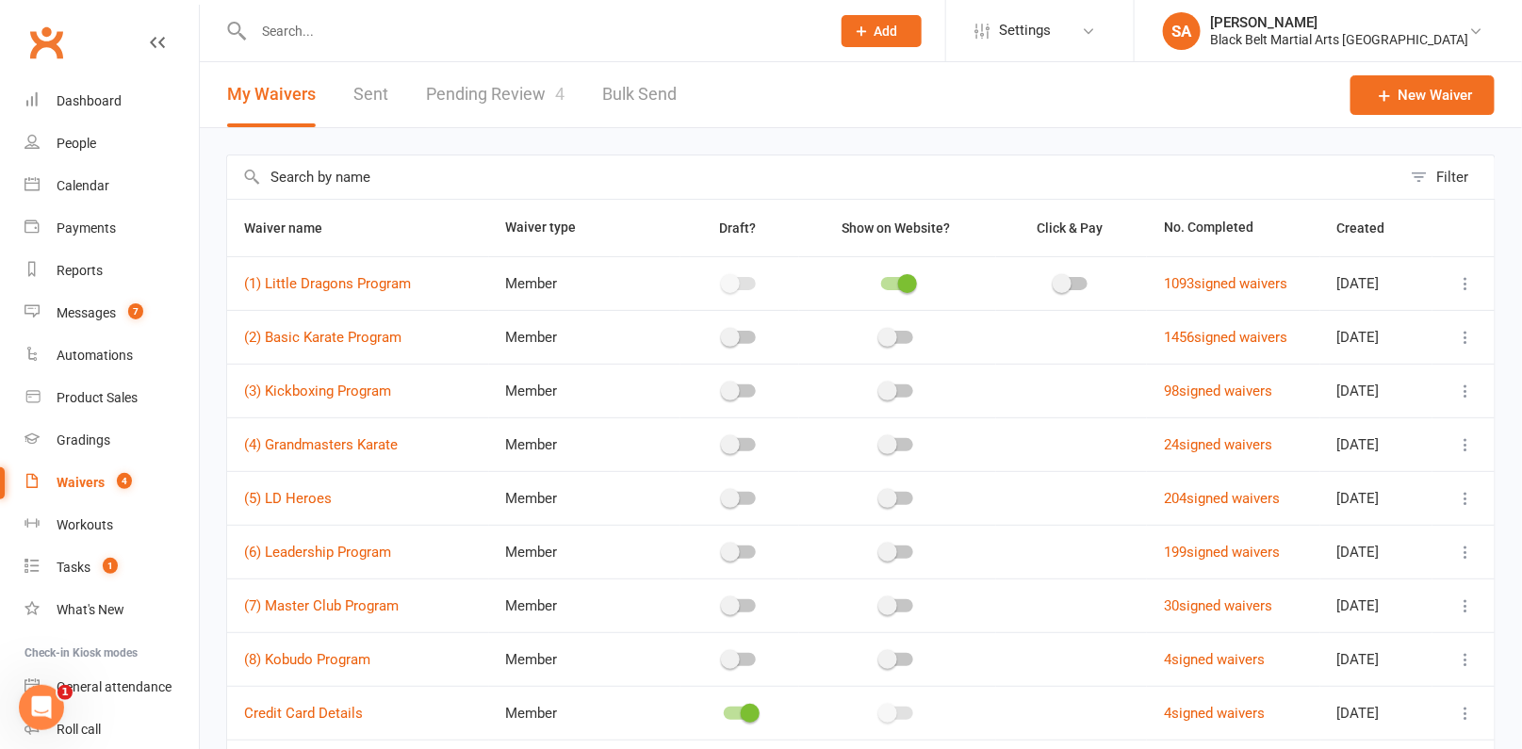
click at [533, 118] on link "Pending Review 4" at bounding box center [495, 94] width 139 height 65
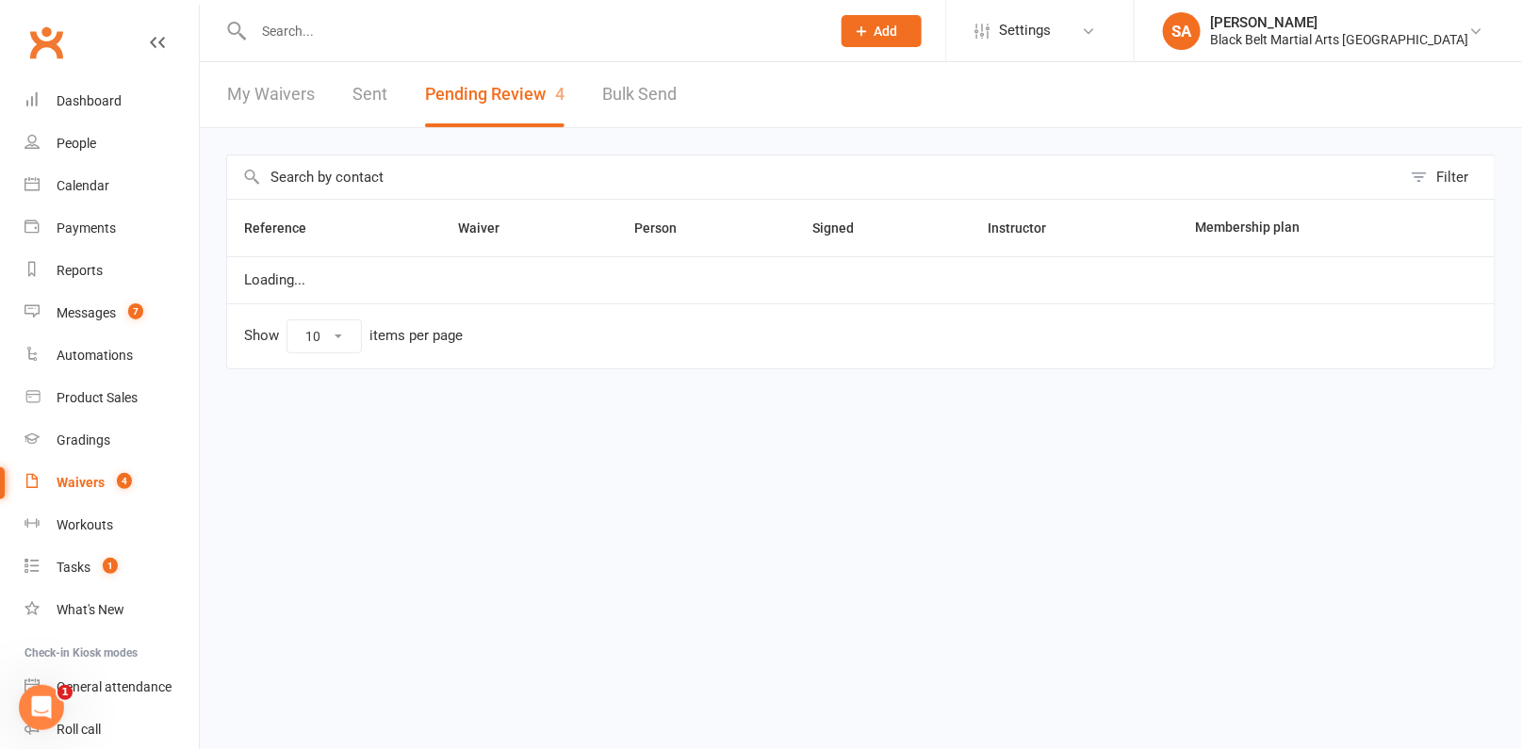
select select "50"
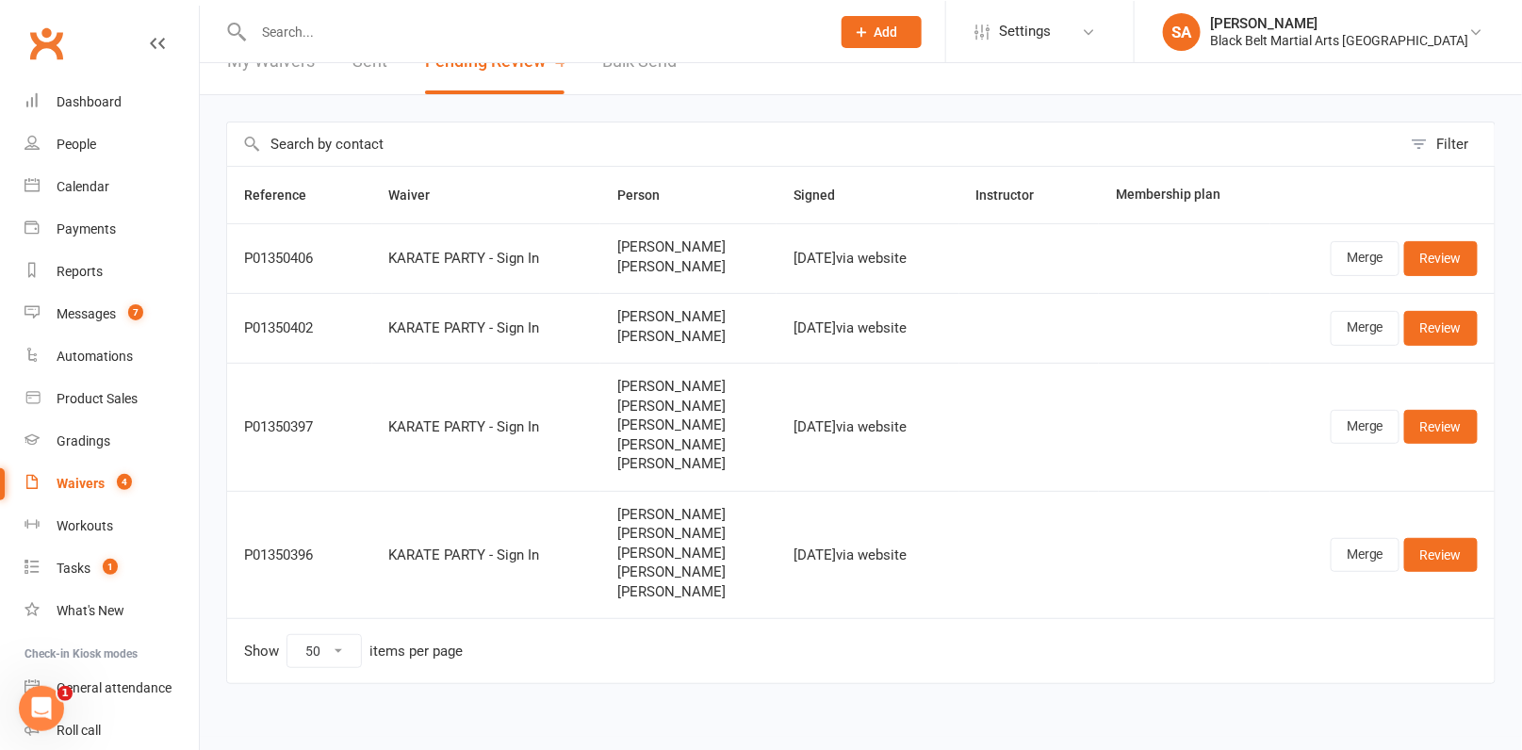
scroll to position [20, 0]
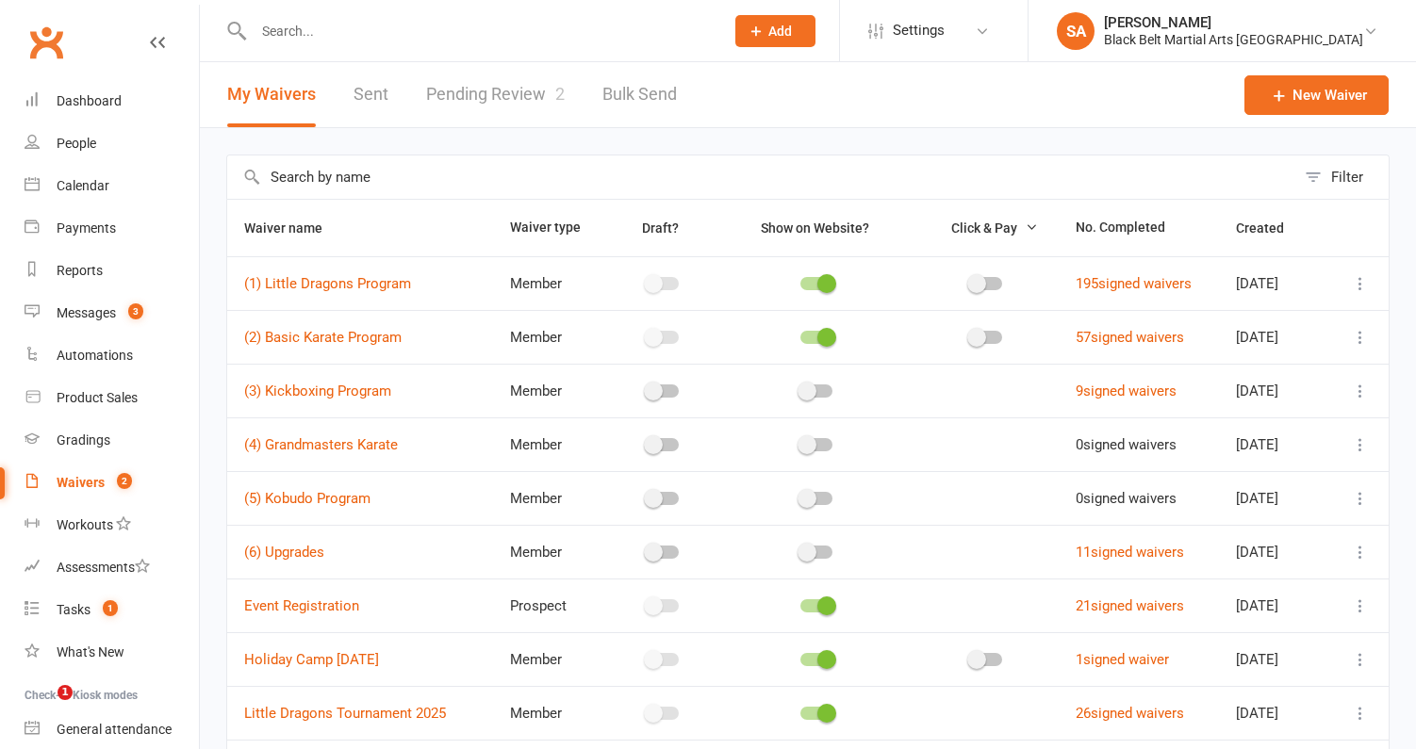
select select "100"
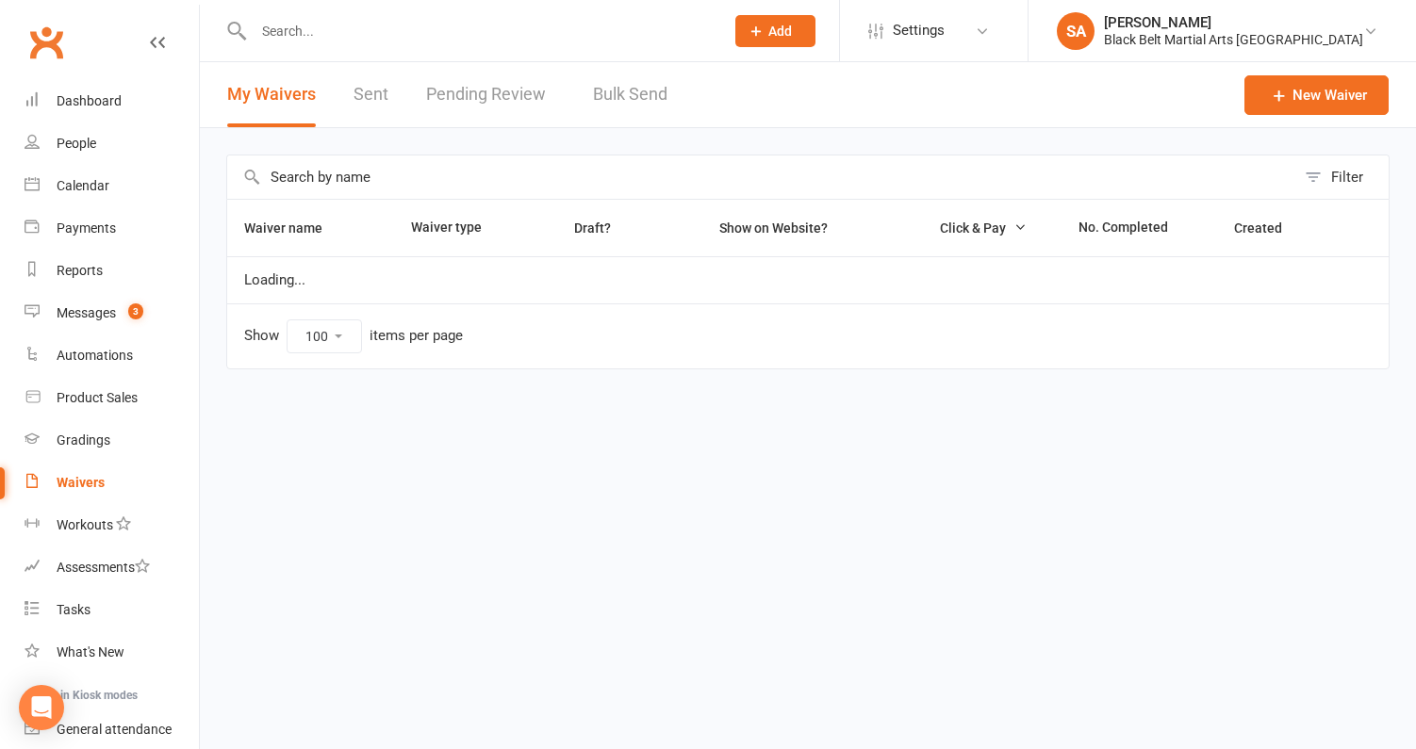
select select "100"
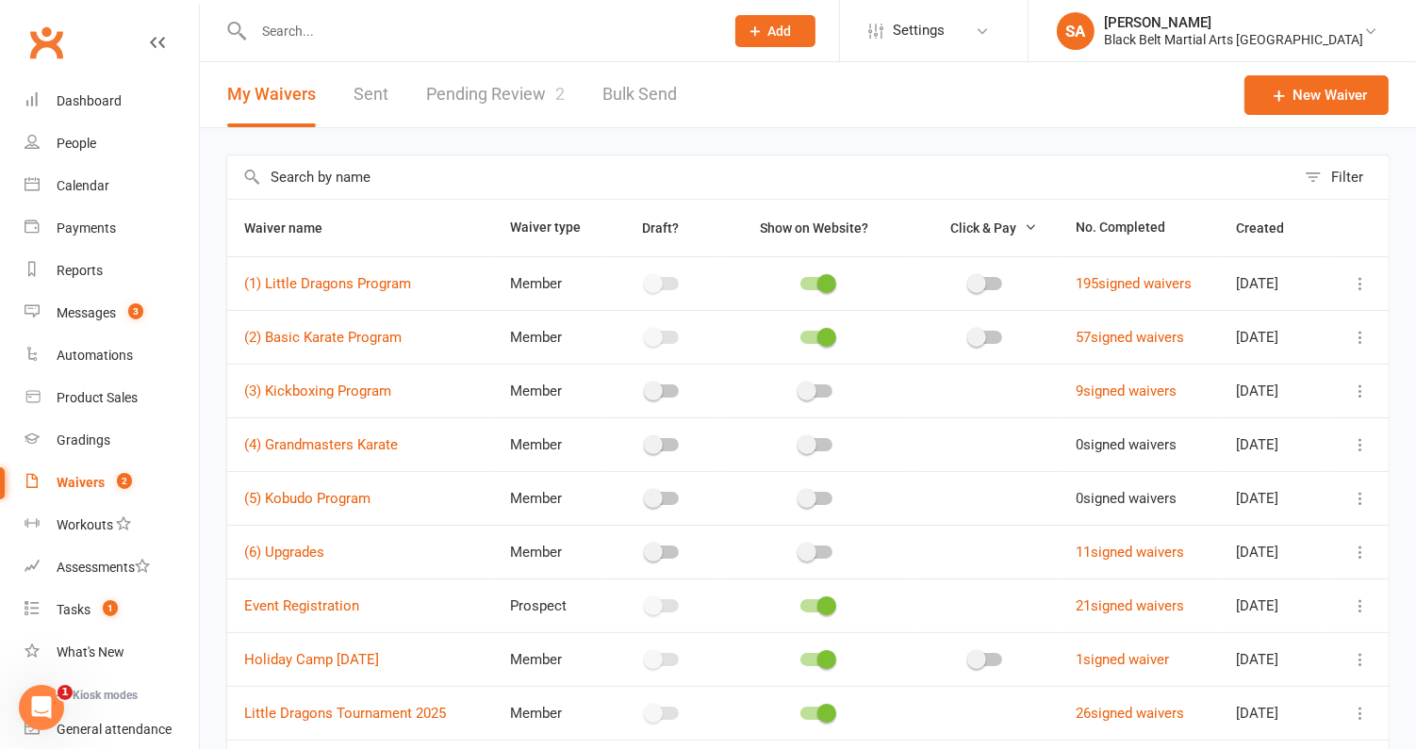
click at [516, 89] on link "Pending Review 2" at bounding box center [495, 94] width 139 height 65
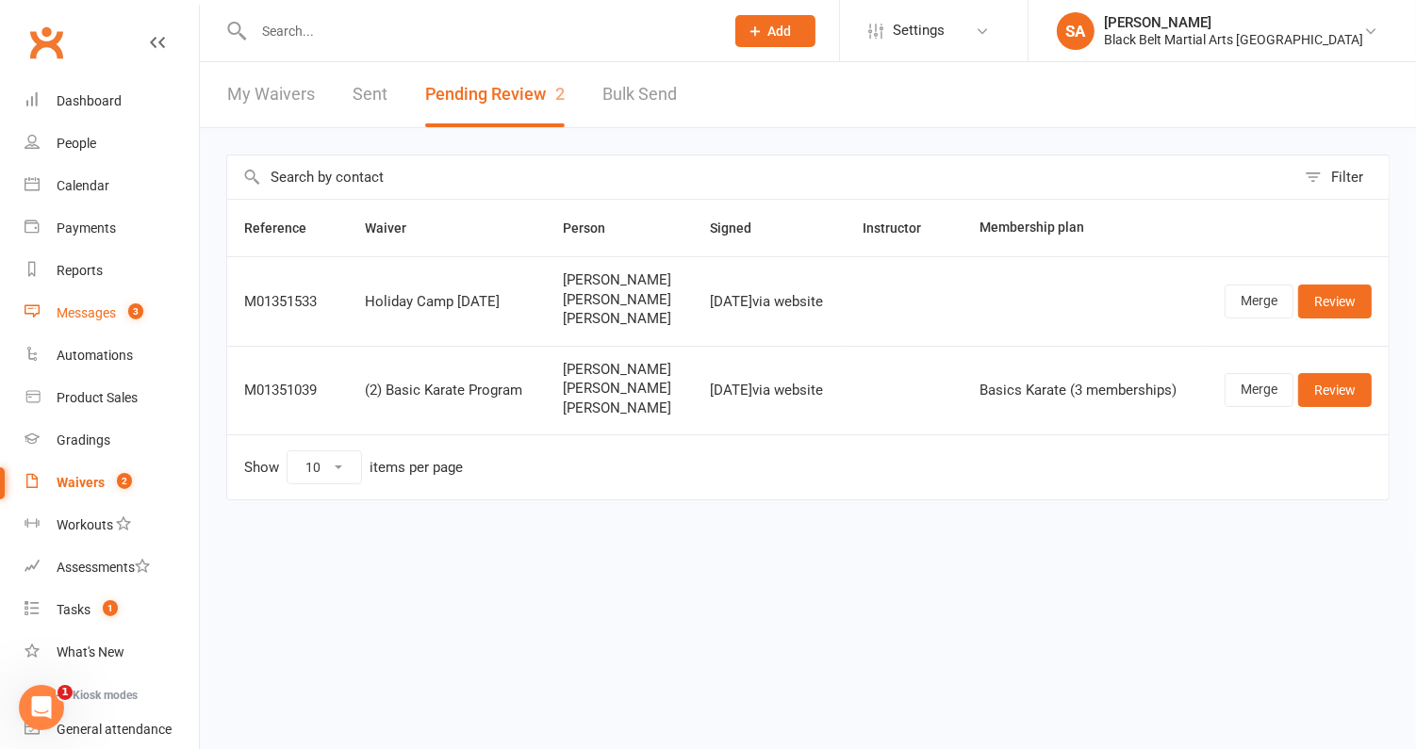
click at [90, 321] on link "Messages 3" at bounding box center [112, 313] width 174 height 42
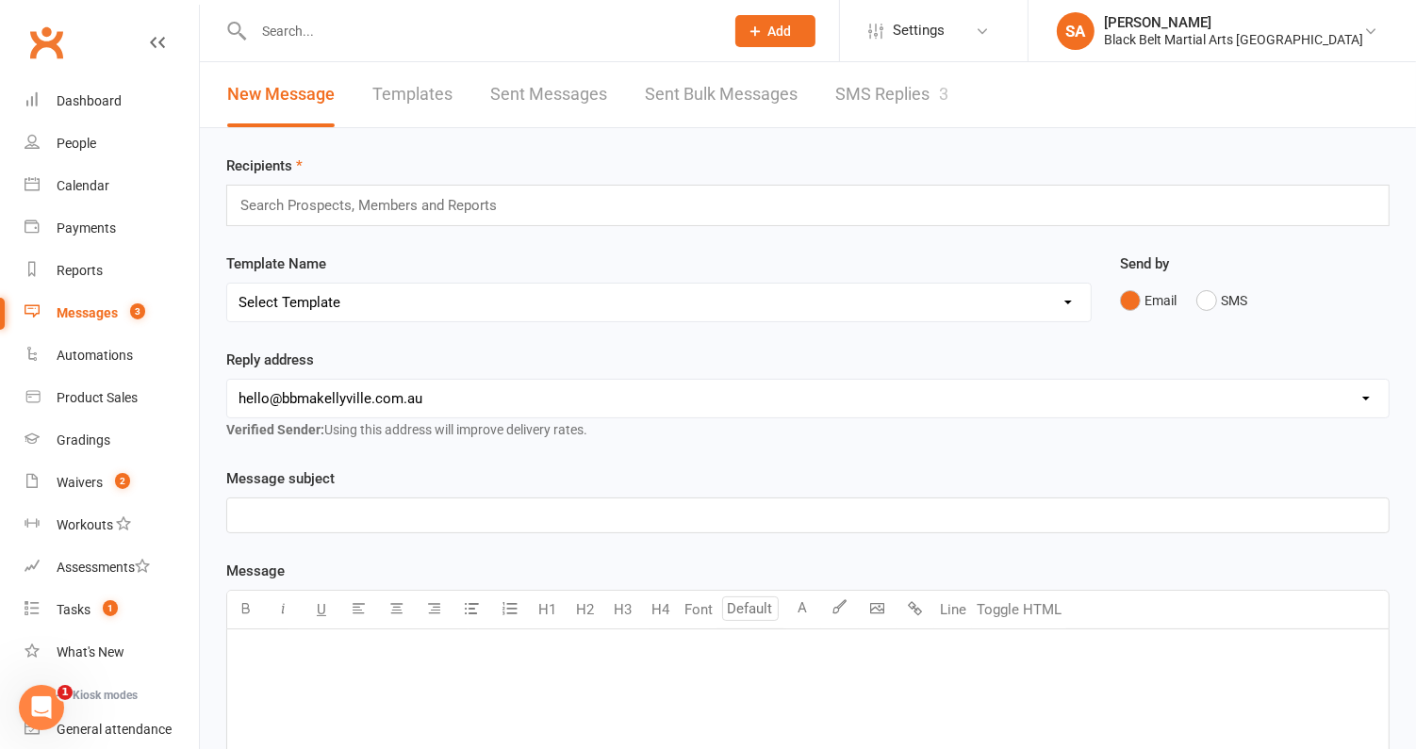
click at [928, 111] on link "SMS Replies 3" at bounding box center [891, 94] width 113 height 65
